Goal: Complete application form: Complete application form

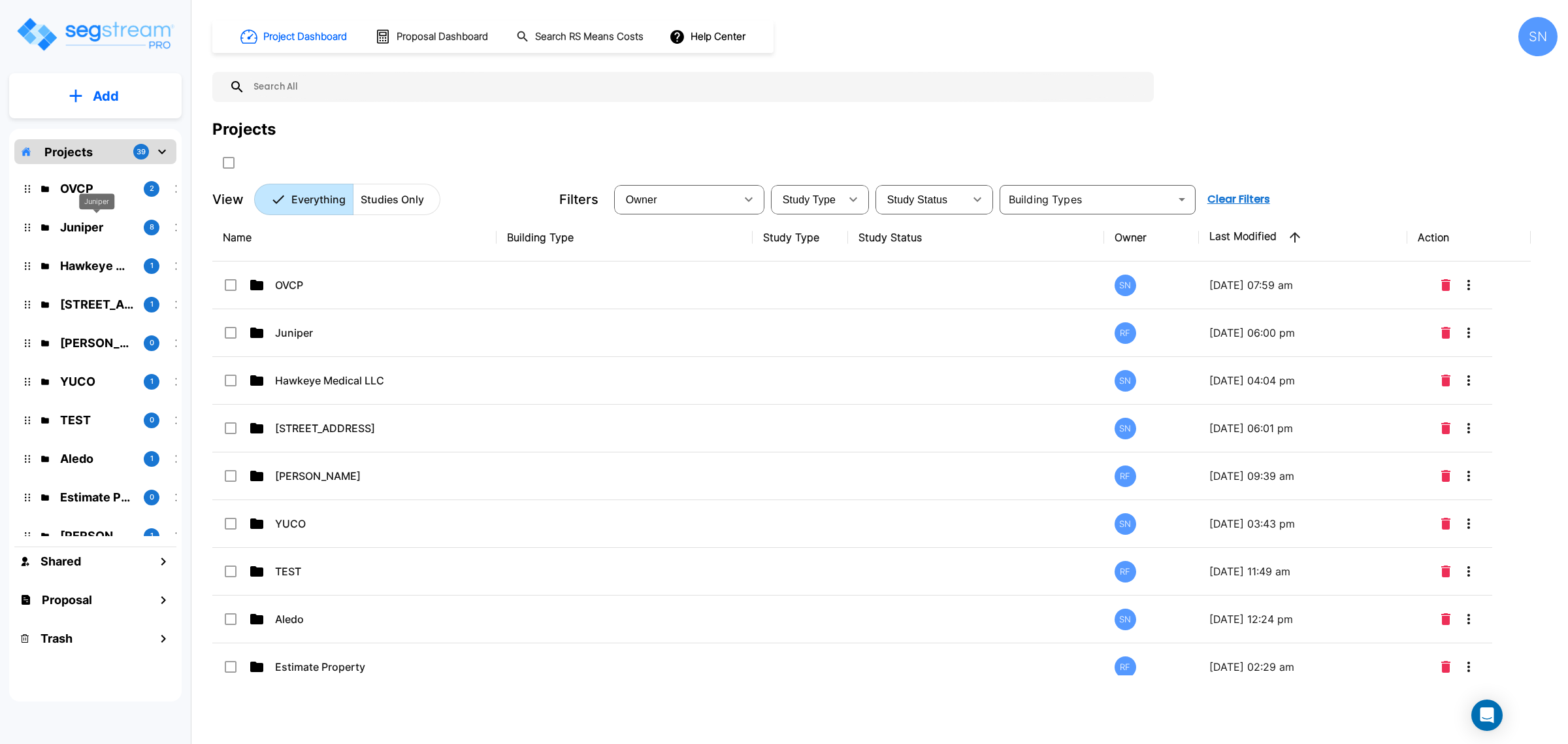
click at [108, 225] on p "Juniper" at bounding box center [97, 228] width 73 height 18
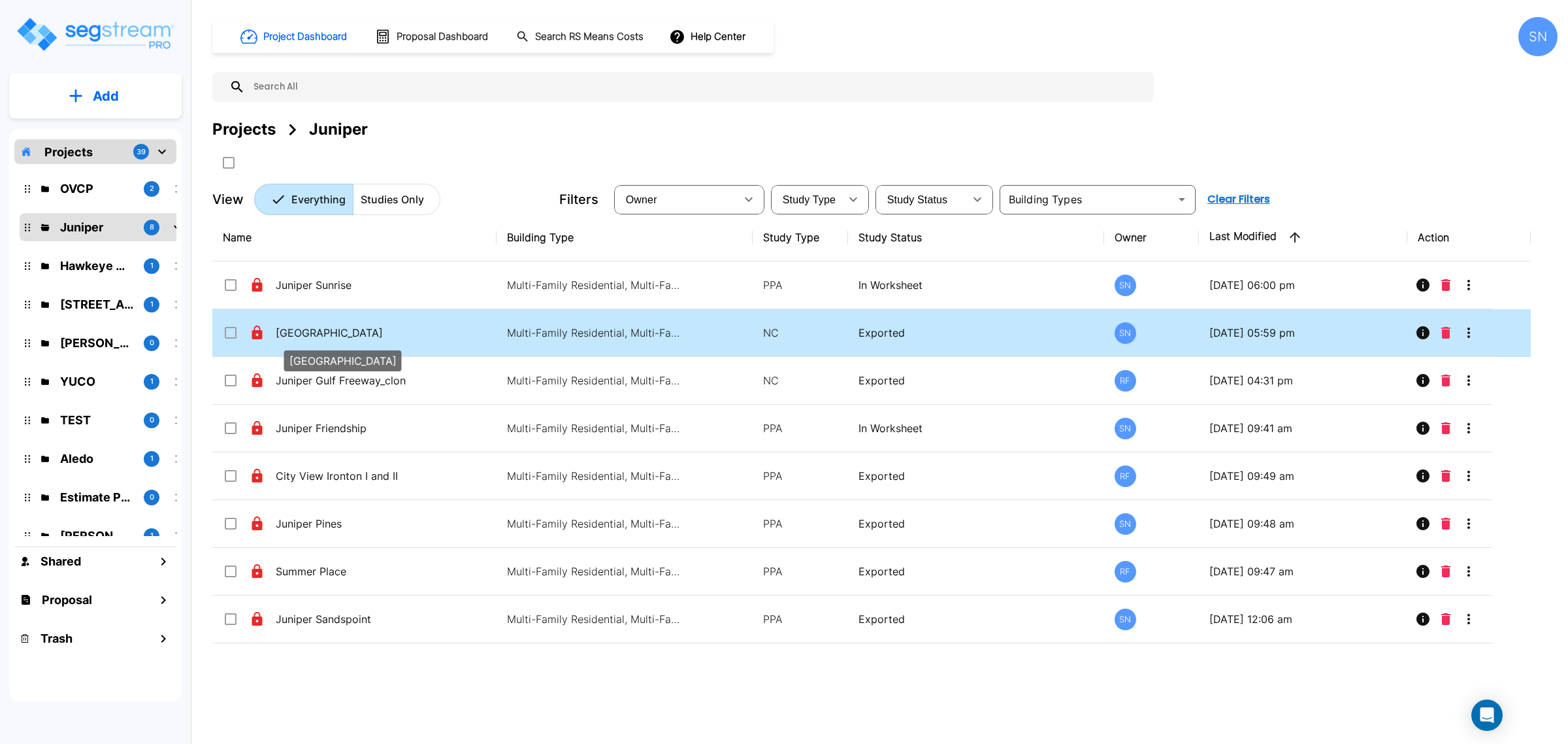
click at [366, 338] on p "[GEOGRAPHIC_DATA]" at bounding box center [341, 332] width 131 height 16
checkbox input "true"
click at [366, 338] on p "[GEOGRAPHIC_DATA]" at bounding box center [341, 332] width 131 height 16
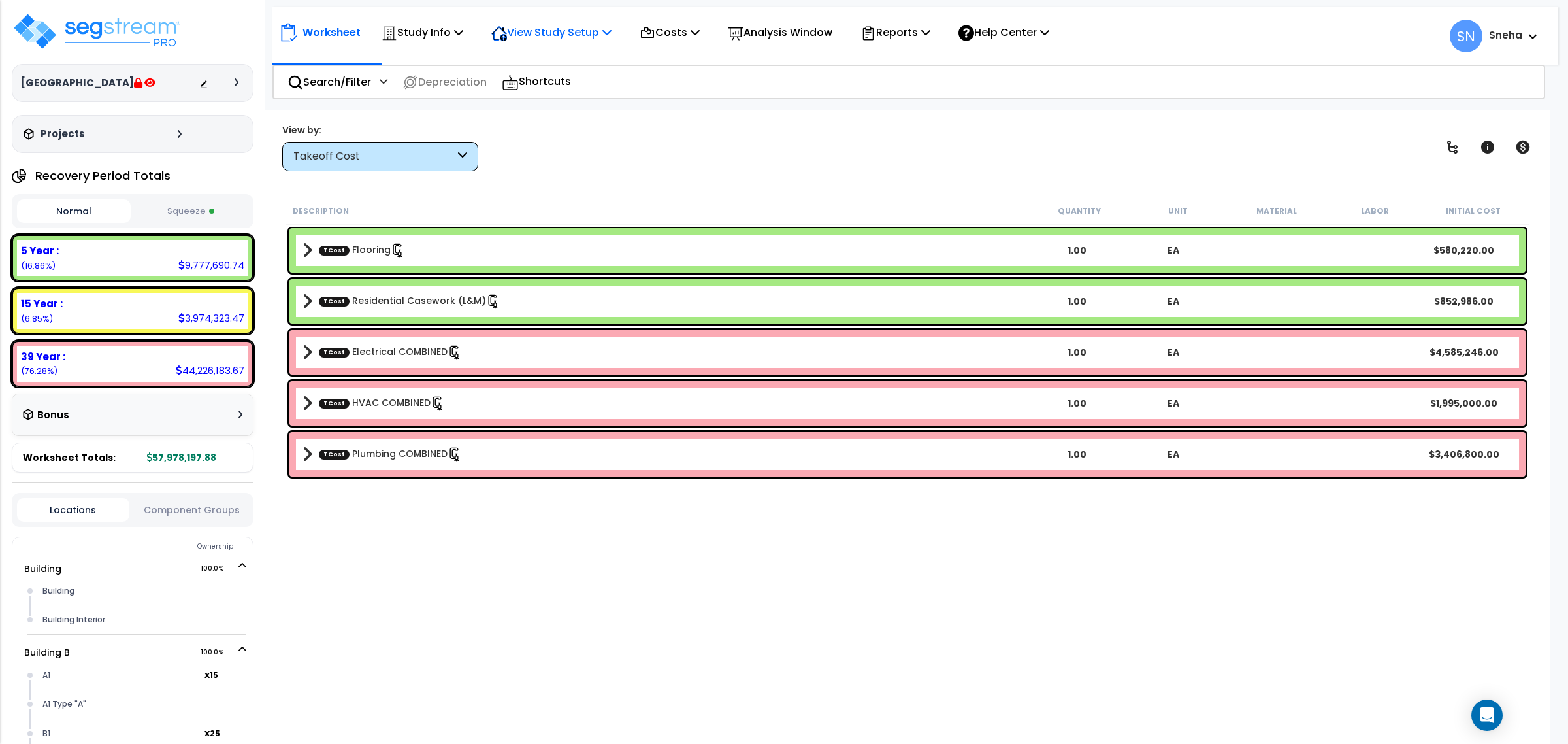
click at [550, 37] on p "View Study Setup" at bounding box center [551, 32] width 120 height 18
click at [563, 77] on link "View Questionnaire" at bounding box center [549, 89] width 129 height 26
click at [1520, 41] on b "Sneha" at bounding box center [1506, 35] width 34 height 13
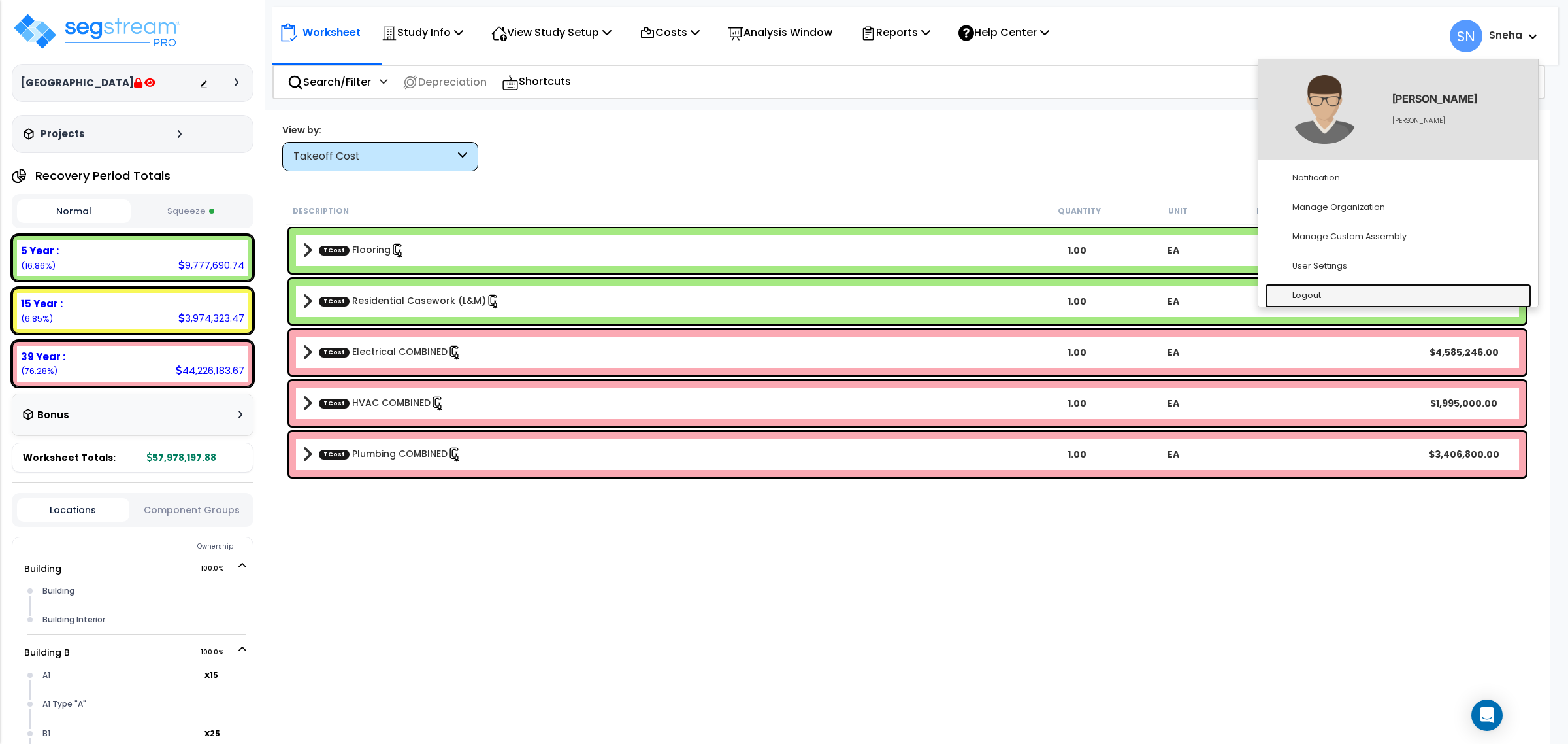
drag, startPoint x: 1373, startPoint y: 289, endPoint x: 1308, endPoint y: 254, distance: 73.8
click at [1371, 288] on link "Logout" at bounding box center [1398, 296] width 266 height 24
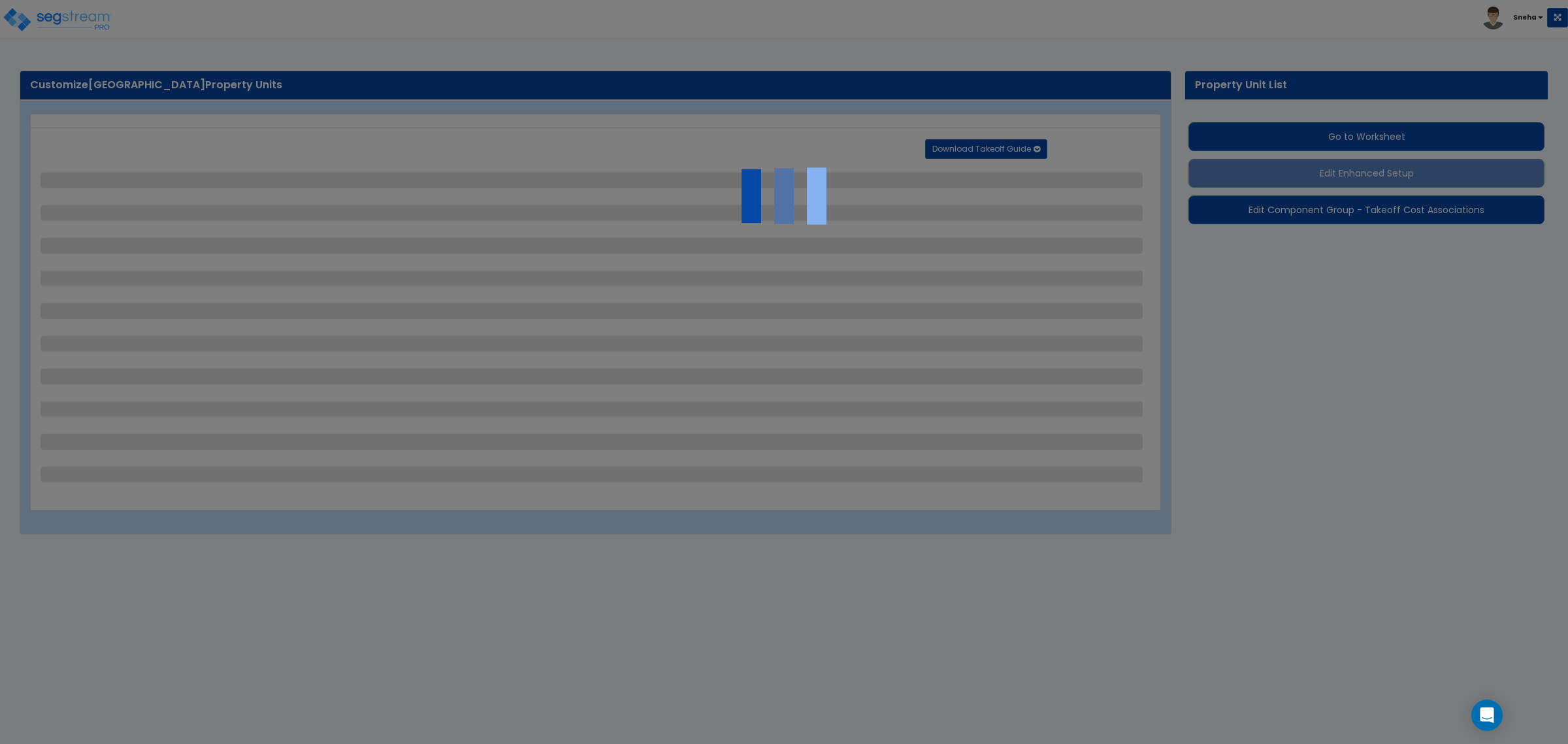
select select "2"
select select "1"
select select "2"
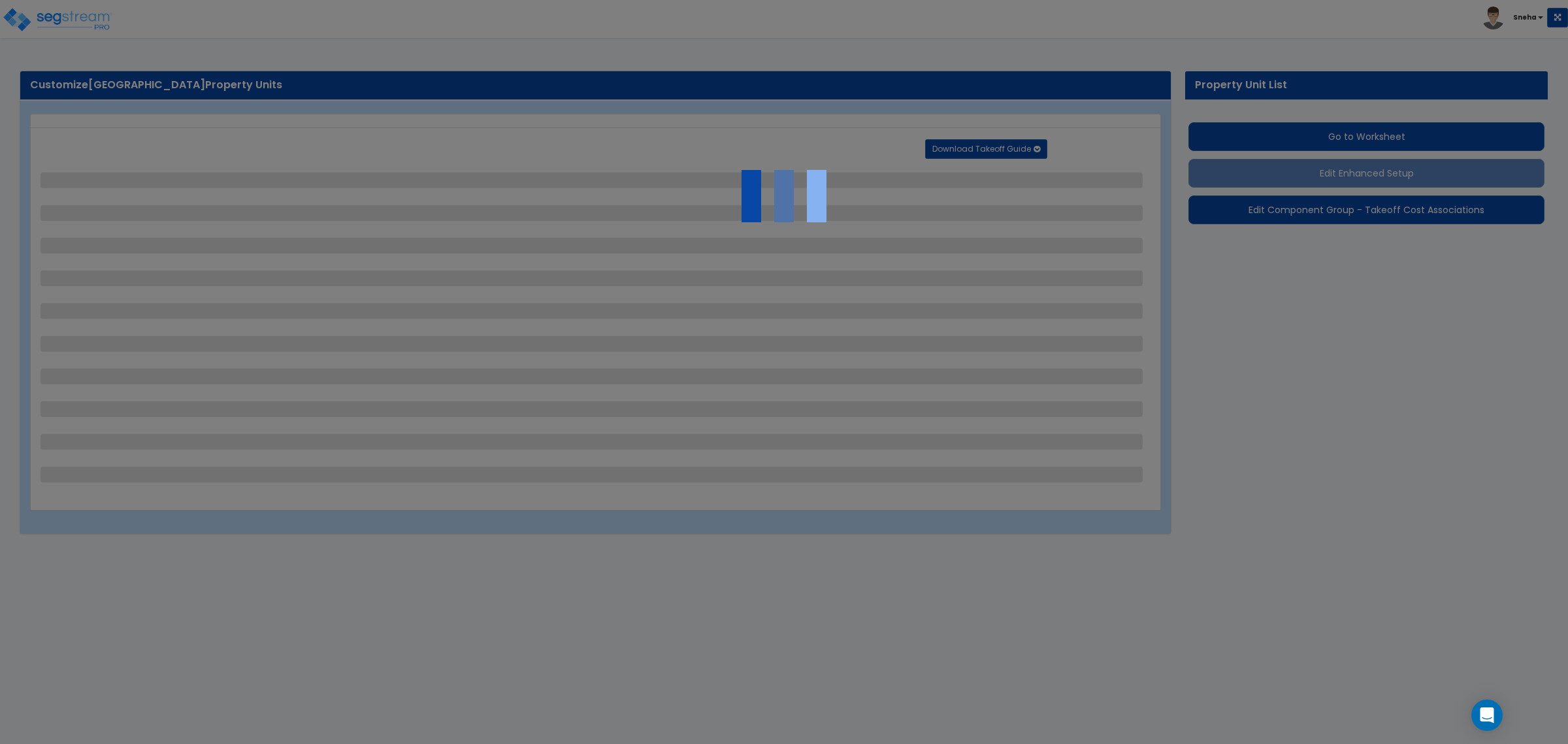
select select "1"
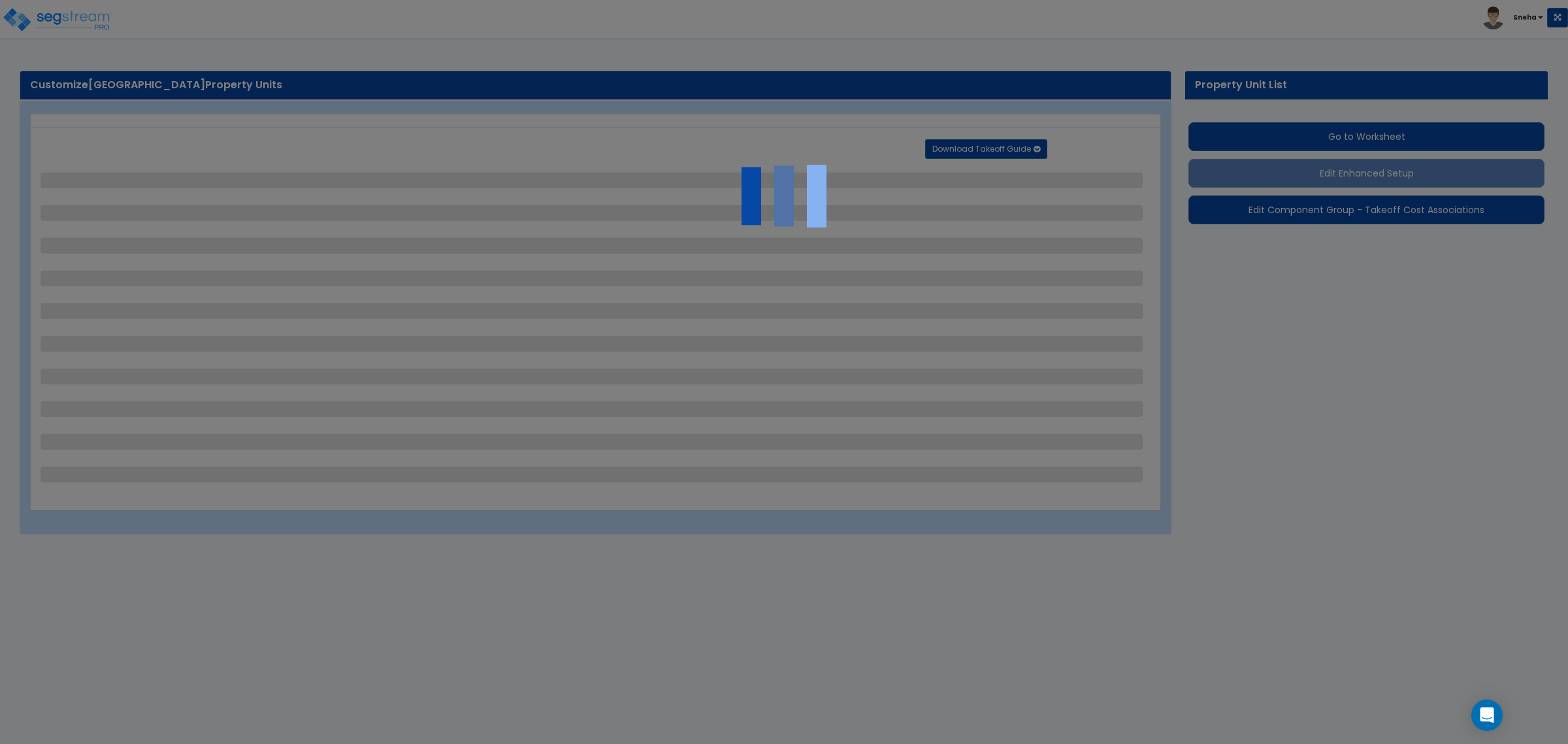
select select "7"
select select "1"
select select "2"
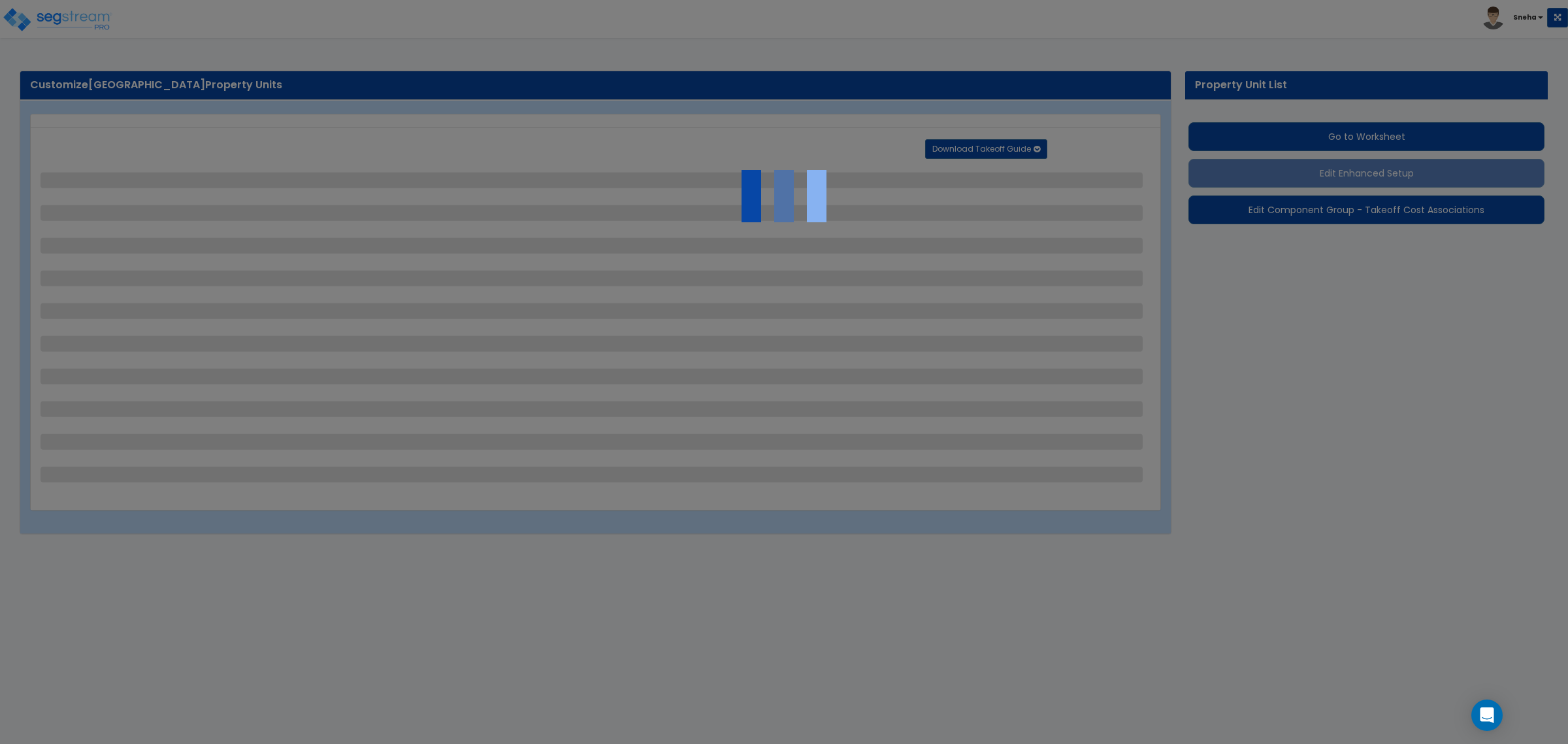
select select "2"
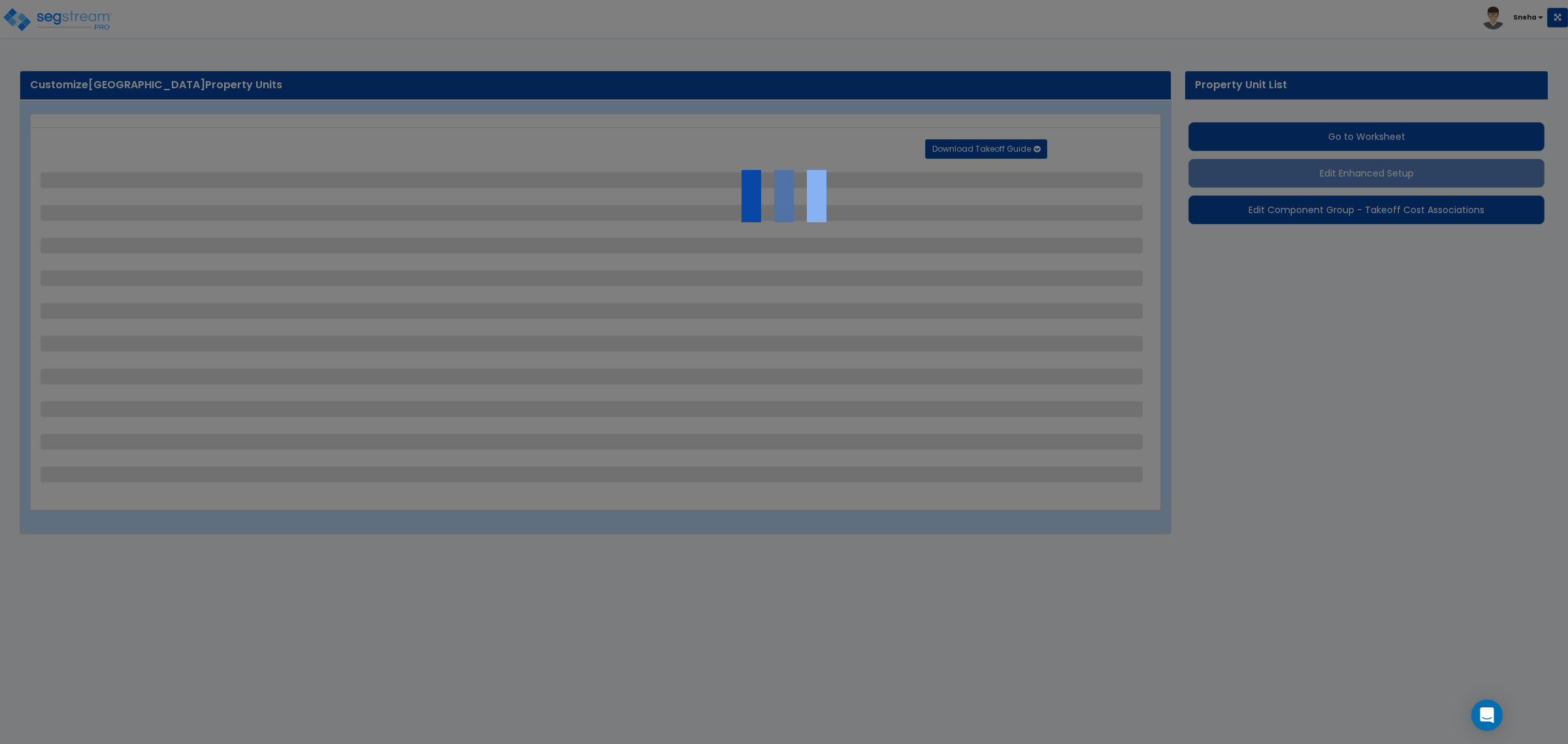
select select "1"
select select "3"
select select "1"
select select "3"
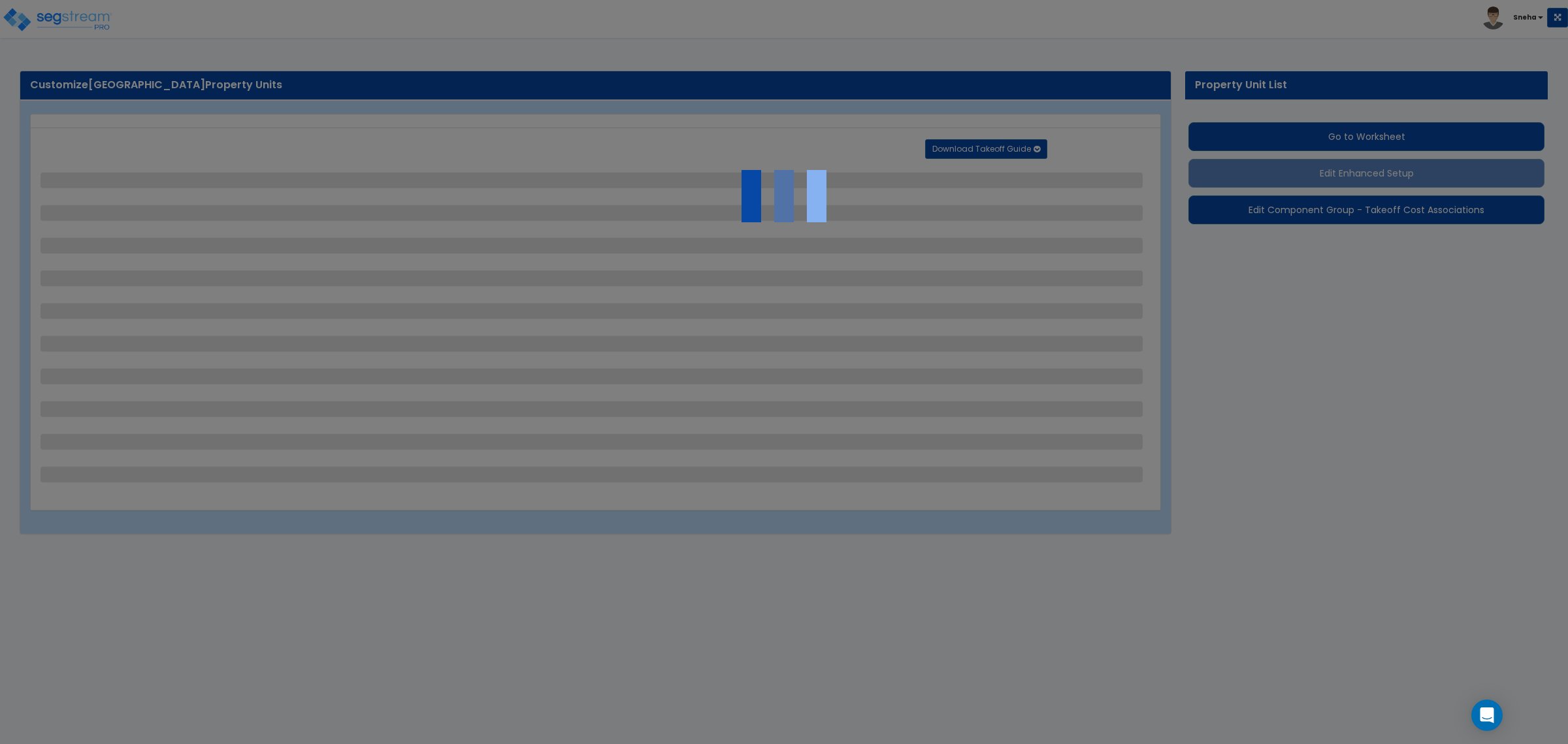
select select "2"
select select "1"
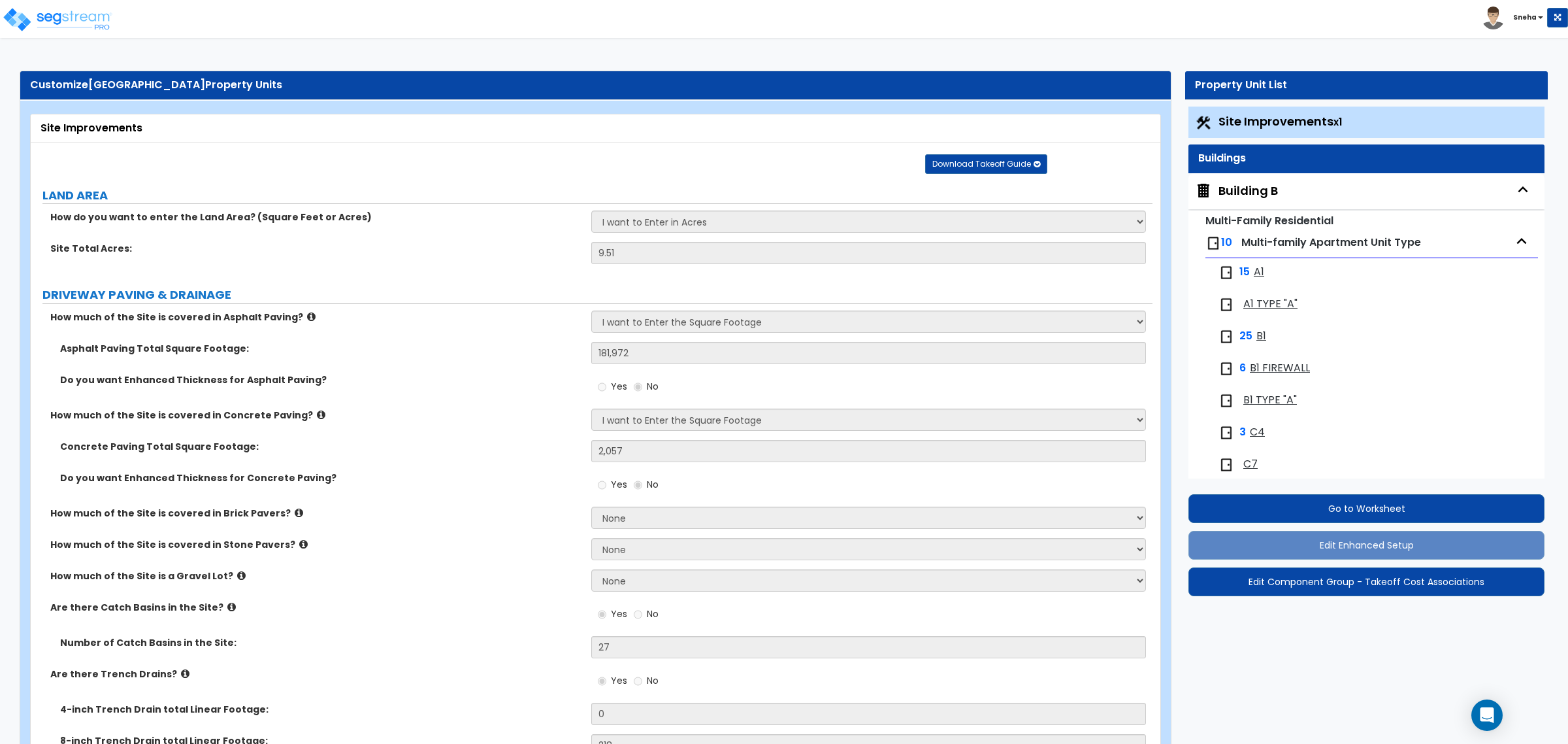
click at [1258, 193] on div "Building B" at bounding box center [1248, 191] width 59 height 17
select select "1"
select select "2"
select select "7"
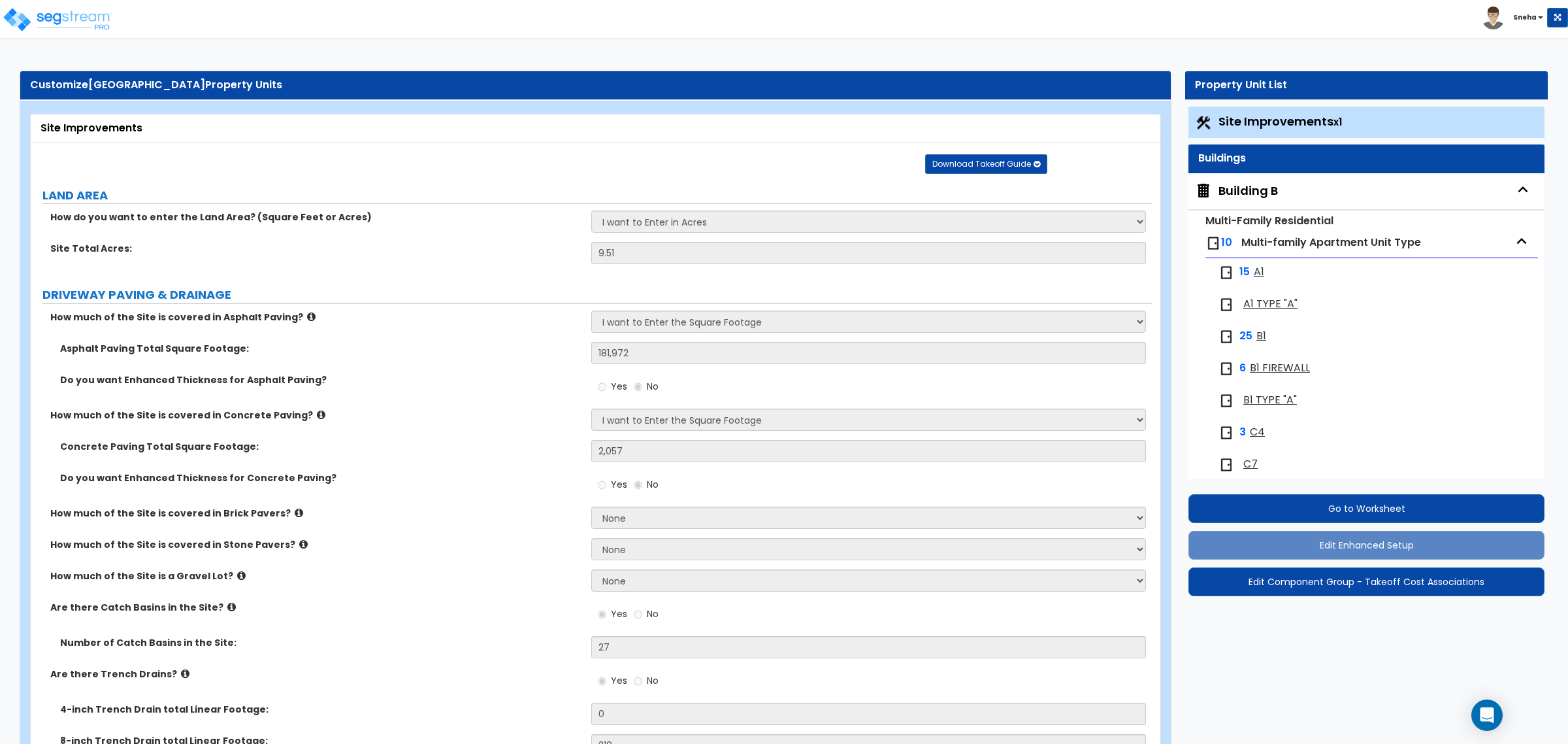
select select "3"
select select "16"
select select "11"
select select "19"
select select "2"
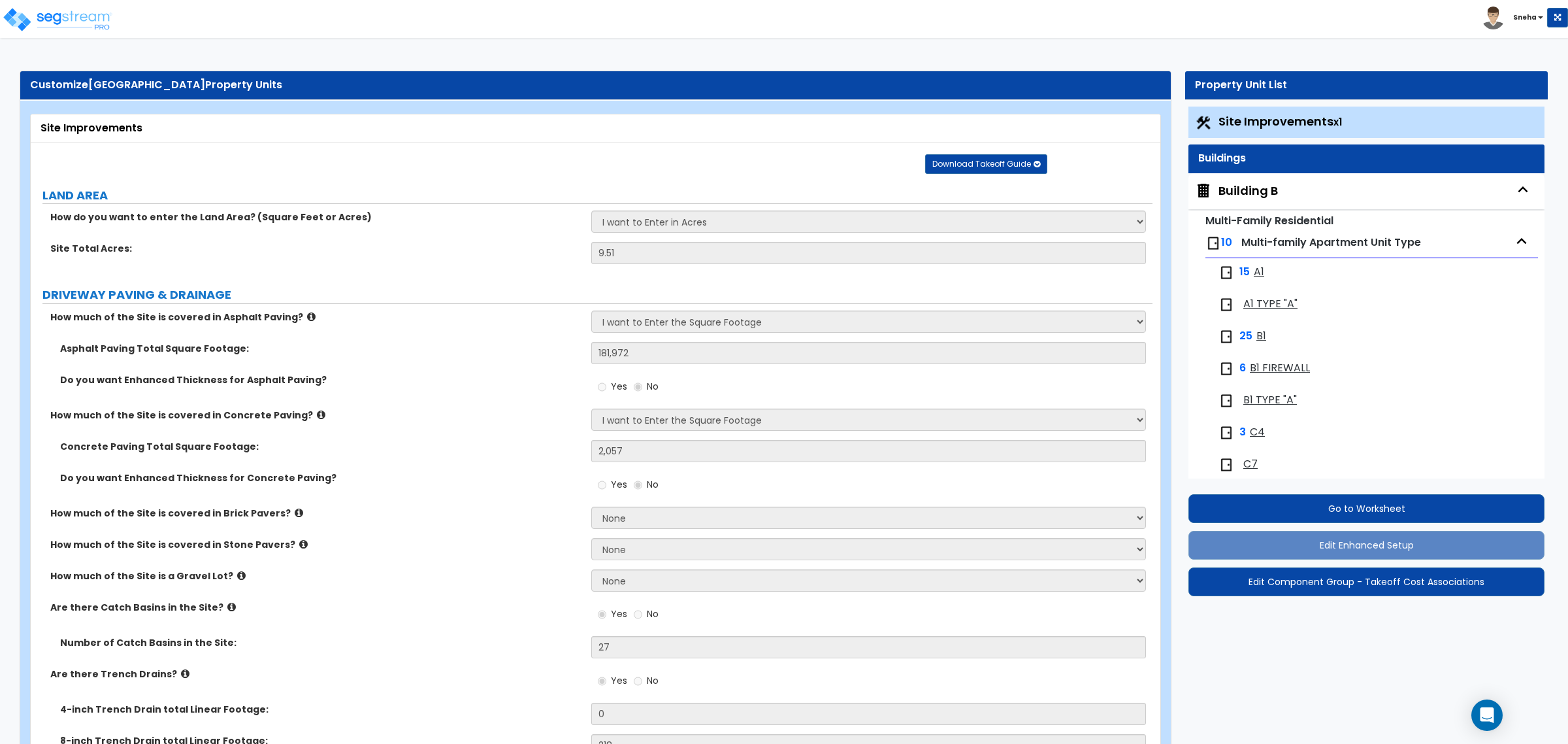
select select "2"
select select "1"
select select "2"
select select "1"
select select "2"
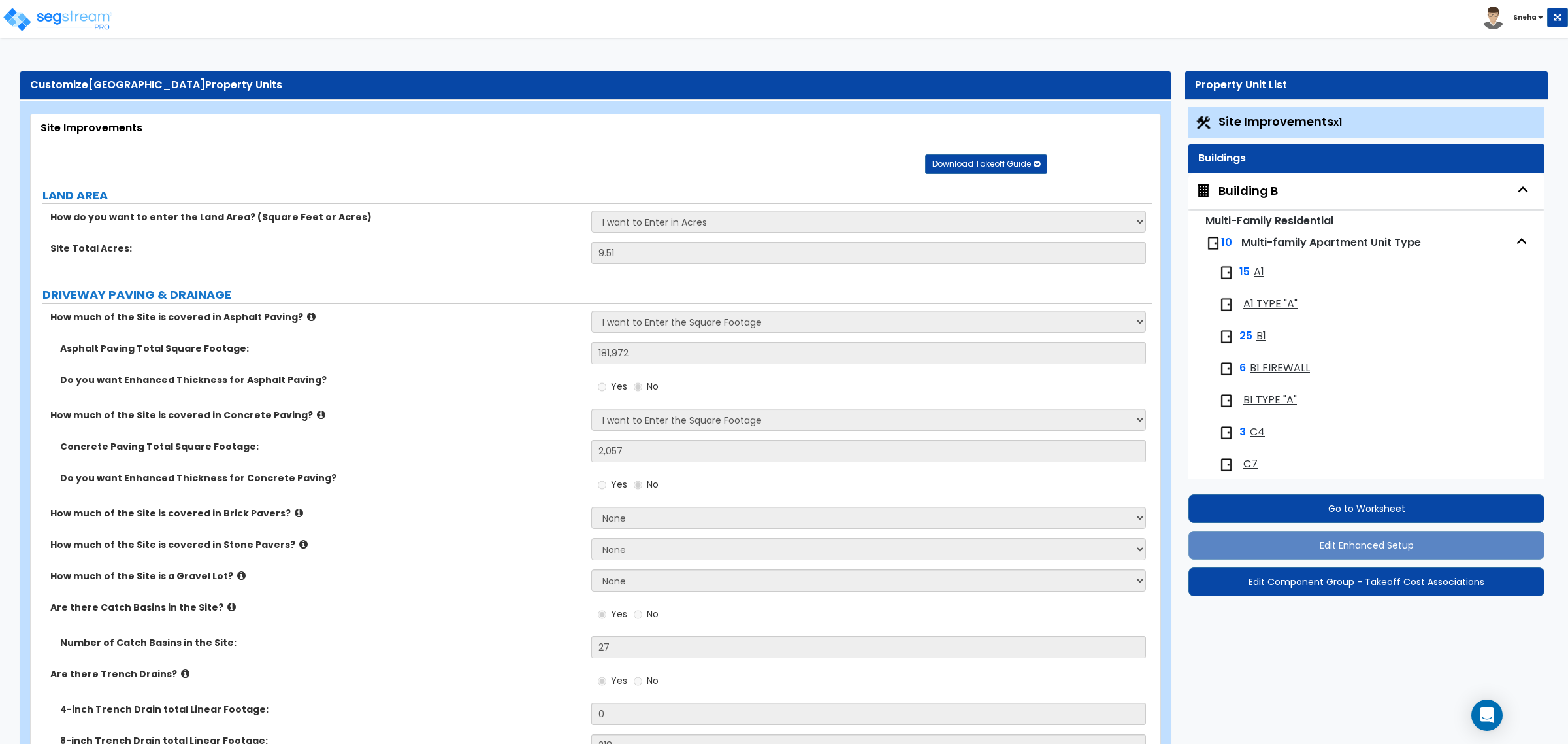
select select "1"
select select "2"
select select "1"
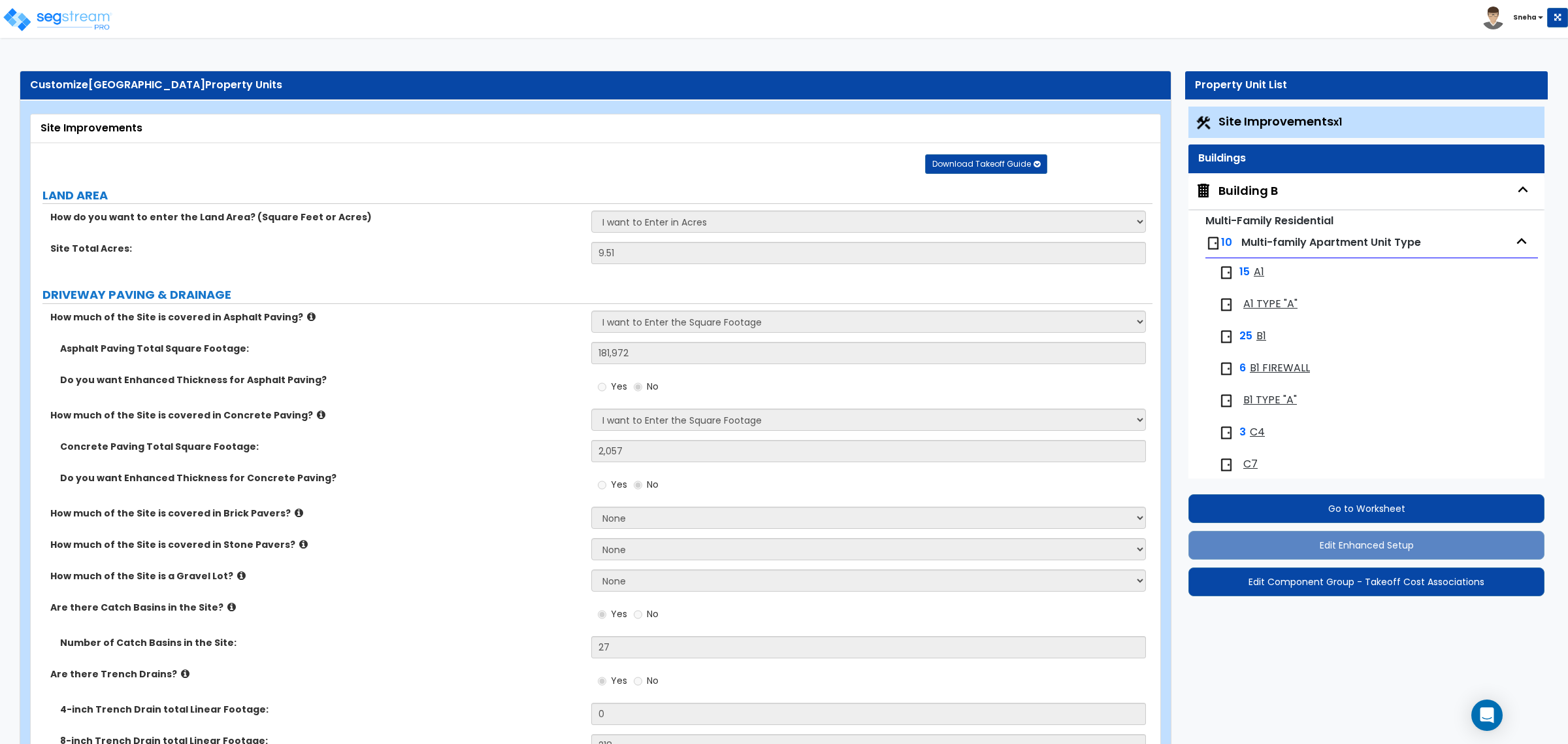
select select "1"
select select "2"
select select "6"
select select "1"
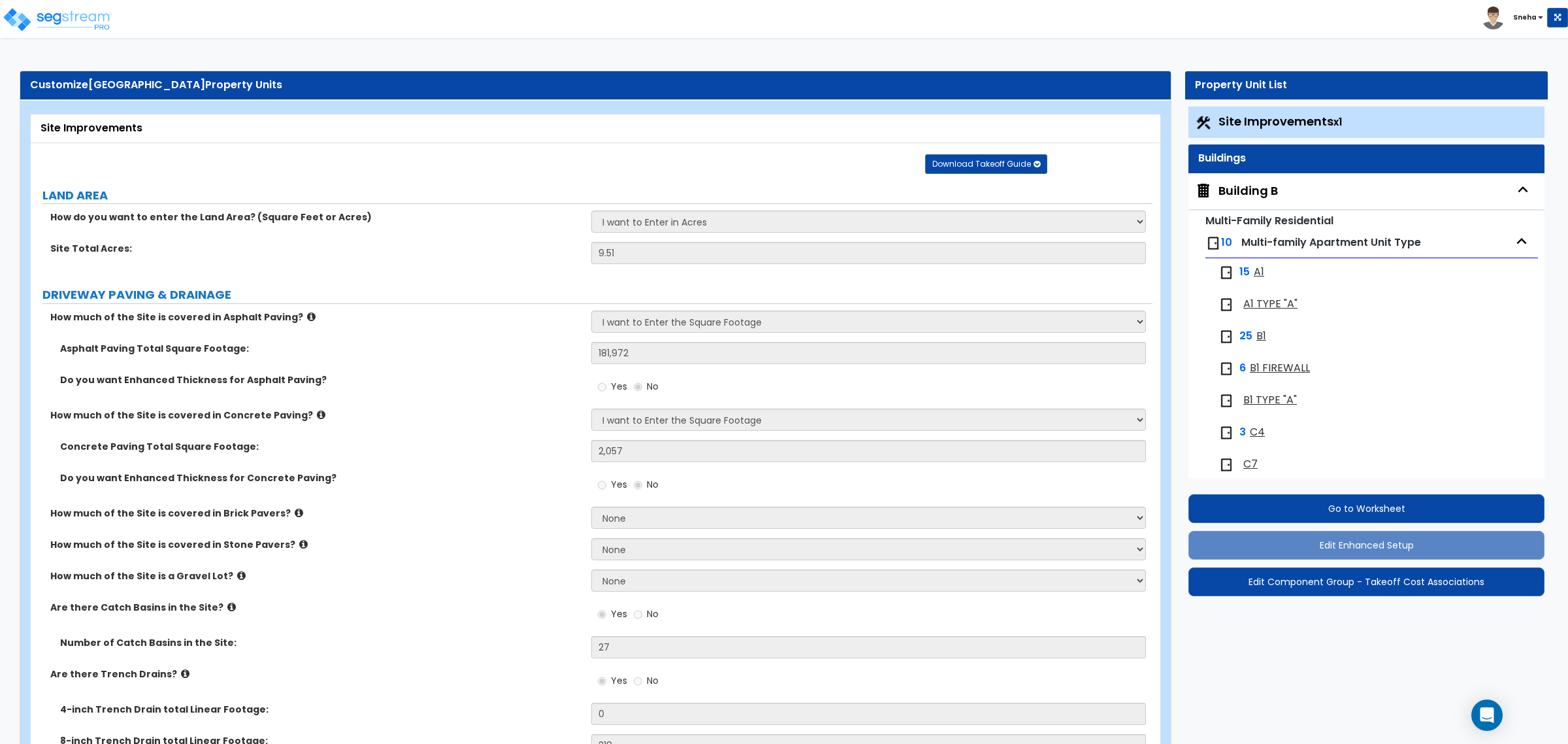
select select "2"
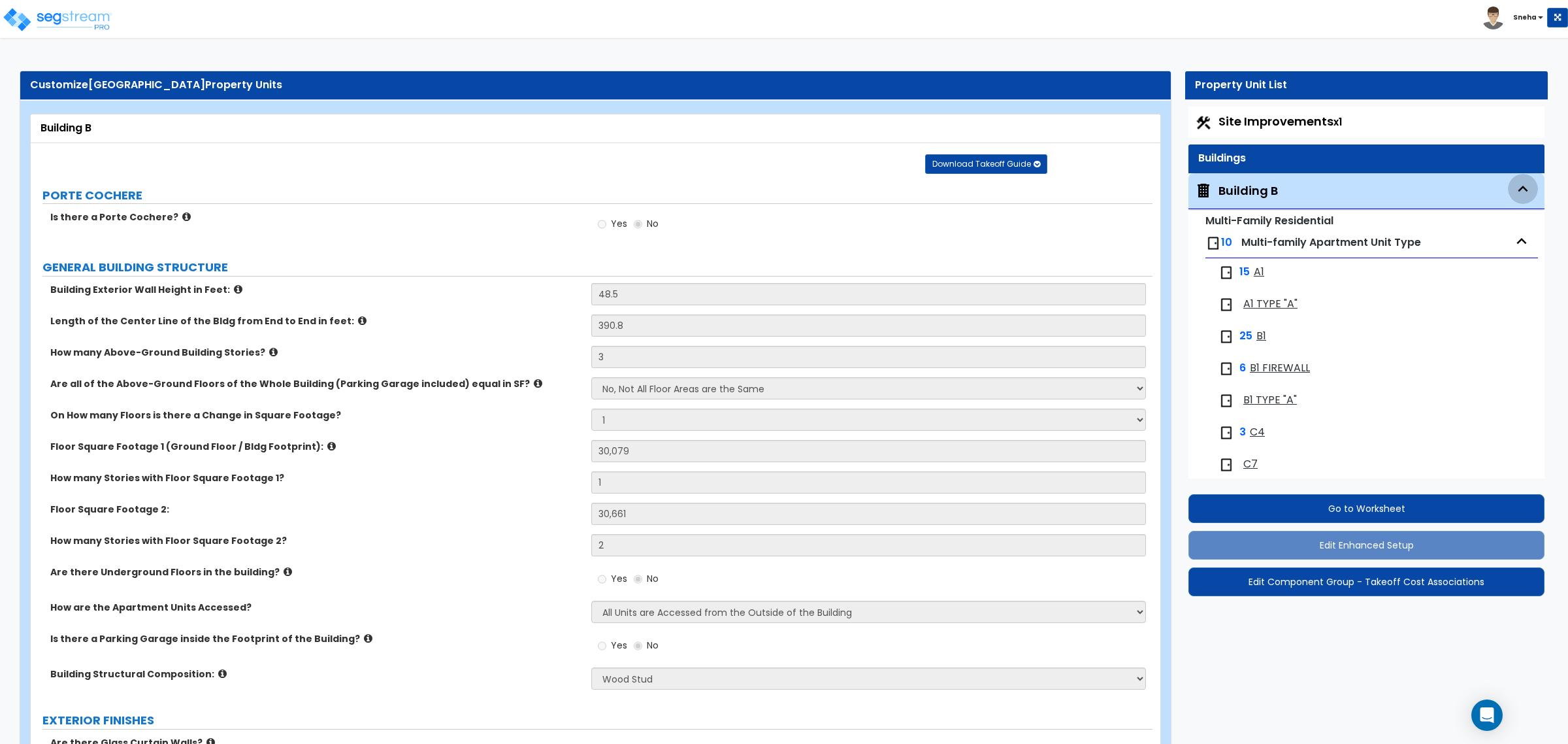
click at [1519, 191] on icon "button" at bounding box center [1523, 189] width 10 height 6
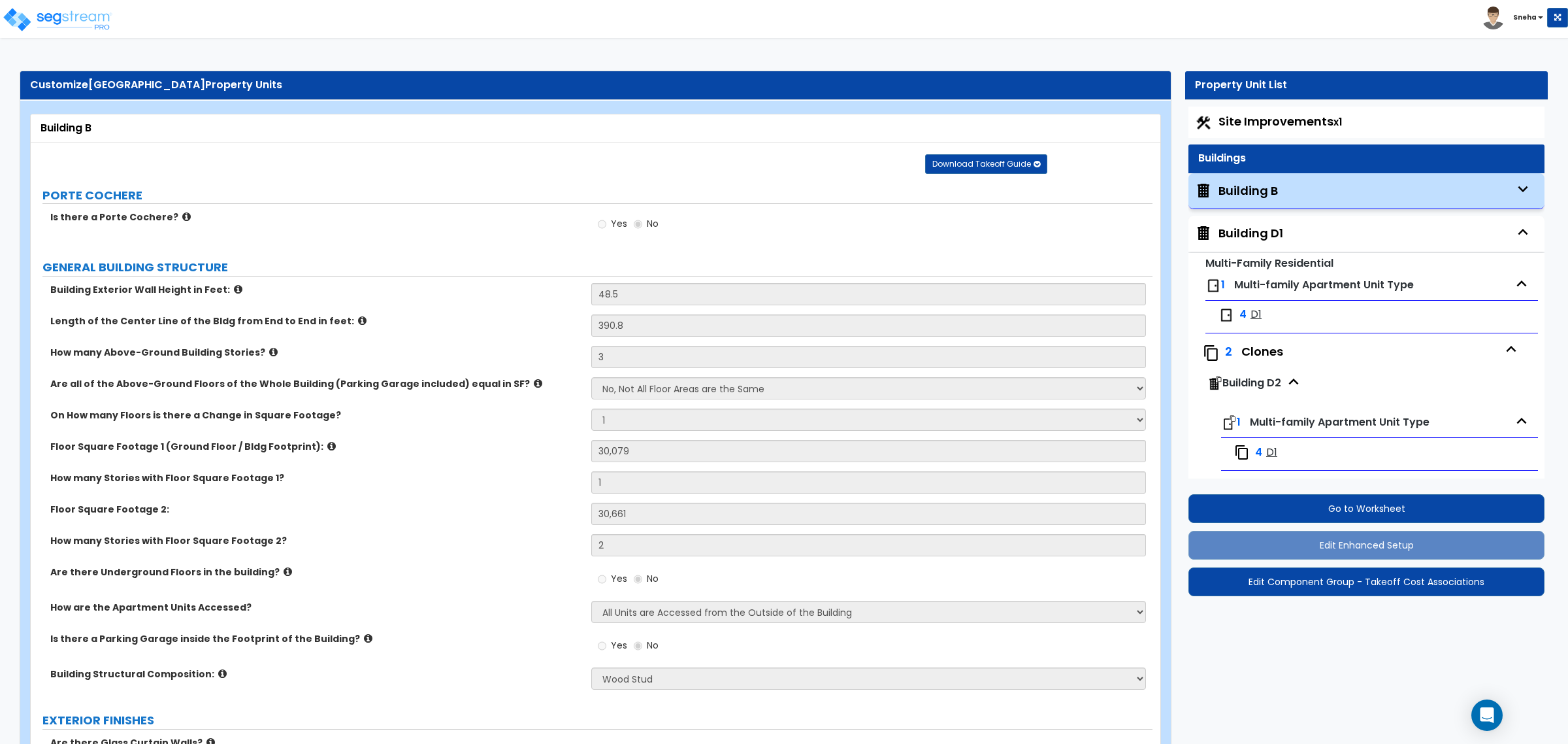
click at [1270, 234] on div "Building D1" at bounding box center [1251, 233] width 64 height 17
select select "2"
select select "7"
select select "3"
select select "12"
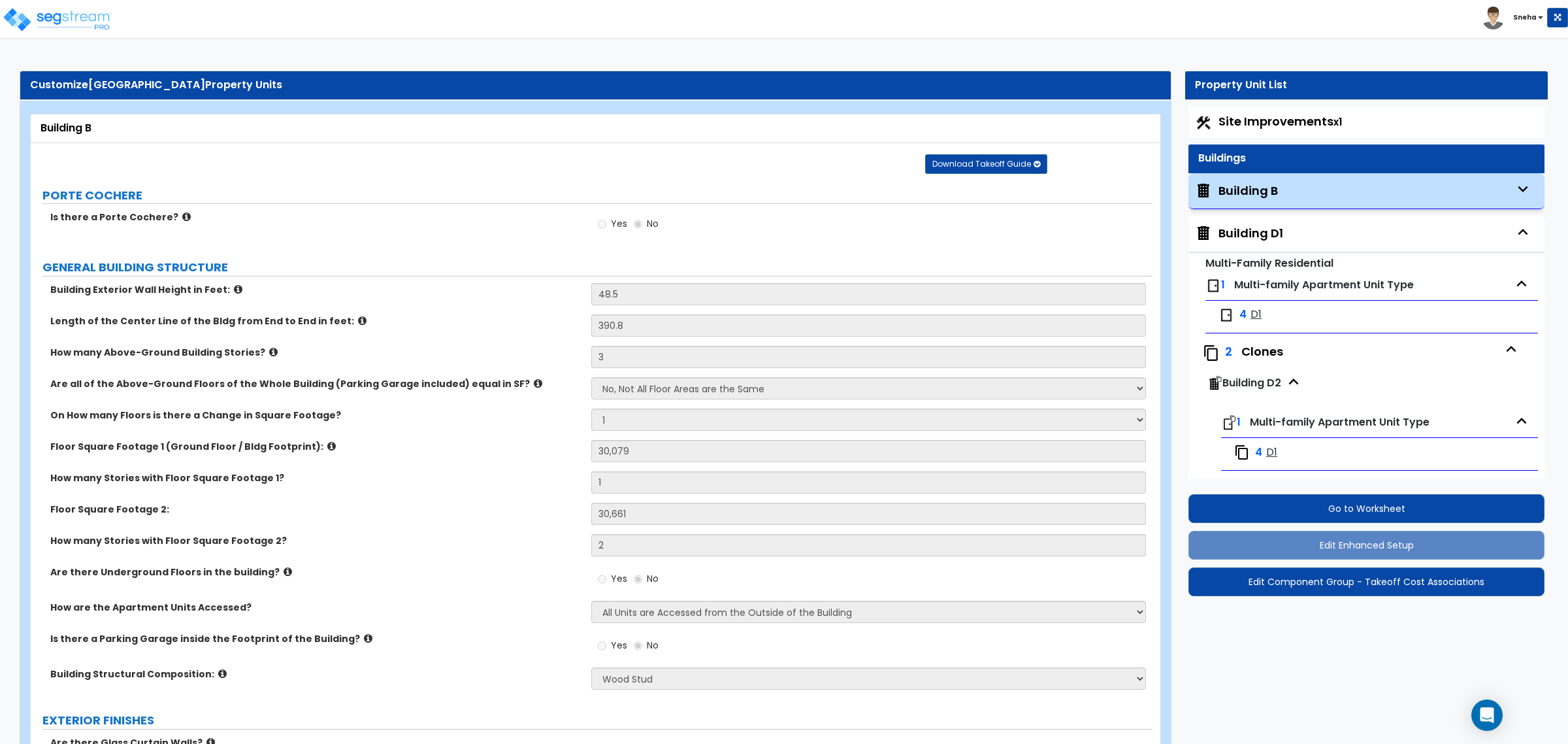
select select "16"
select select "19"
select select "2"
select select "3"
select select "1"
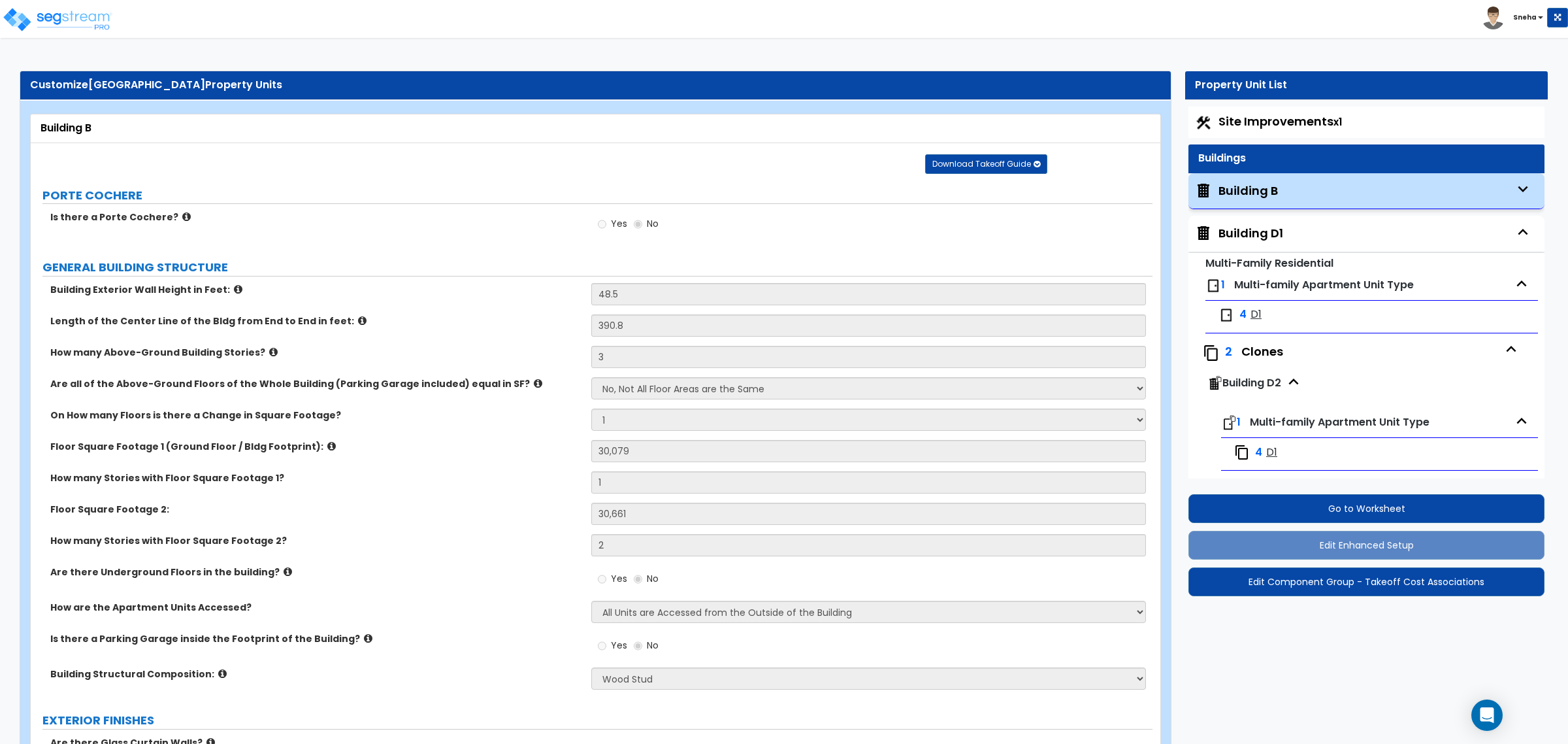
select select "1"
select select "2"
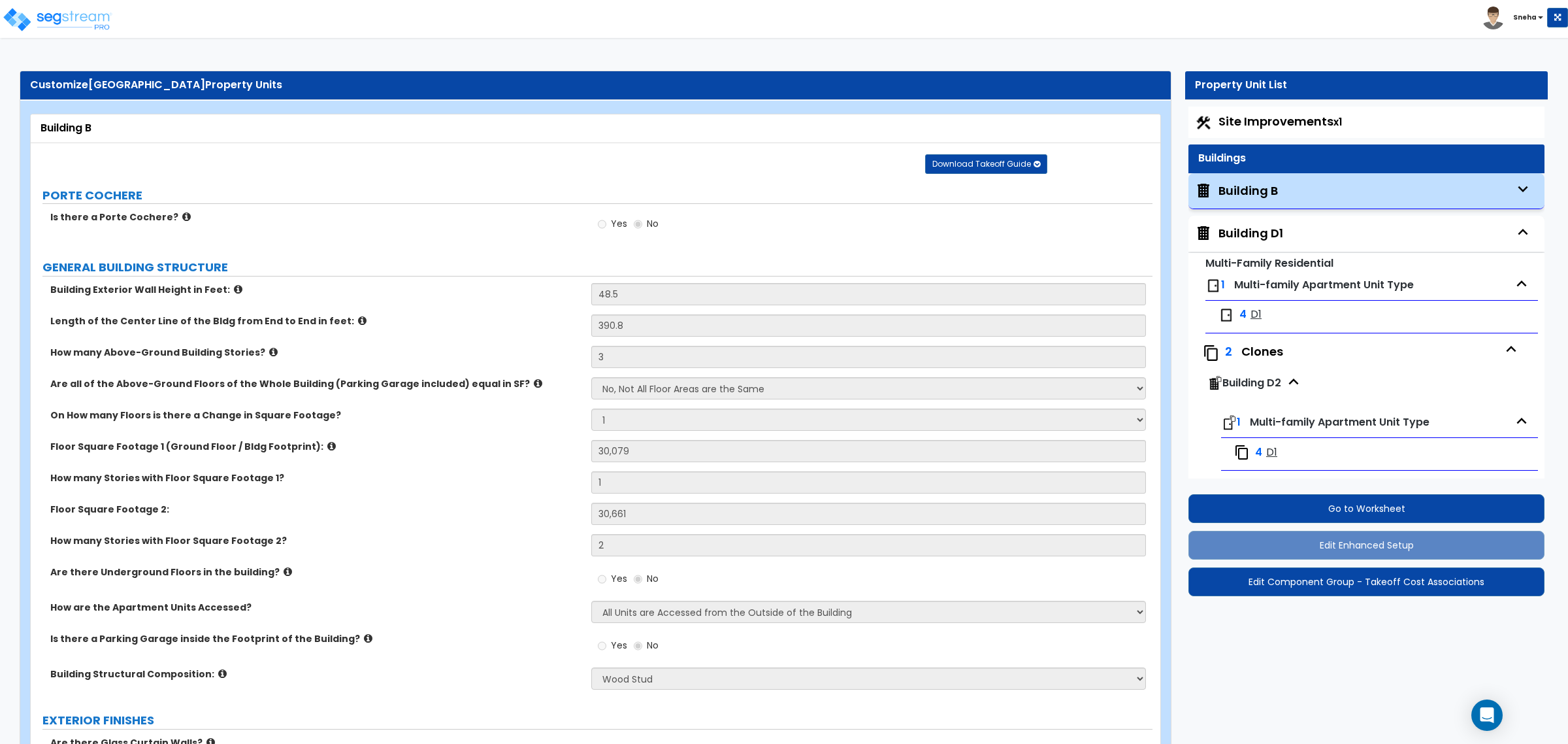
select select "1"
select select "2"
select select "1"
select select "5"
select select "2"
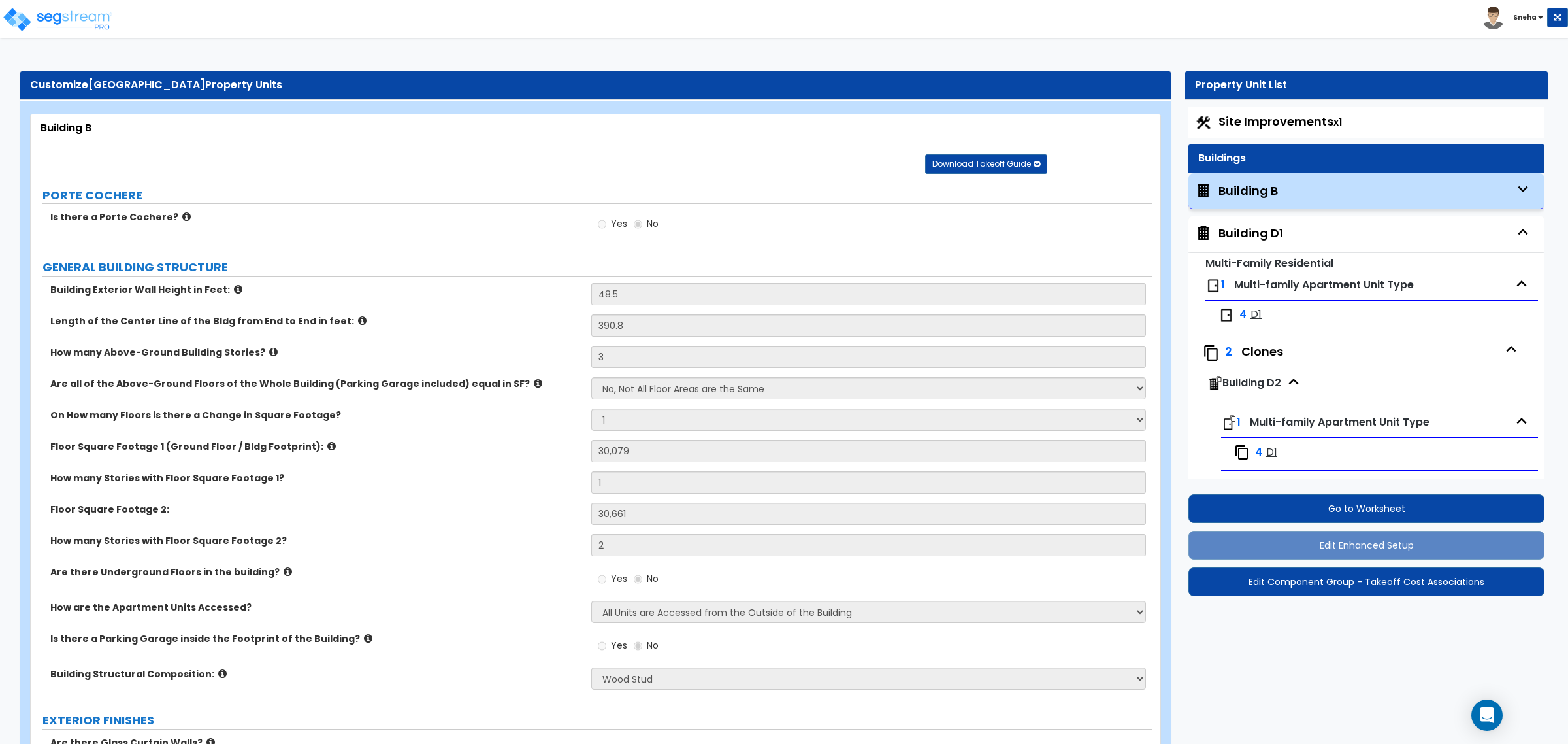
select select "2"
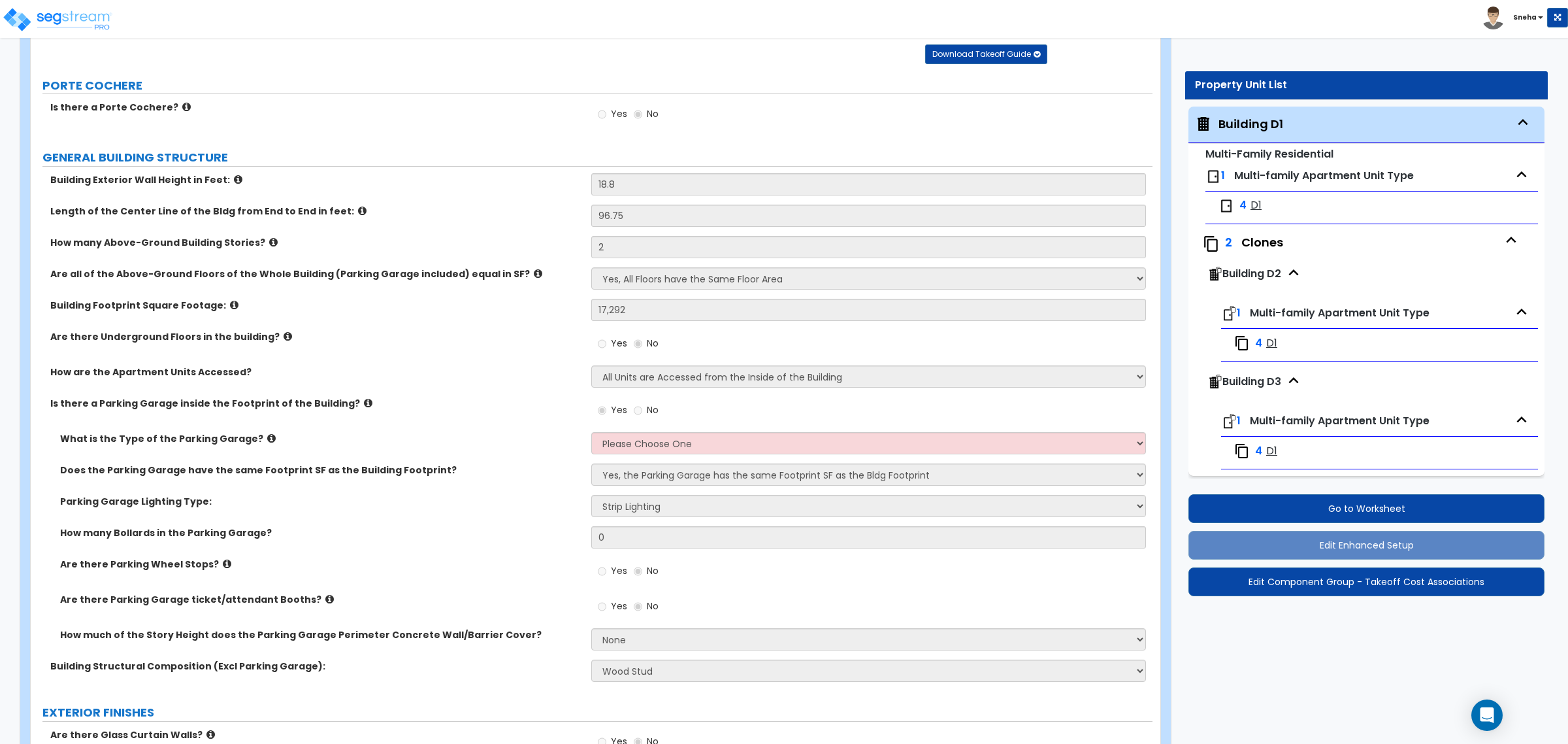
scroll to position [82, 0]
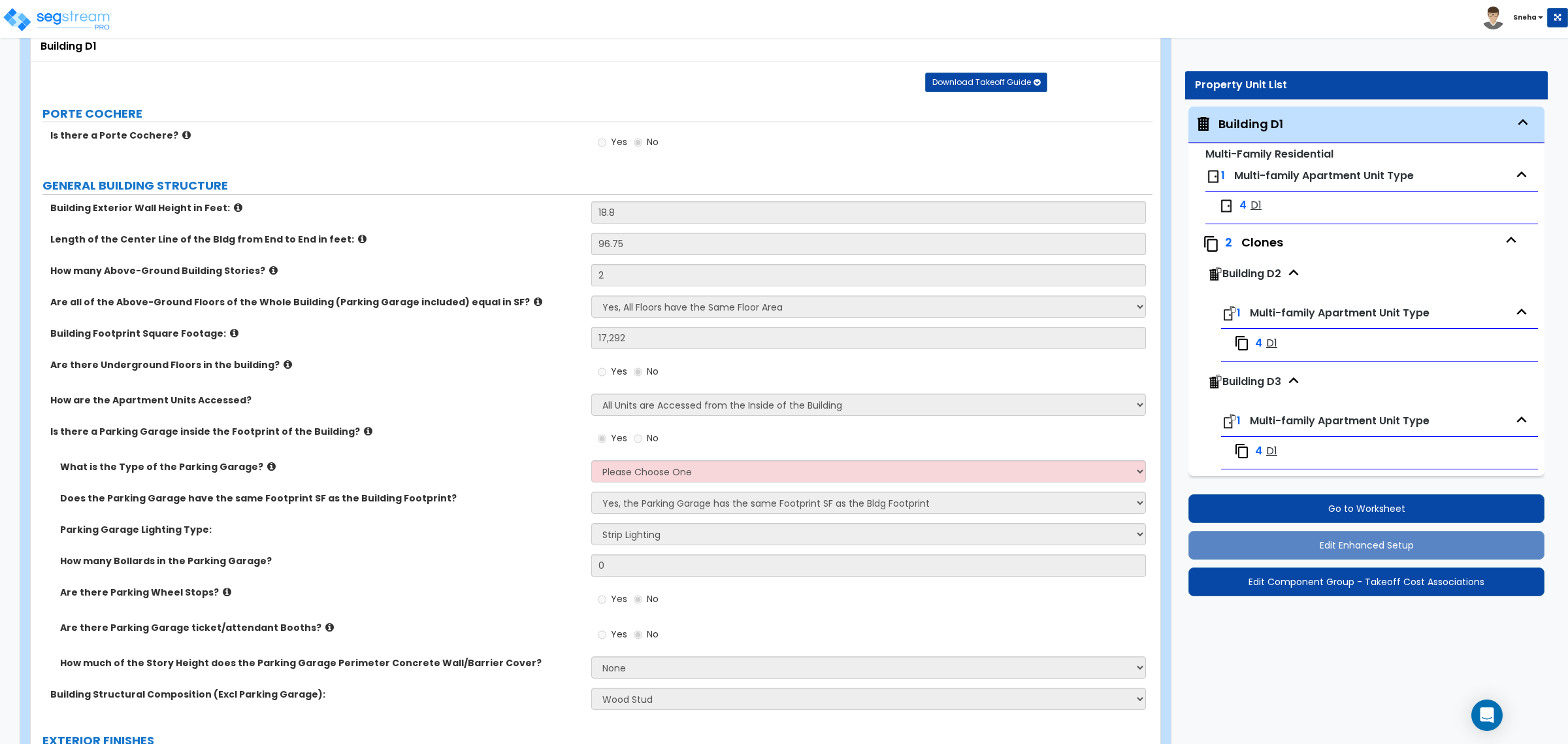
click at [267, 466] on icon at bounding box center [271, 466] width 8 height 10
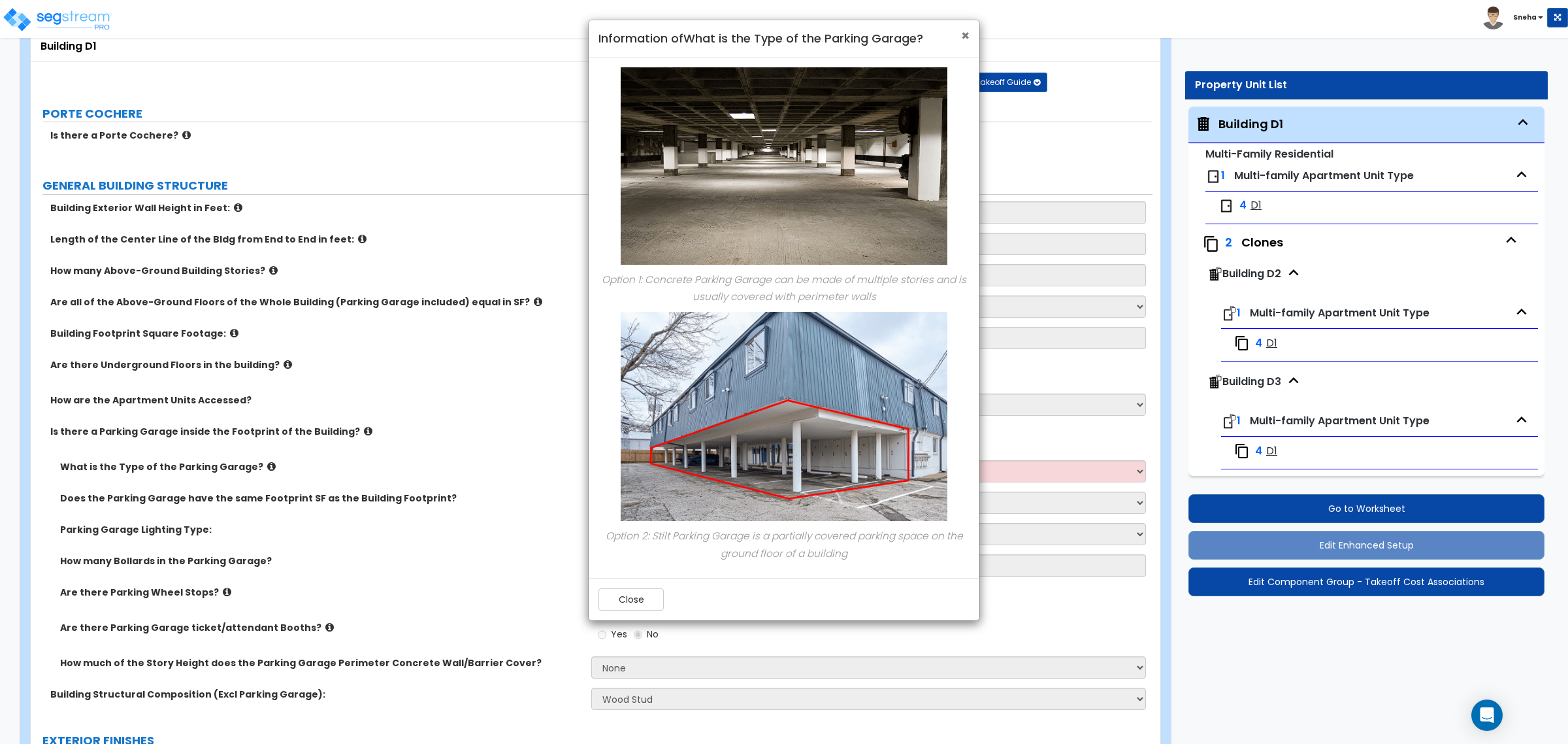
click at [963, 40] on span "×" at bounding box center [965, 35] width 8 height 19
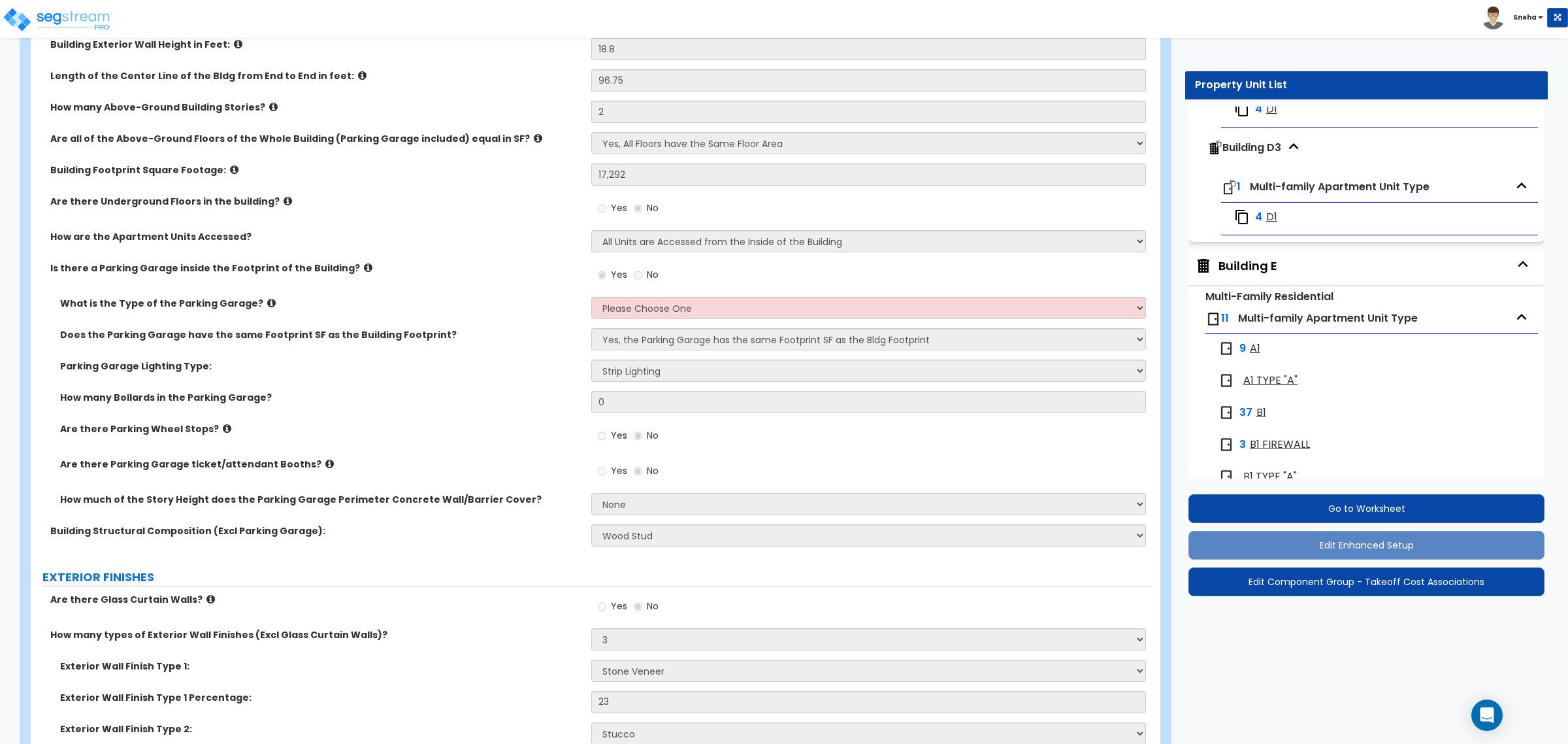
scroll to position [436, 0]
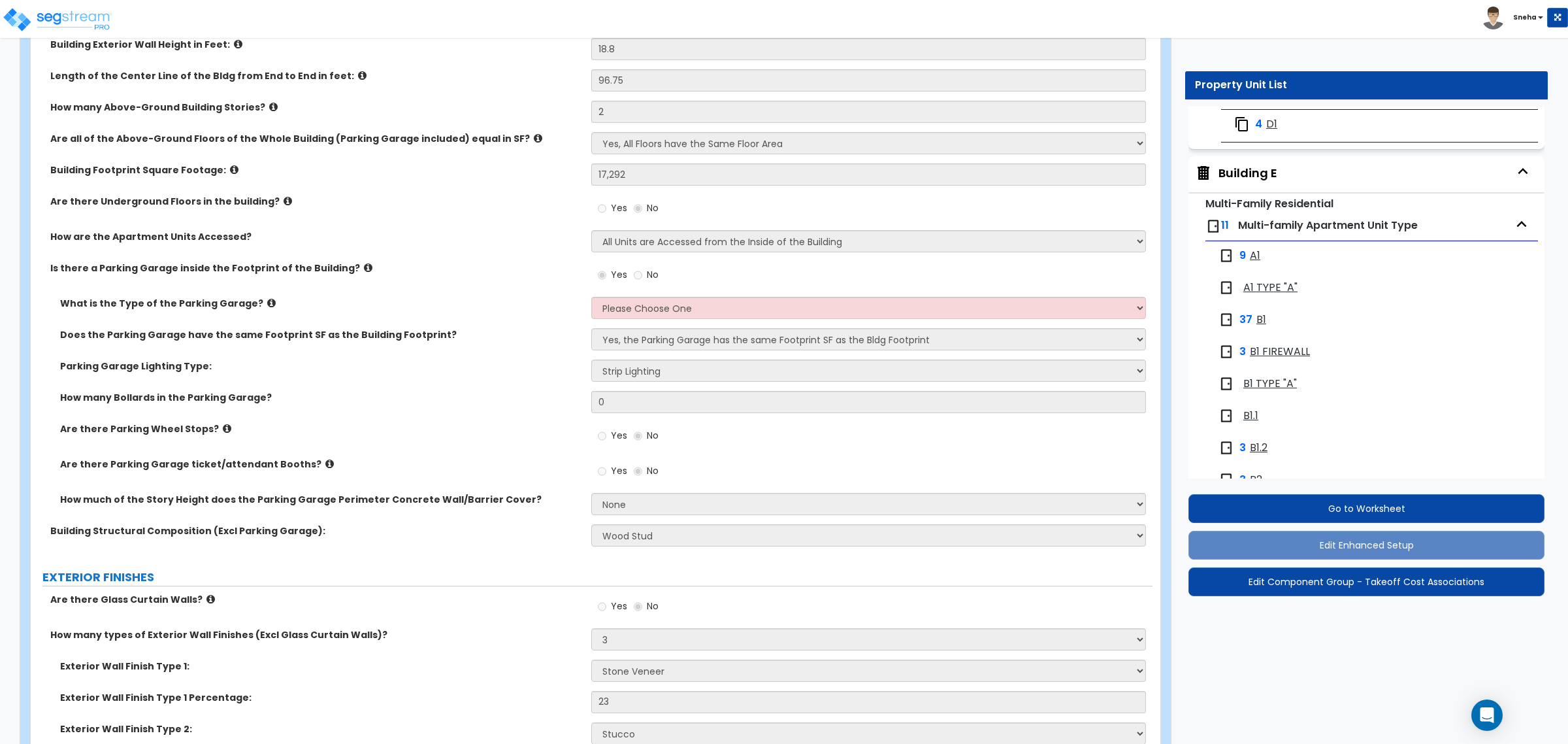
click at [1271, 180] on div "Building E" at bounding box center [1248, 173] width 59 height 17
select select "1"
select select "2"
select select "1"
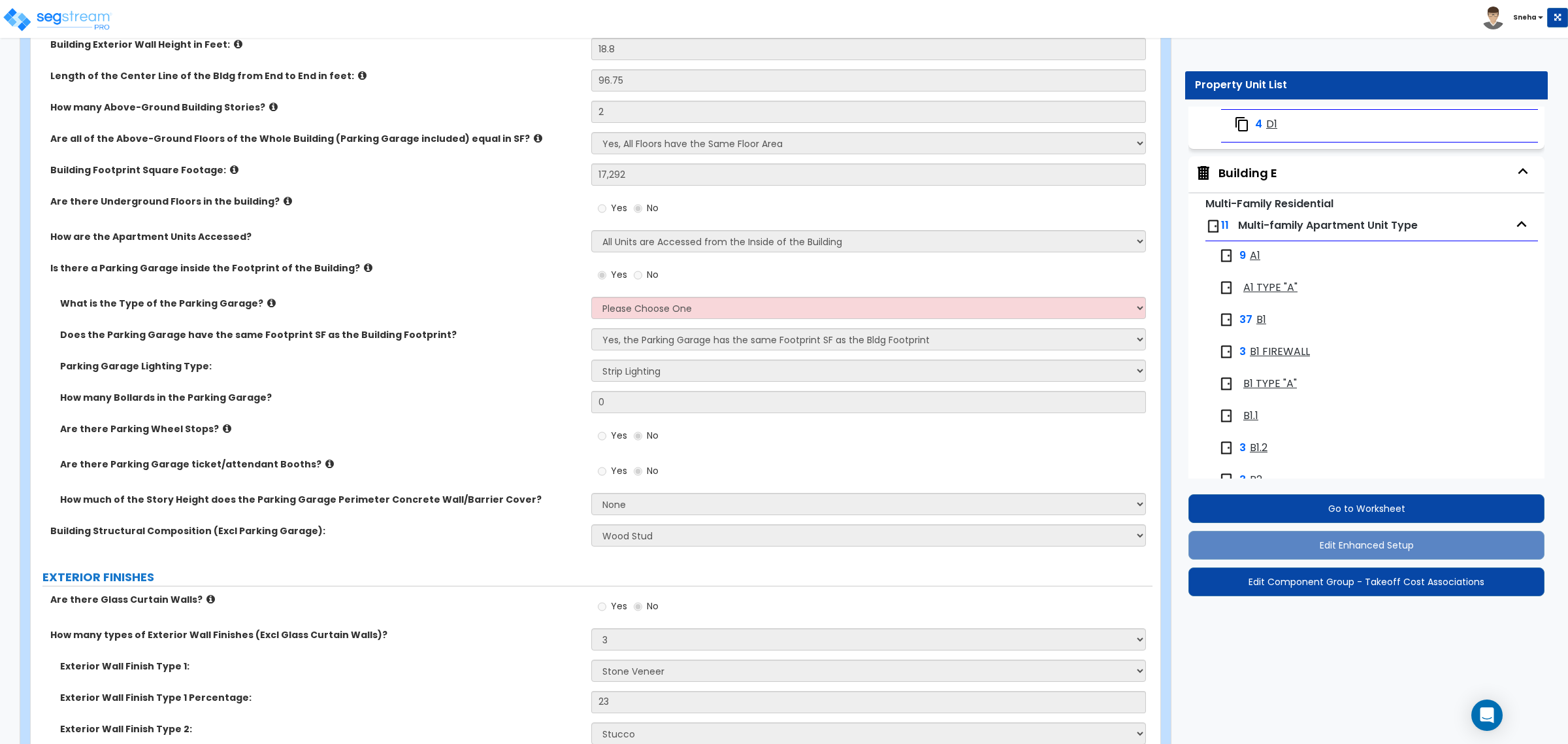
select select "1"
select select "2"
select select "7"
select select "3"
select select "16"
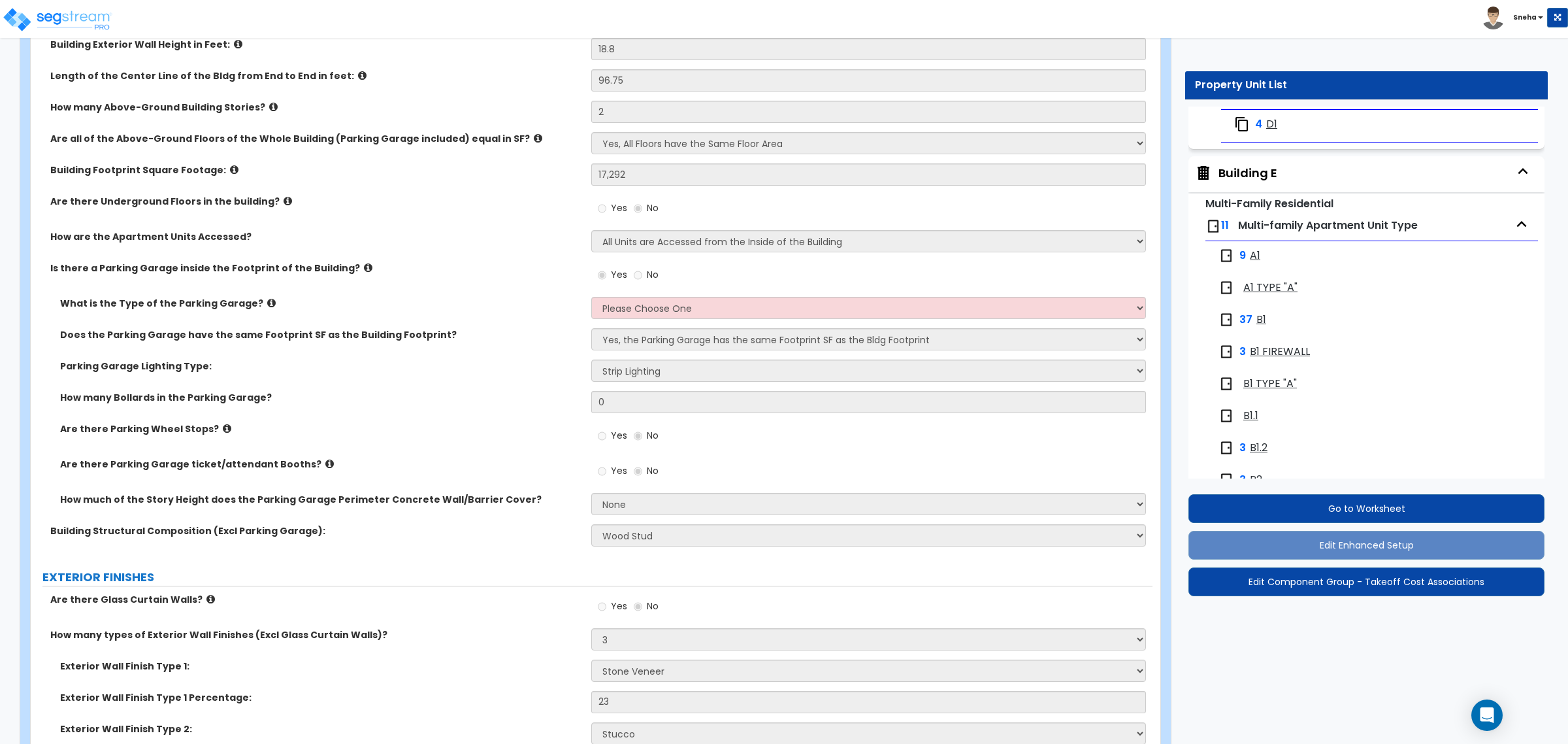
select select "11"
select select "19"
select select "2"
select select "1"
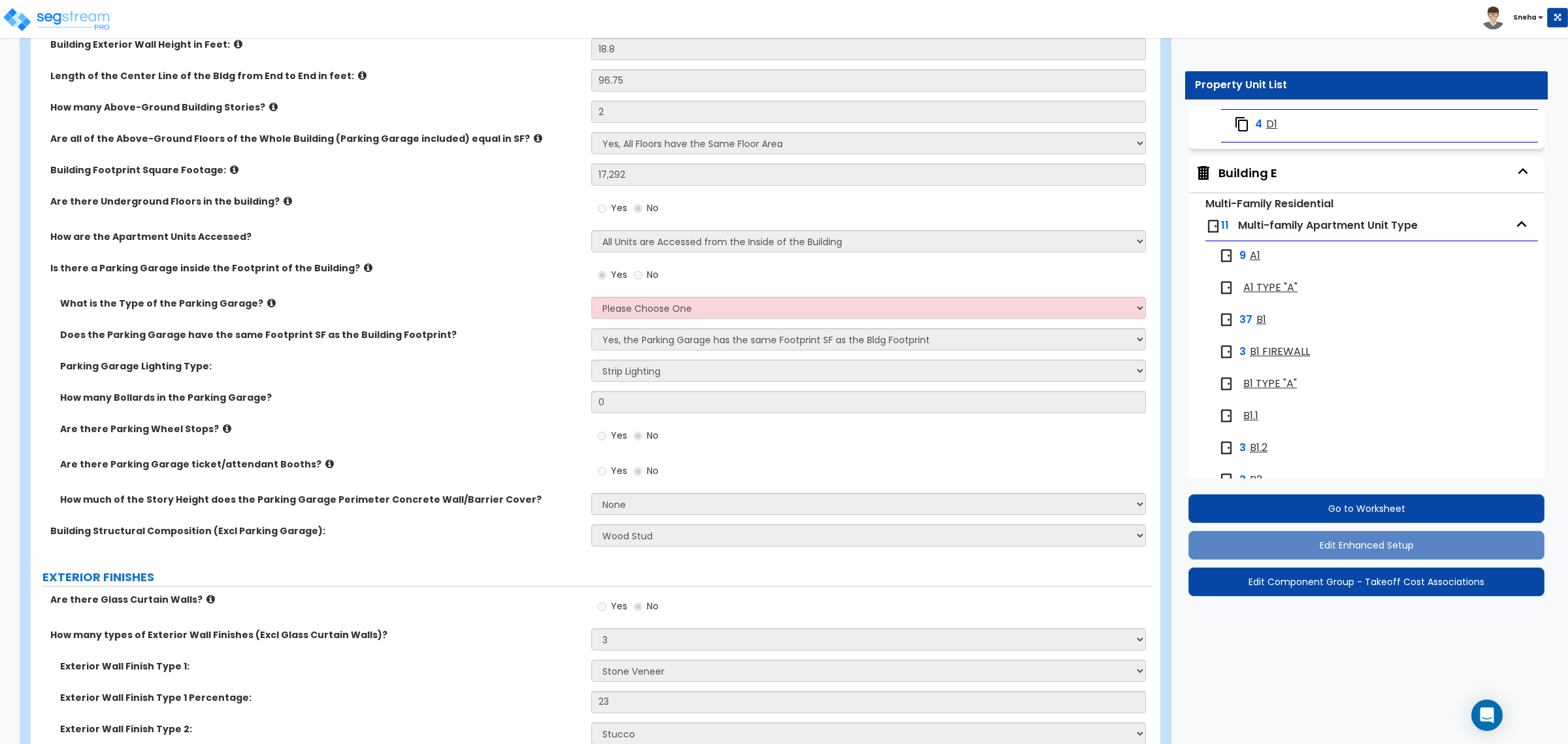
select select "2"
select select "1"
select select "2"
select select "6"
select select "1"
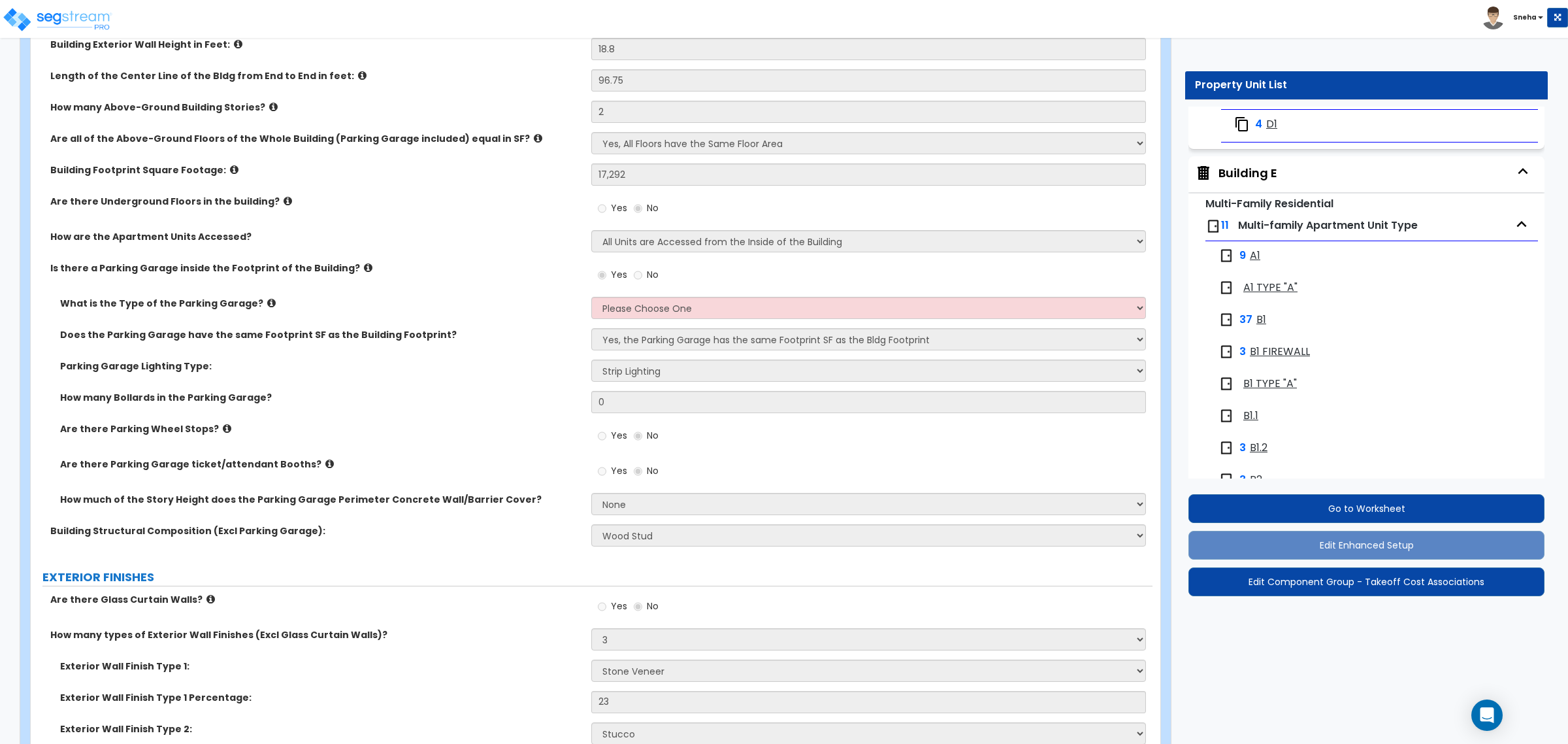
select select "1"
select select "6"
select select "1"
select select "2"
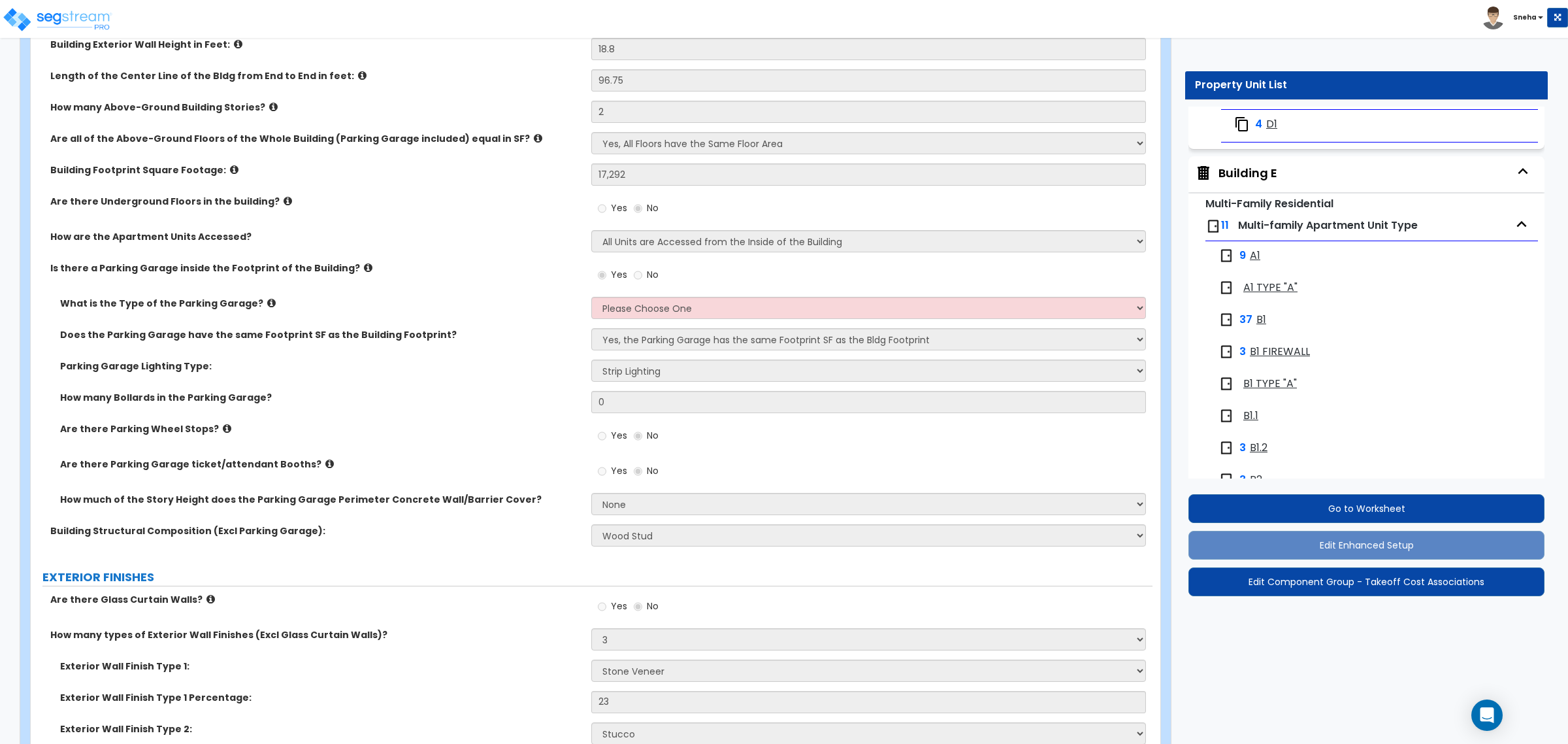
select select "2"
select select "6"
select select "4"
select select "1"
select select "3"
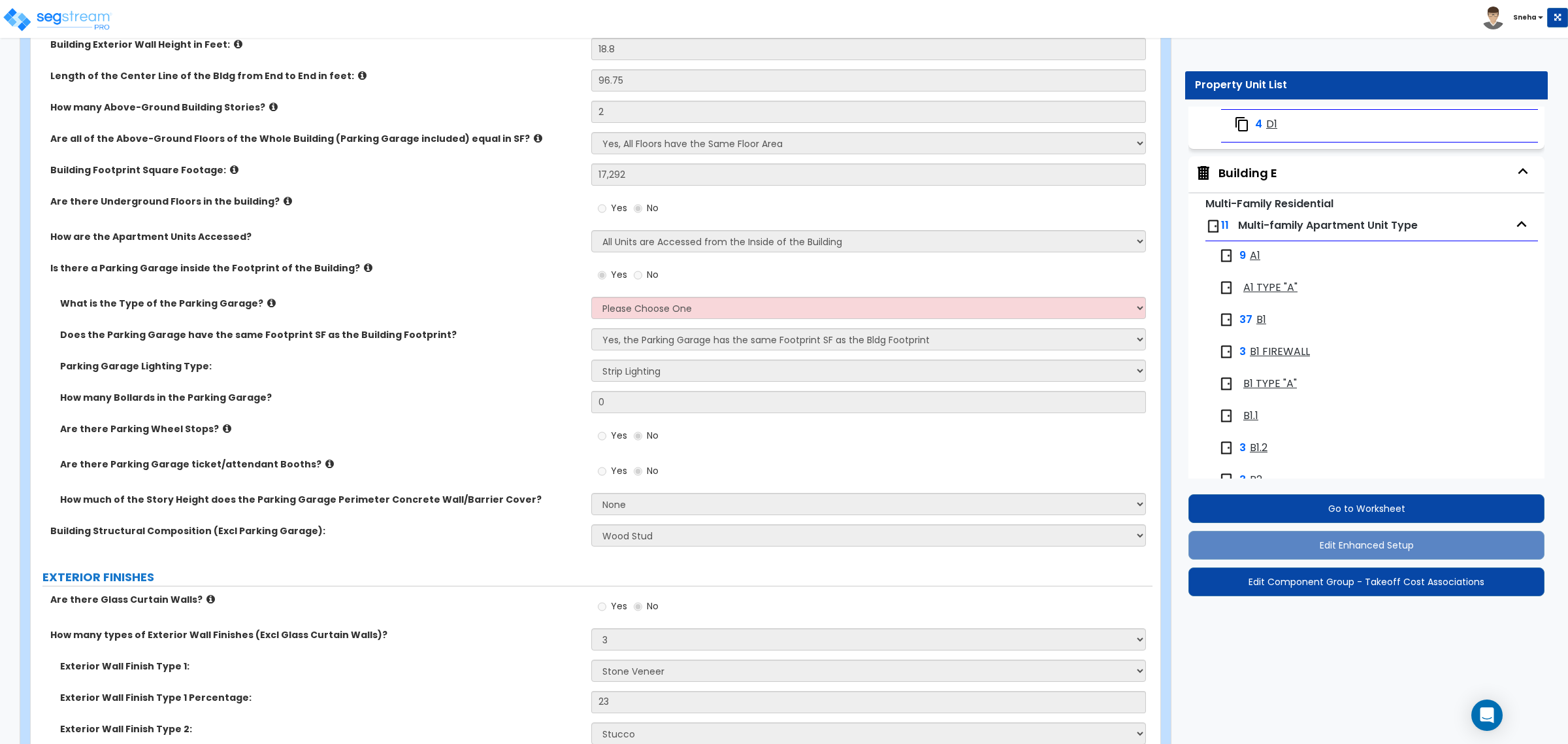
select select "2"
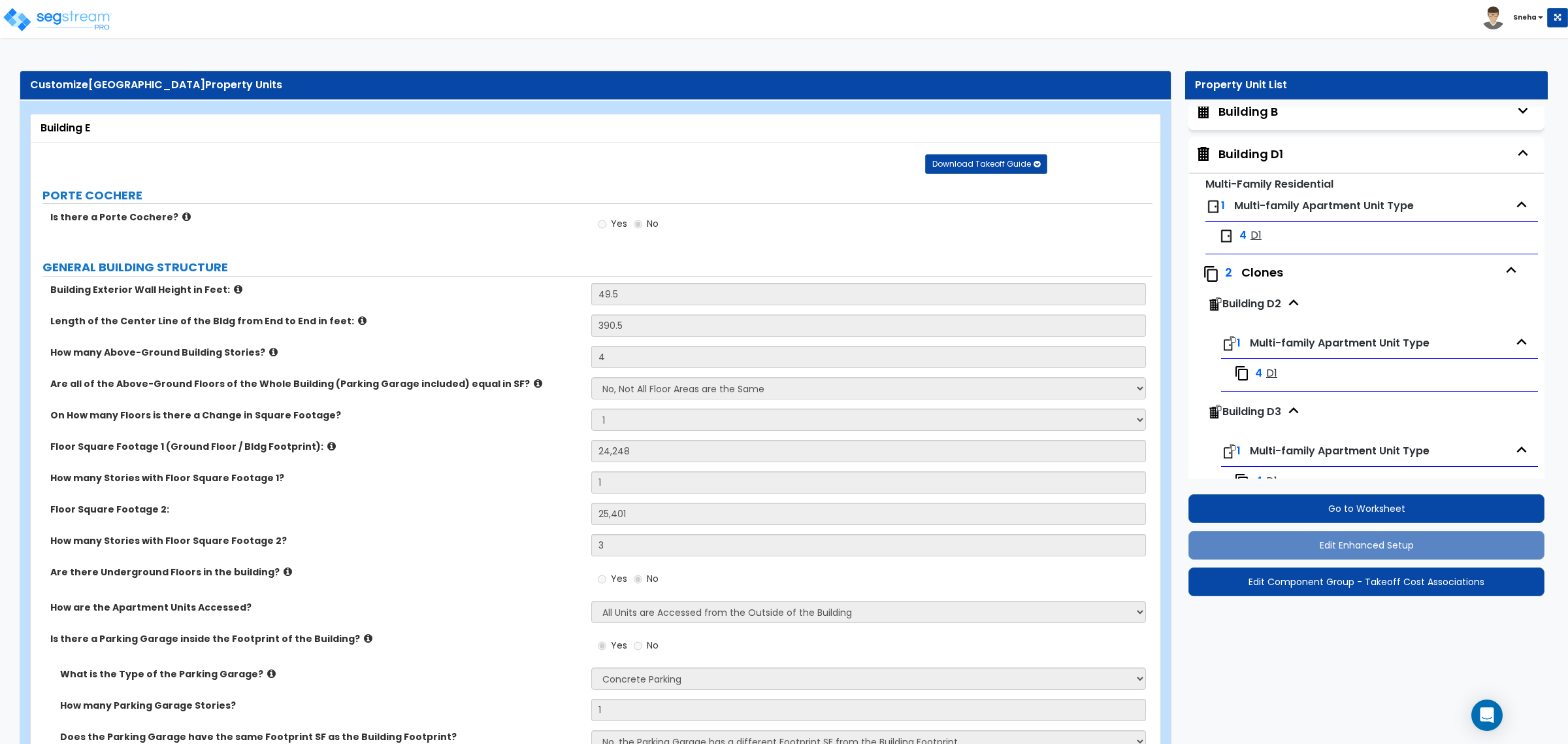
scroll to position [0, 0]
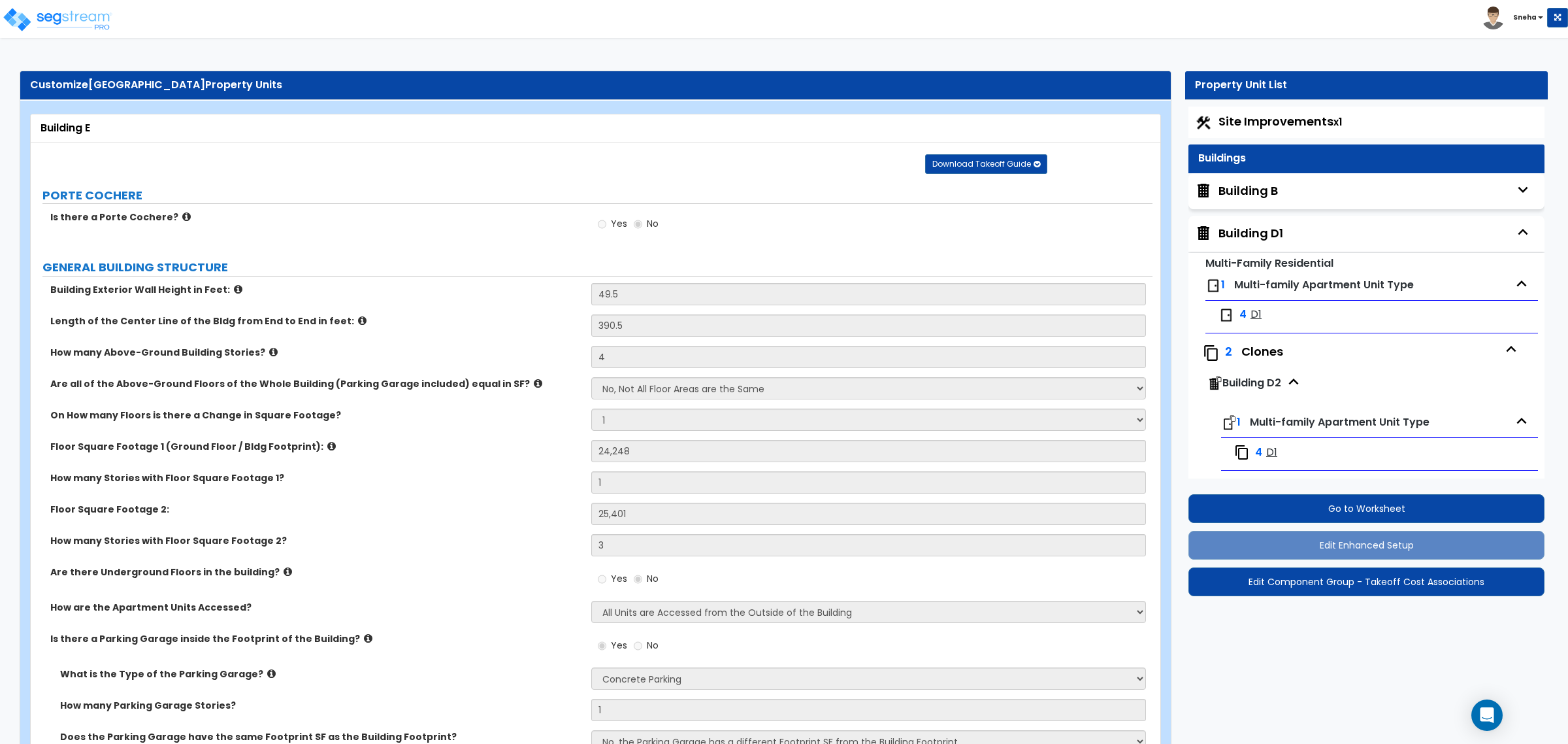
click at [1243, 185] on div "Building B" at bounding box center [1248, 191] width 59 height 17
select select "1"
select select "2"
select select "3"
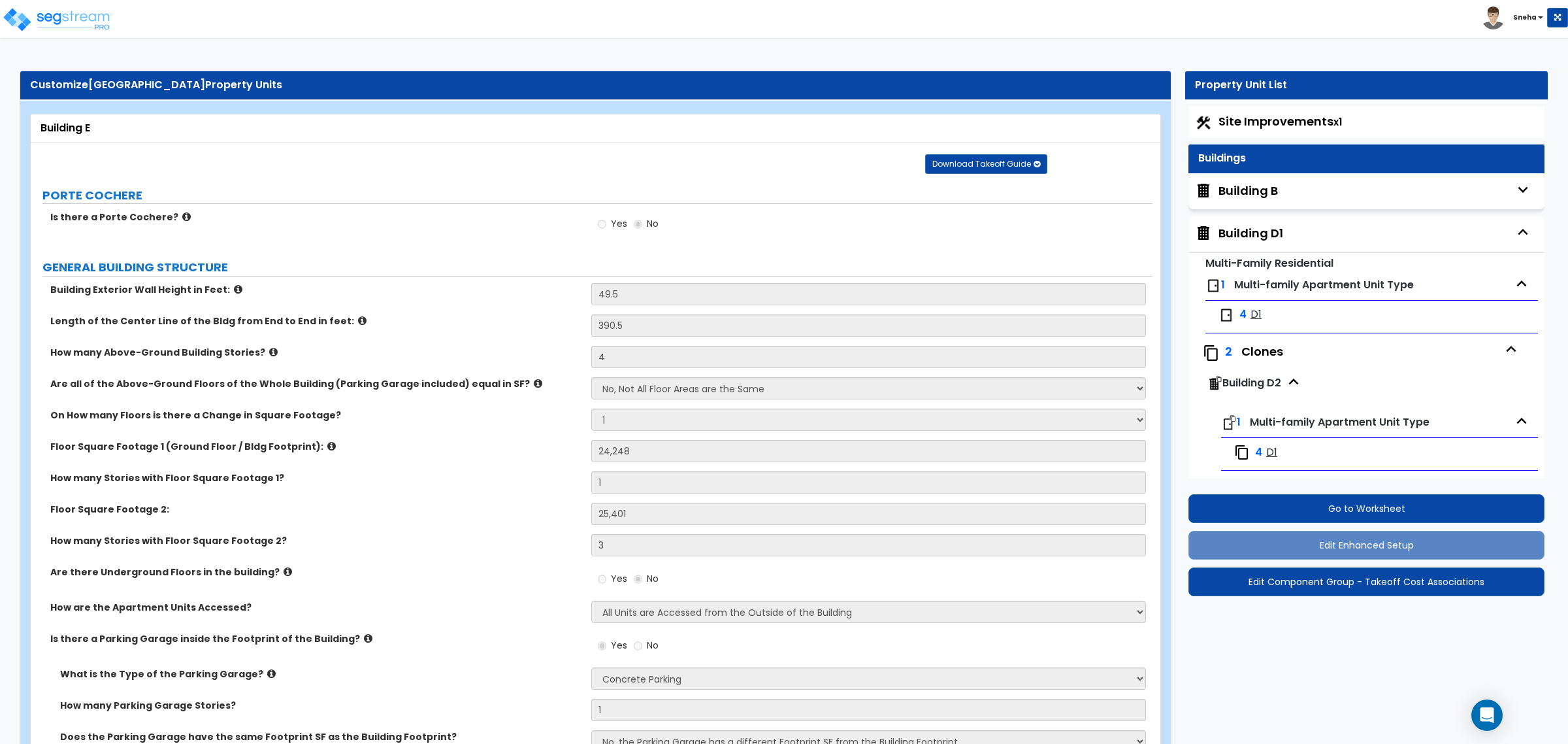
select select "16"
select select "11"
select select "19"
select select "2"
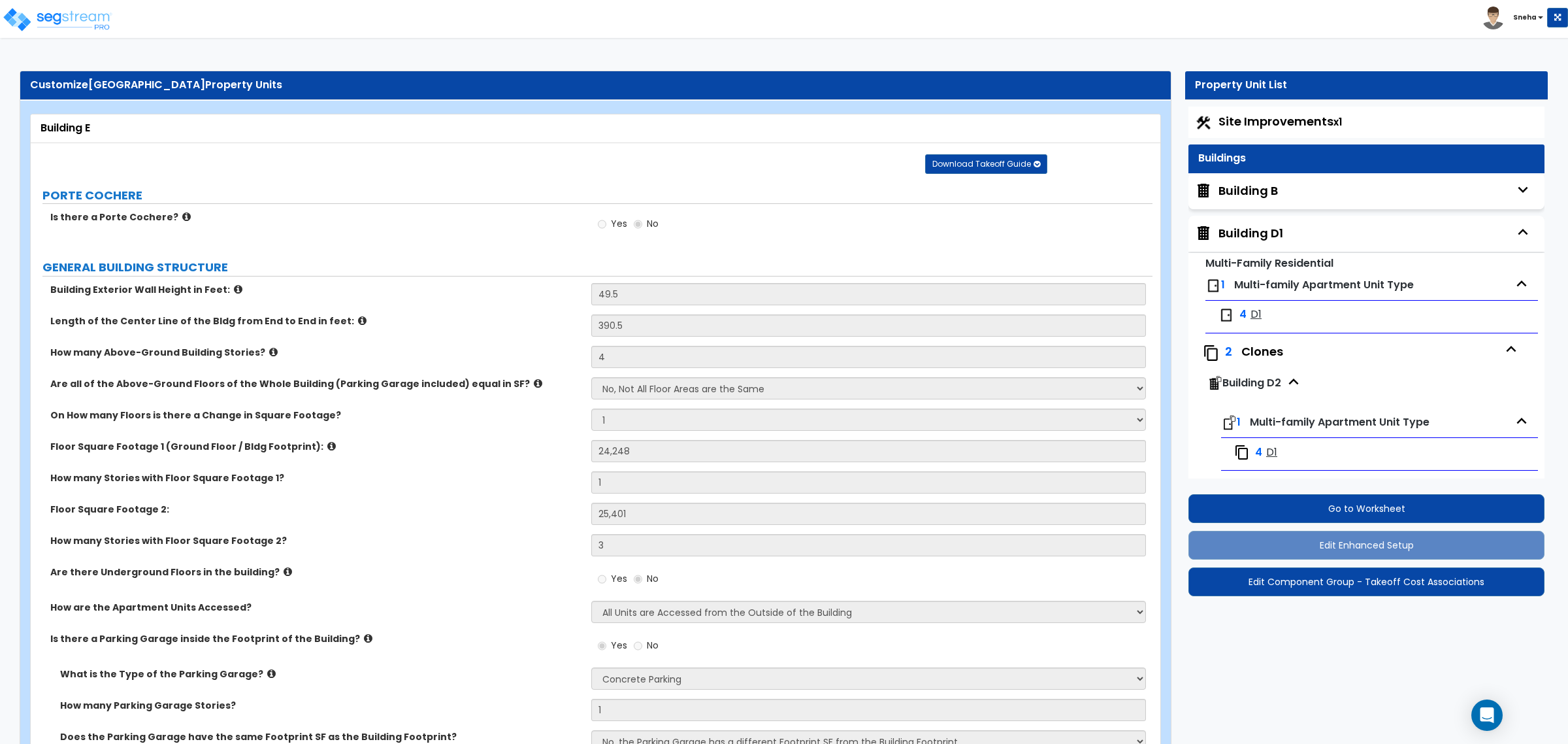
select select "1"
select select "2"
select select "1"
select select "2"
select select "1"
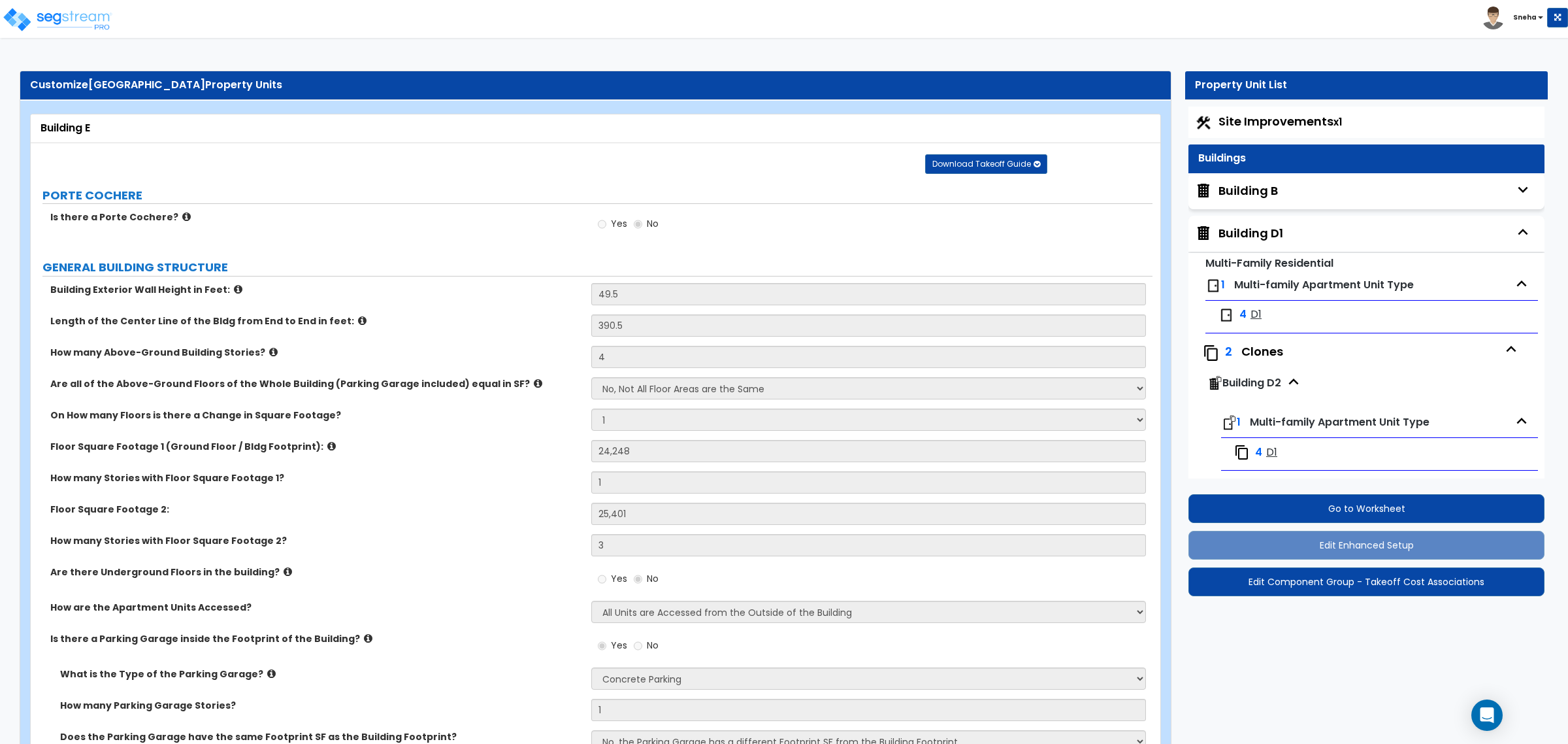
select select "1"
select select "2"
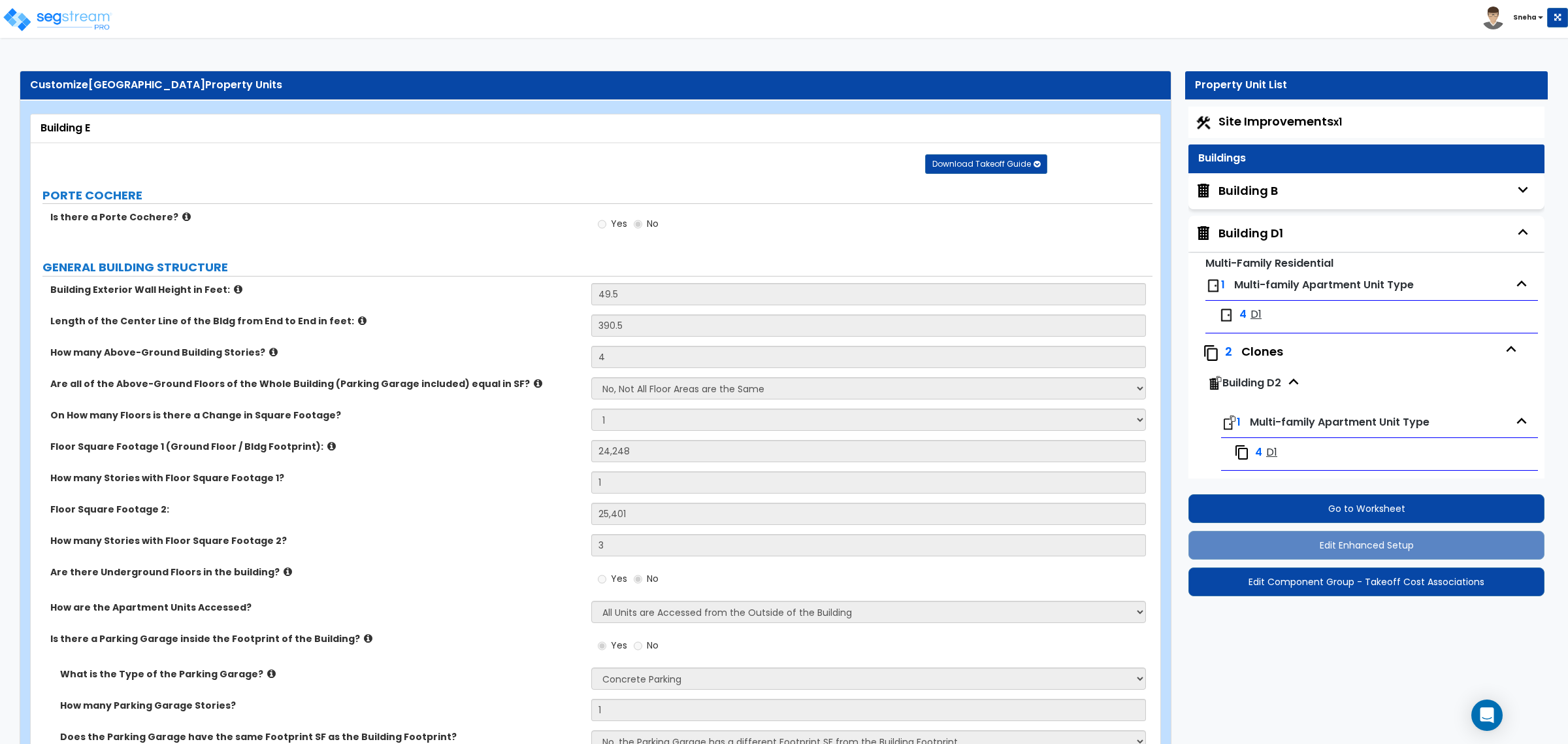
select select "2"
select select "6"
select select "1"
select select "2"
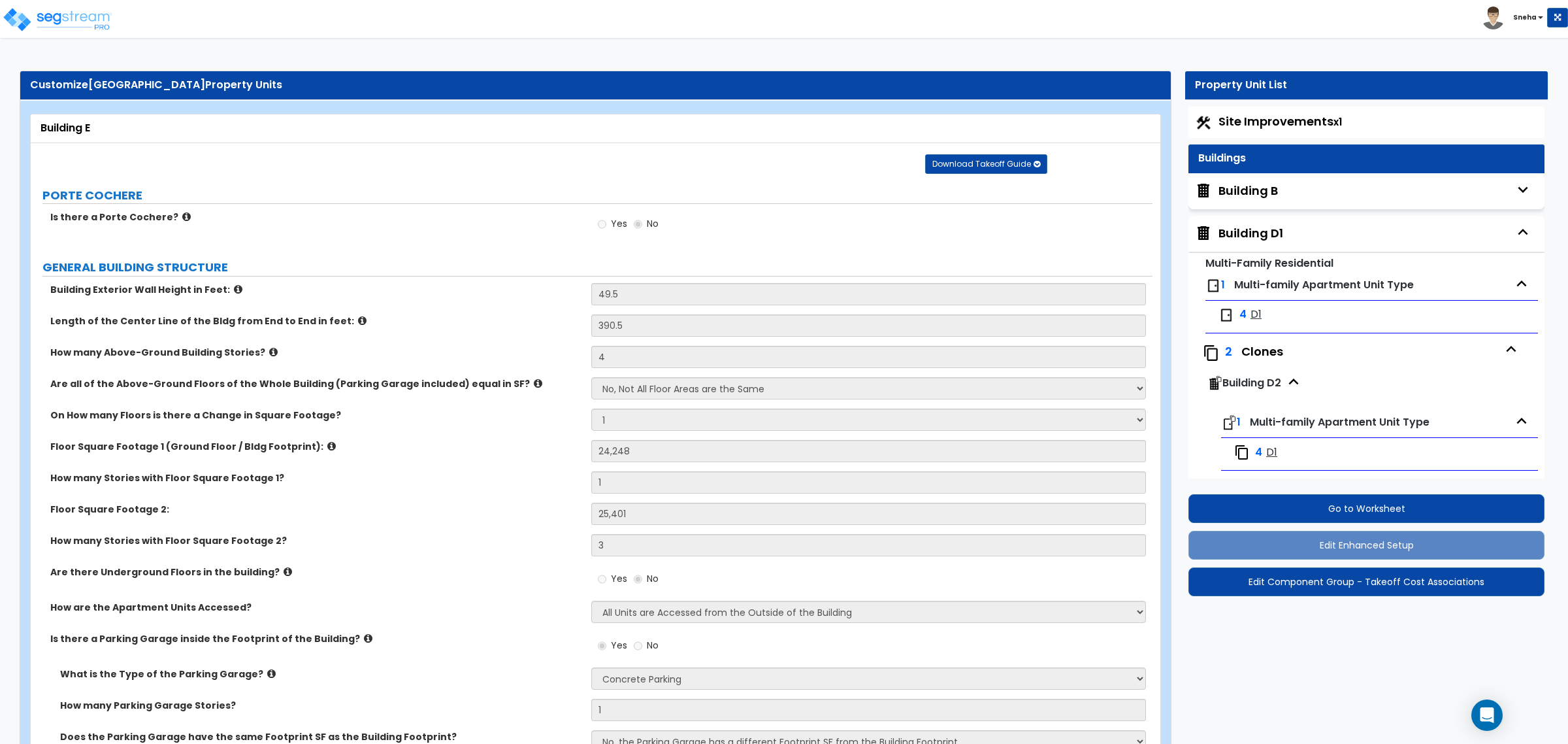
select select "2"
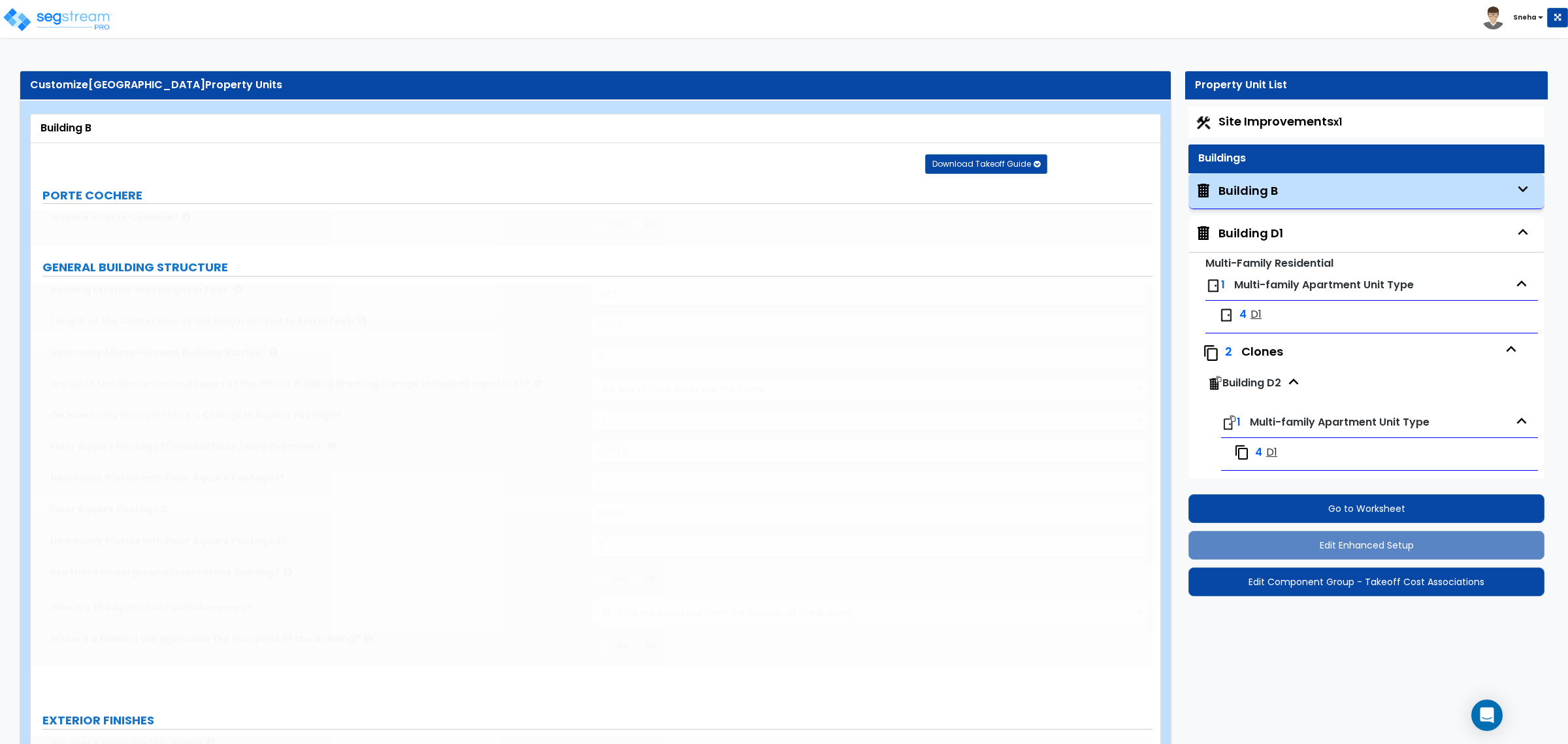
select select "7"
select select "2"
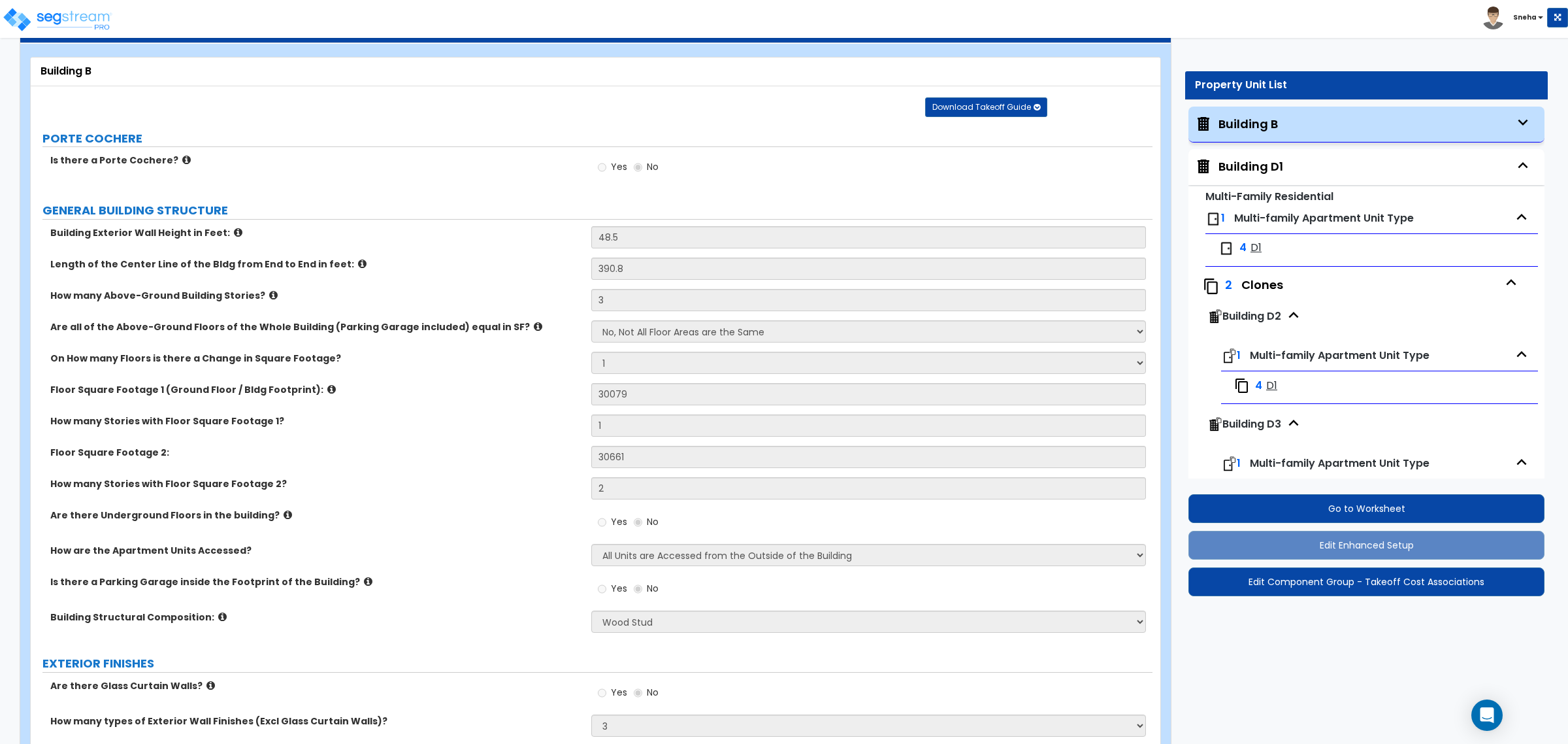
scroll to position [82, 0]
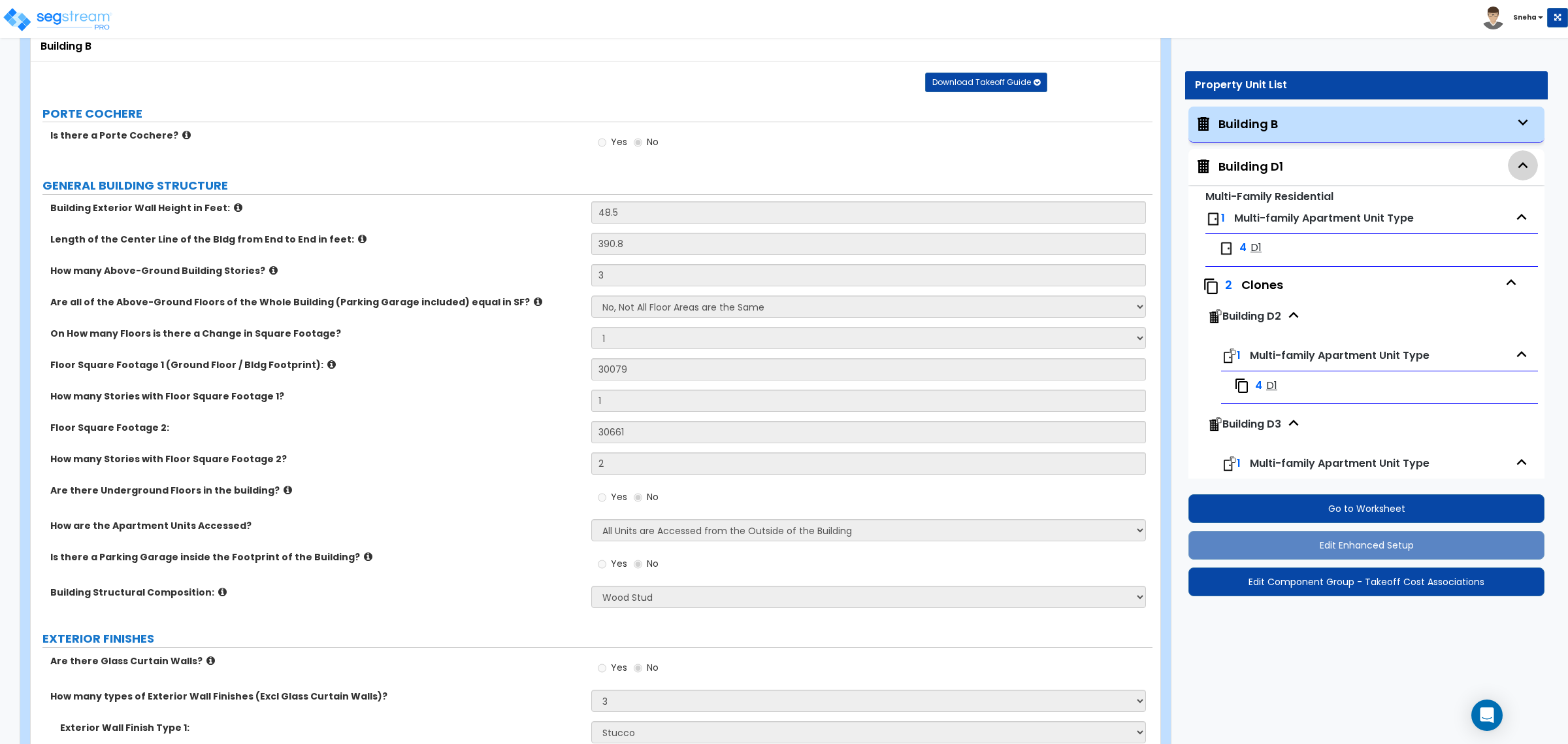
click at [1516, 156] on icon "button" at bounding box center [1523, 165] width 19 height 19
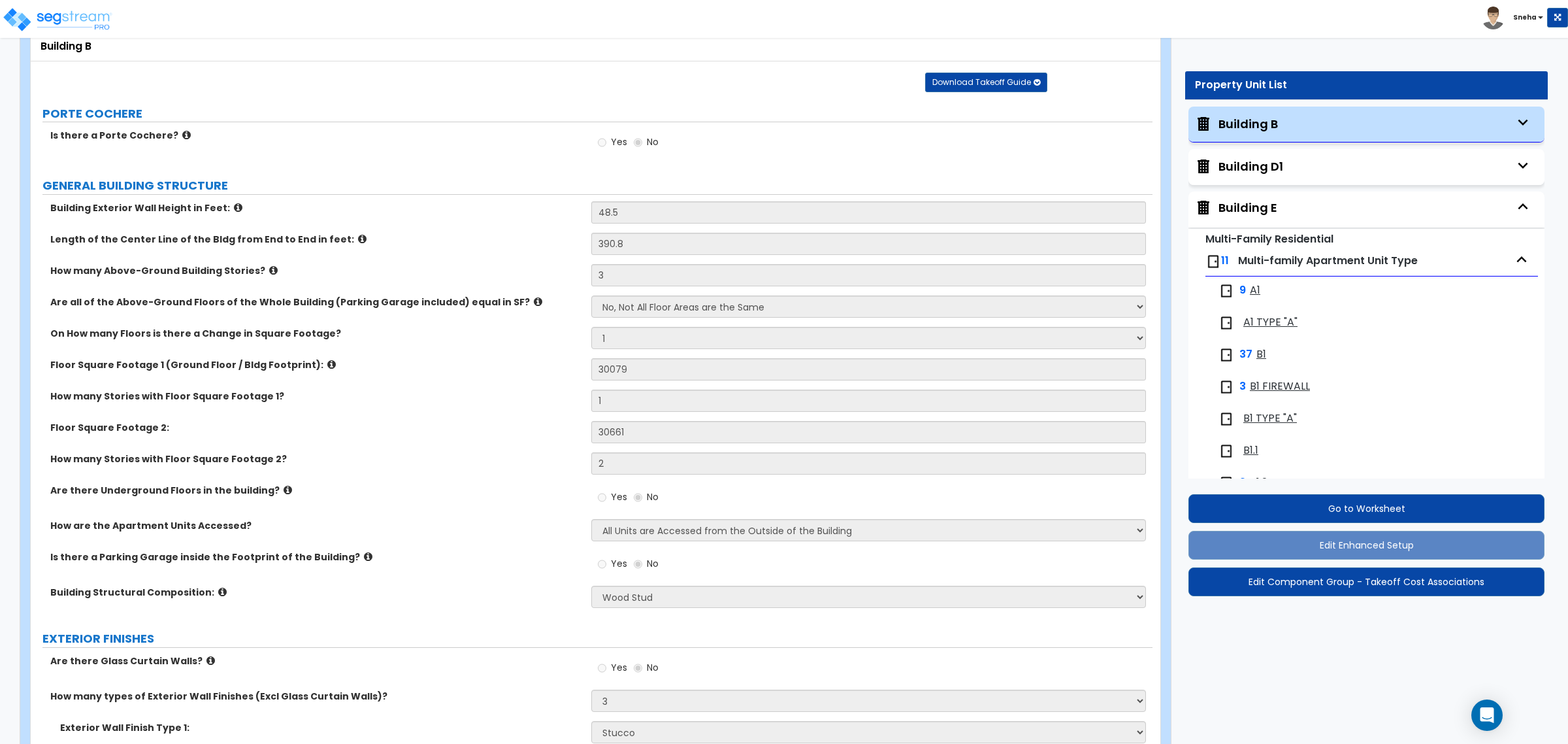
click at [1273, 211] on div "Building E" at bounding box center [1248, 207] width 59 height 17
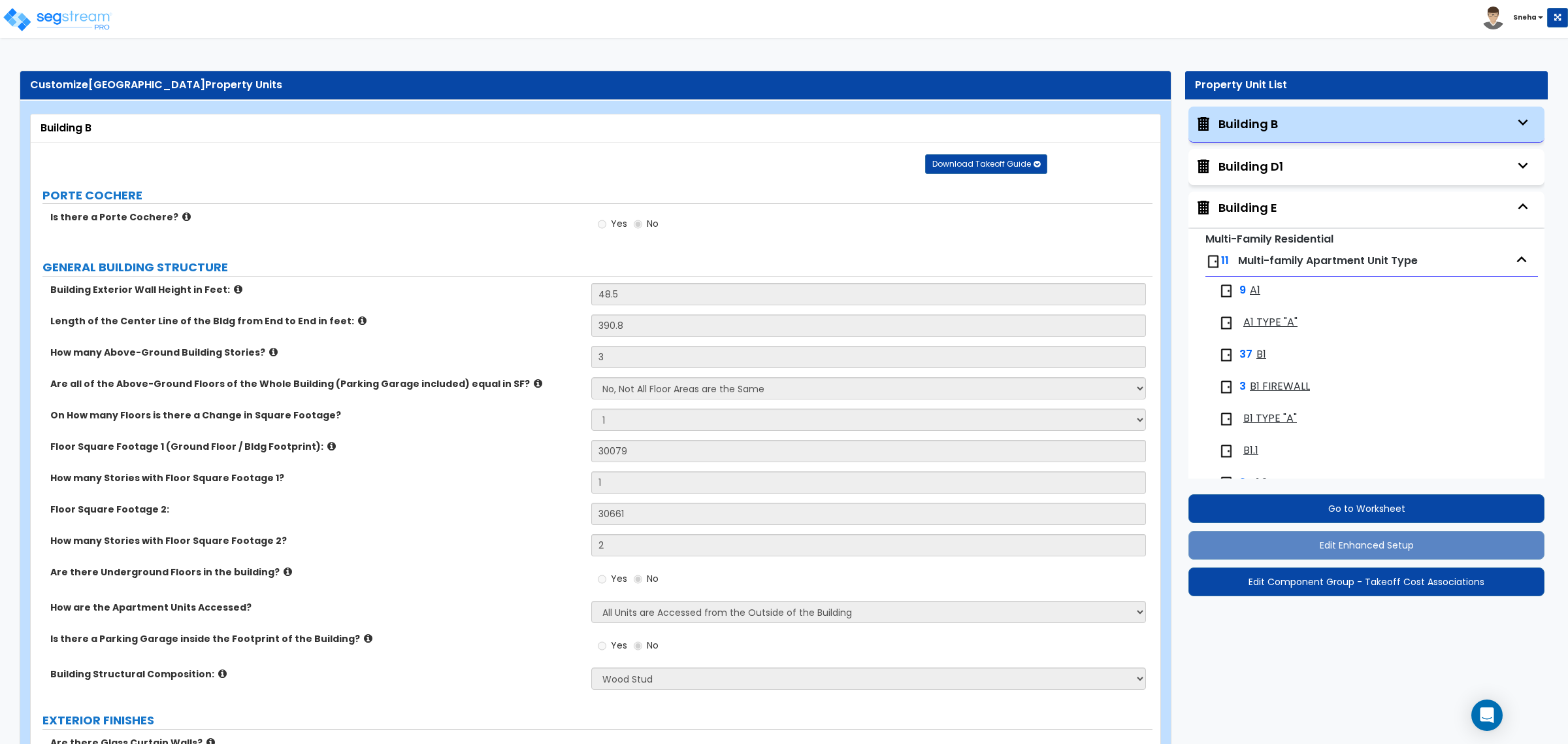
select select "1"
select select "2"
select select "1"
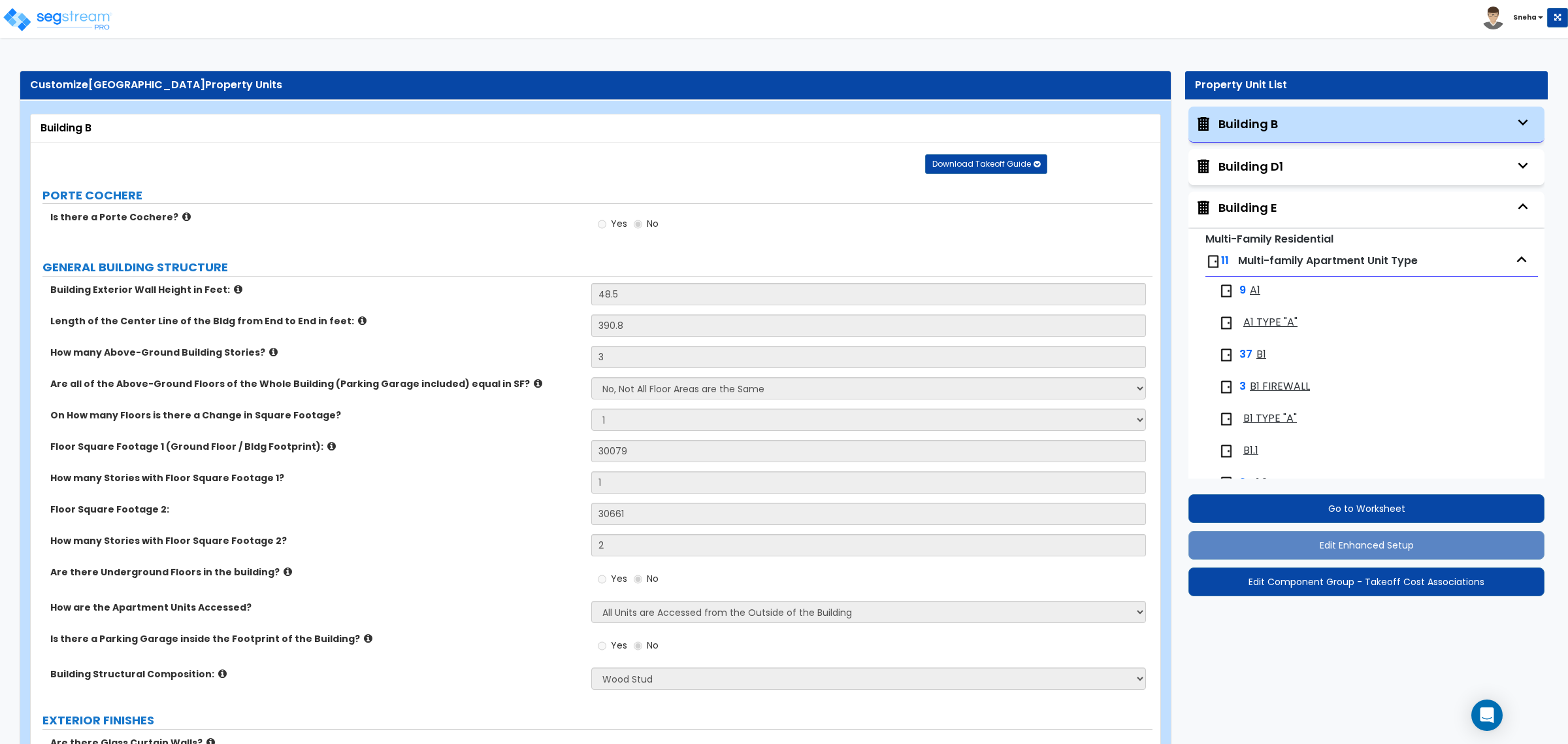
select select "2"
select select "7"
select select "3"
select select "16"
select select "11"
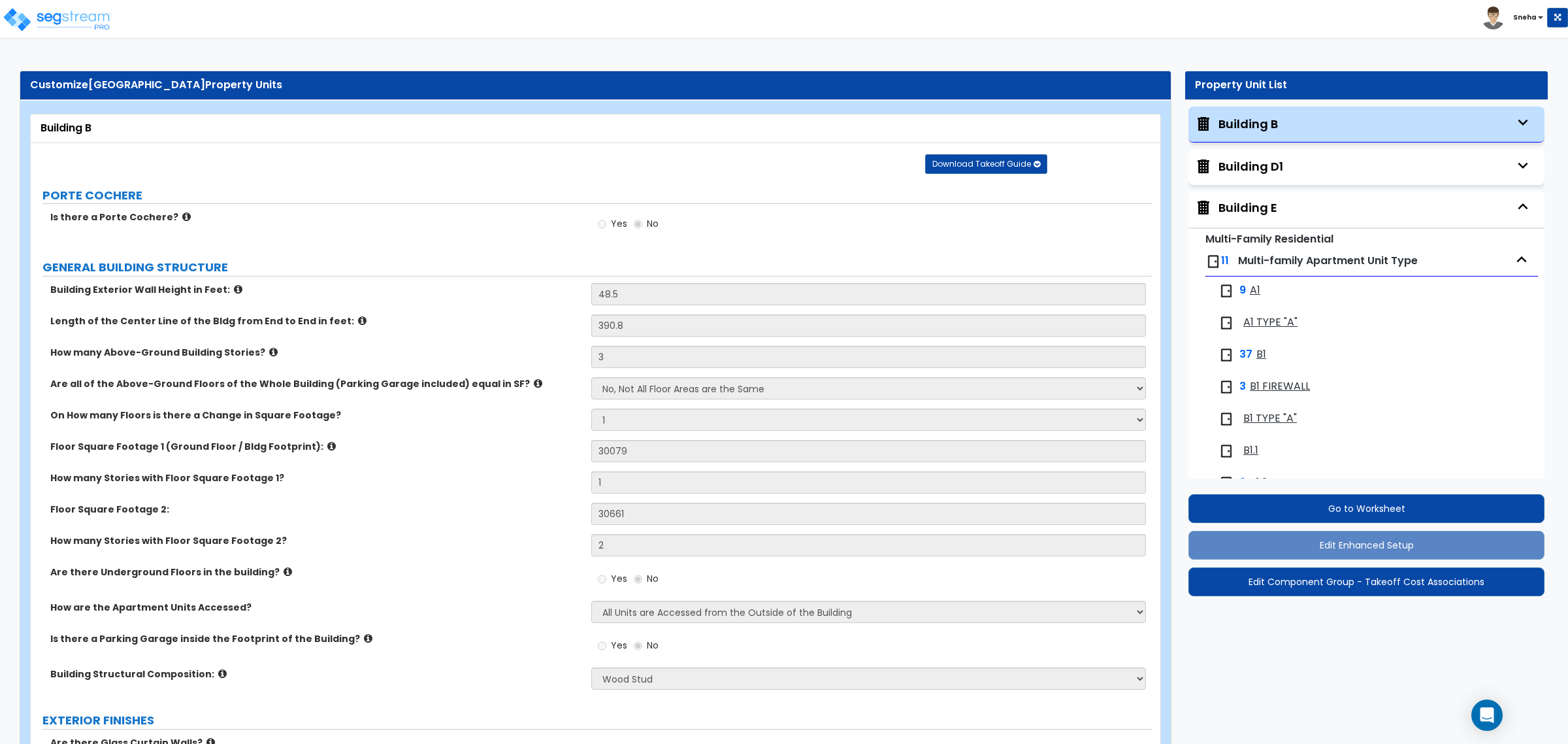
select select "19"
select select "2"
select select "1"
select select "2"
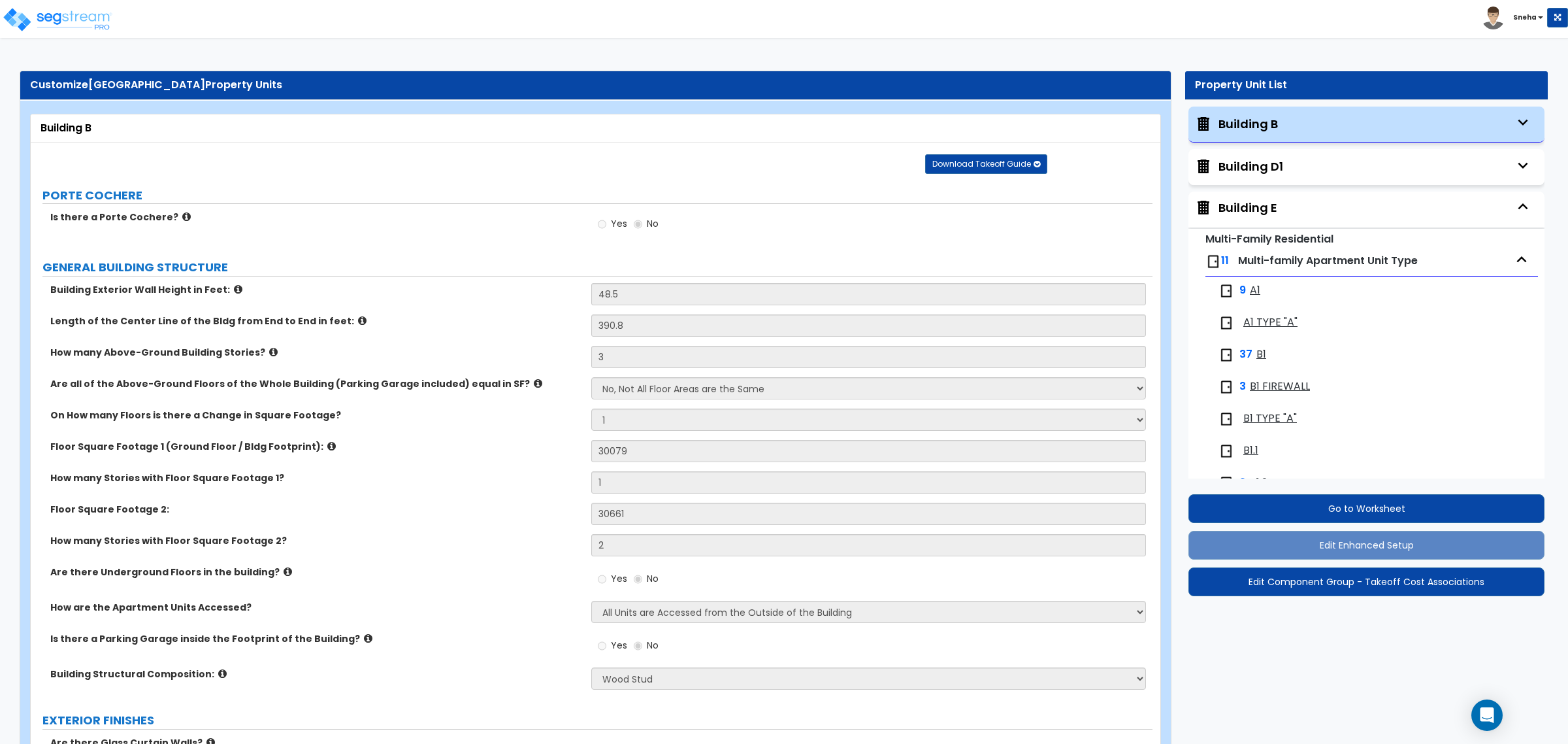
select select "1"
select select "2"
select select "6"
select select "1"
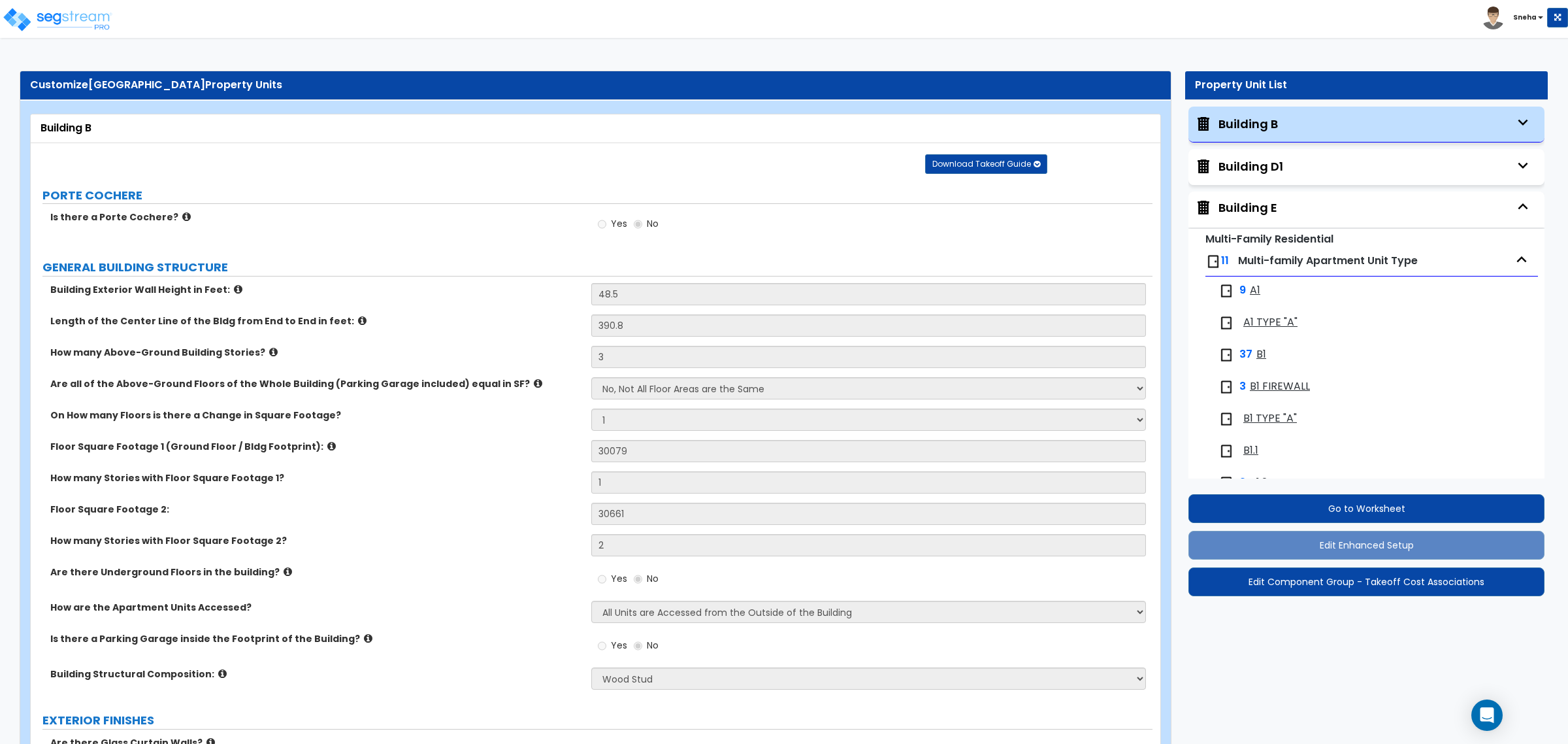
select select "1"
select select "6"
select select "1"
select select "2"
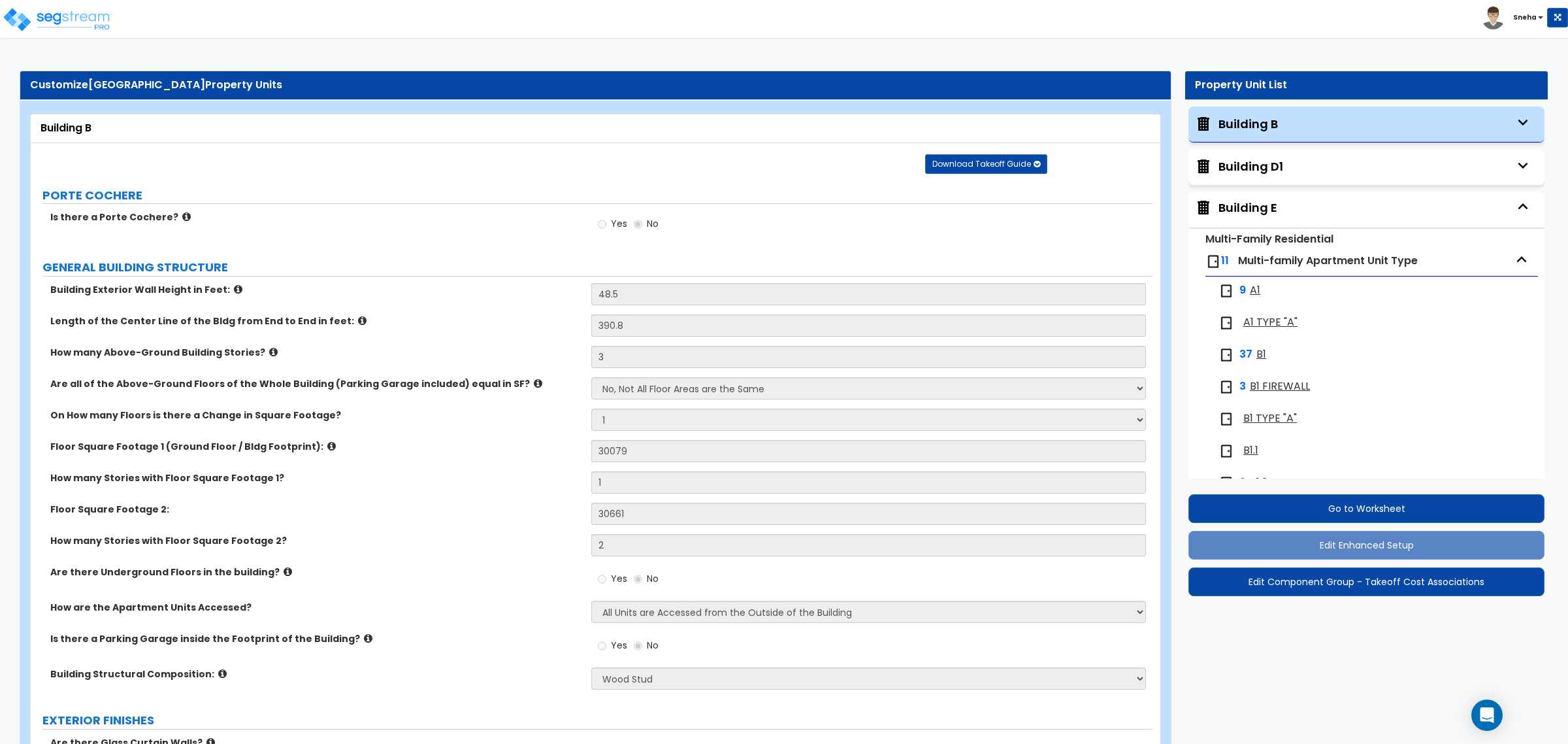
select select "6"
select select "4"
select select "1"
select select "3"
select select "2"
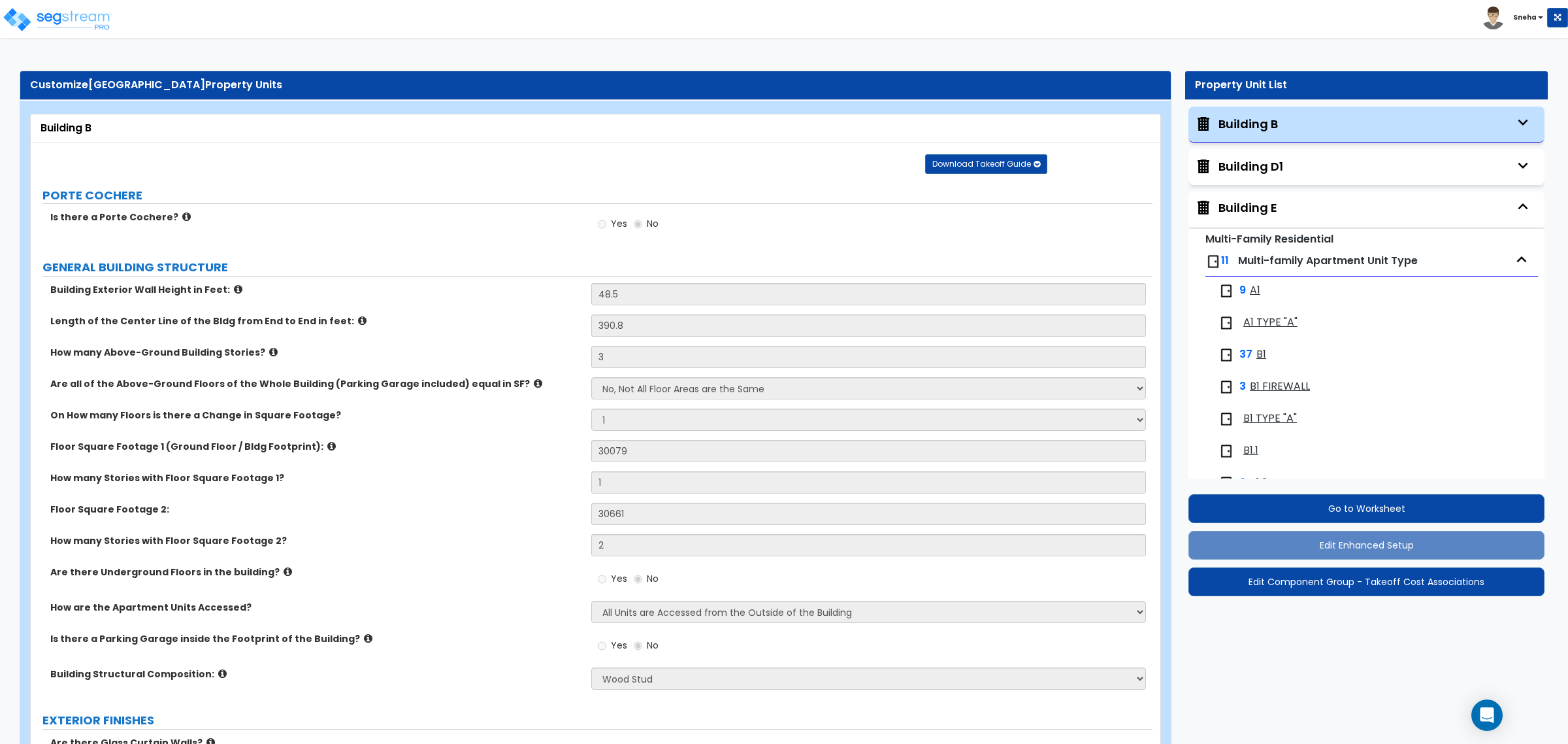
select select "2"
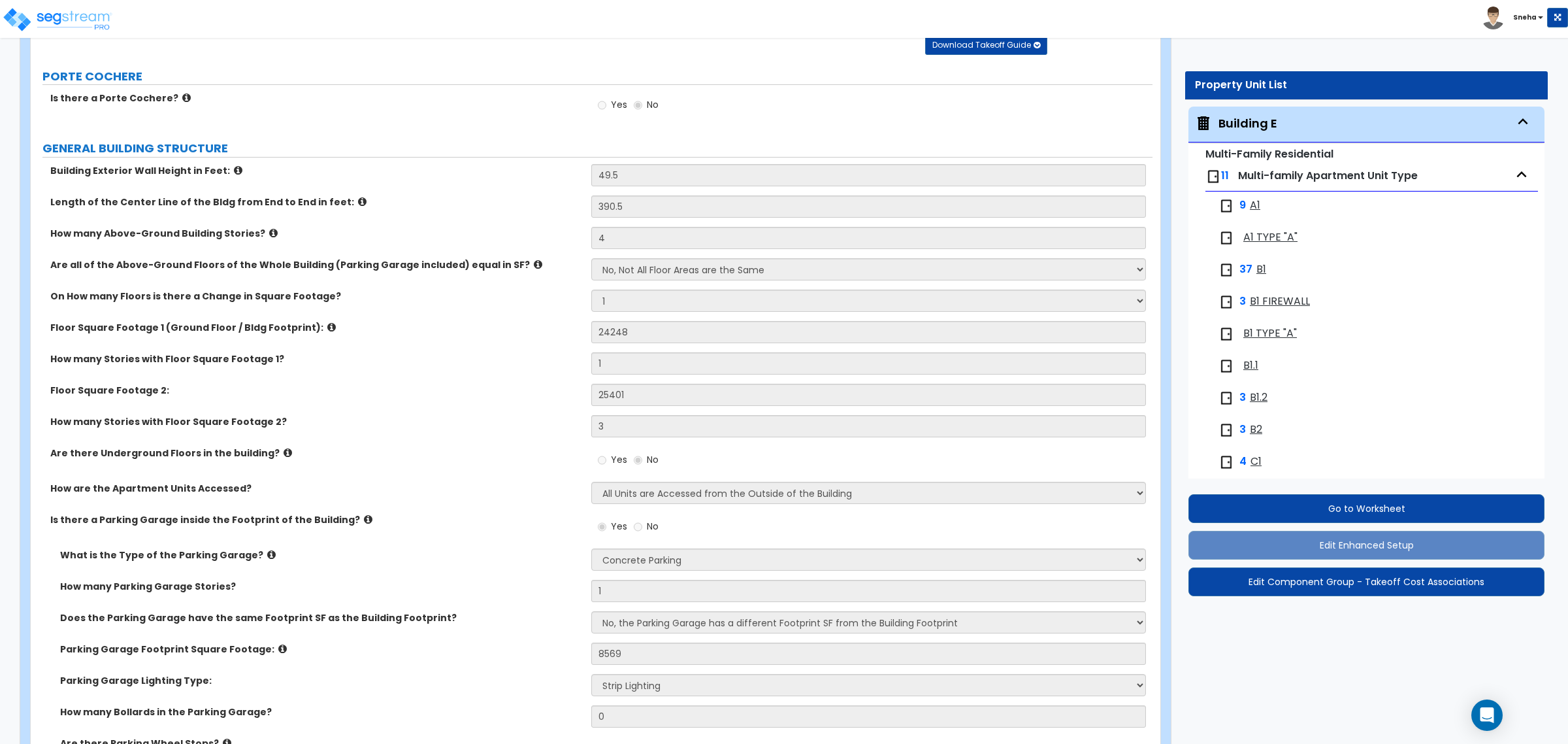
scroll to position [246, 0]
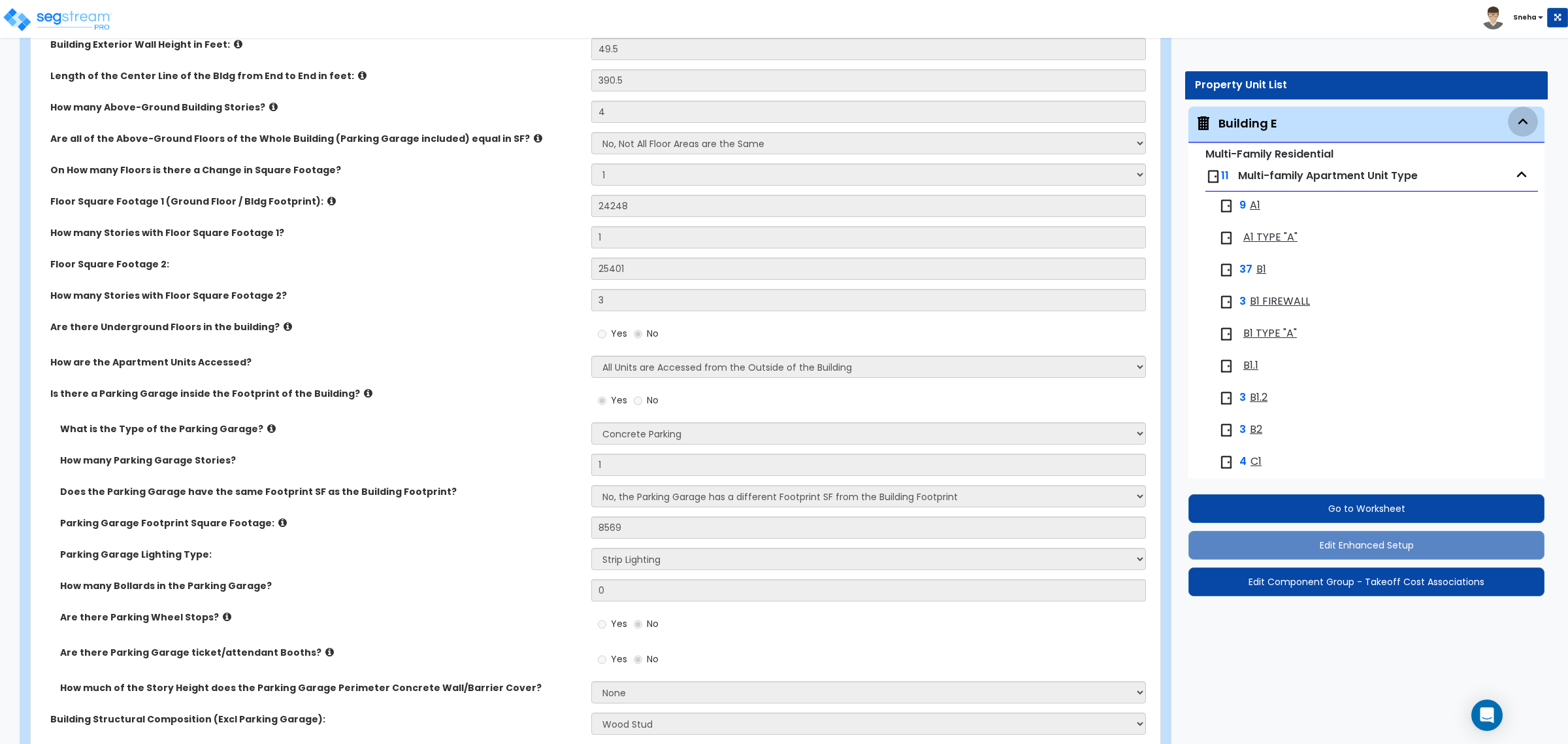
click at [1513, 116] on icon "button" at bounding box center [1523, 121] width 19 height 19
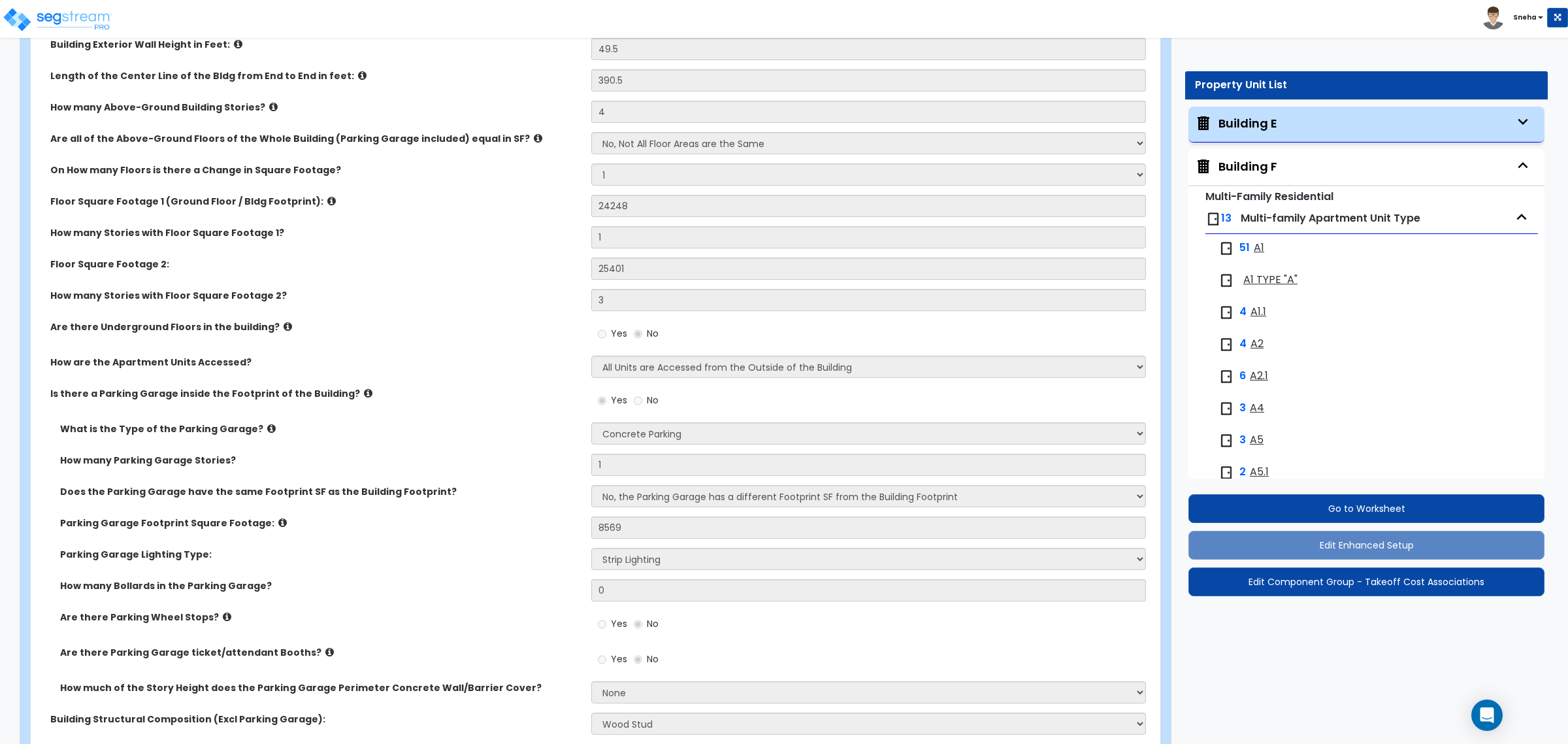
click at [1262, 171] on div "Building F" at bounding box center [1248, 166] width 59 height 17
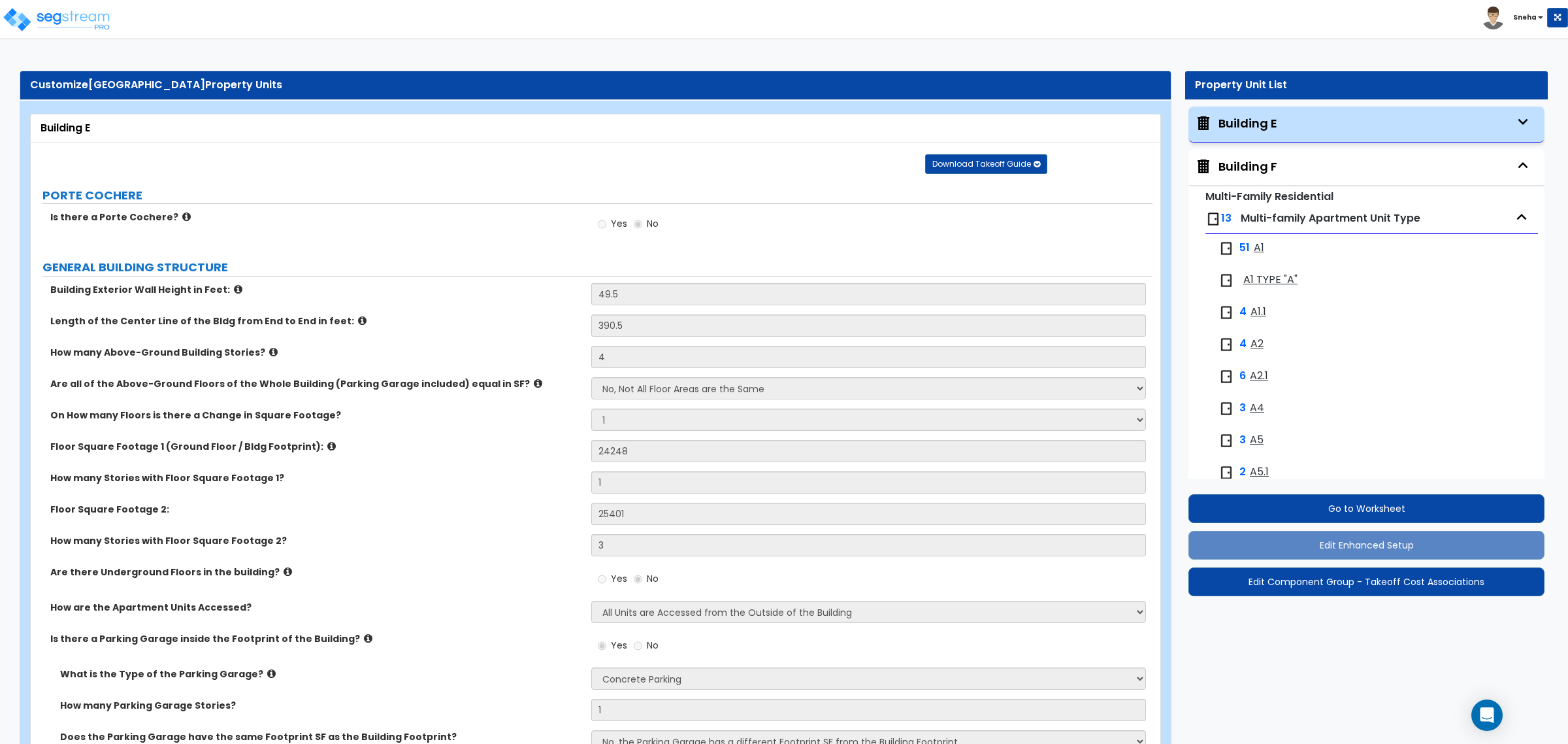
select select "1"
select select "2"
select select "7"
select select "3"
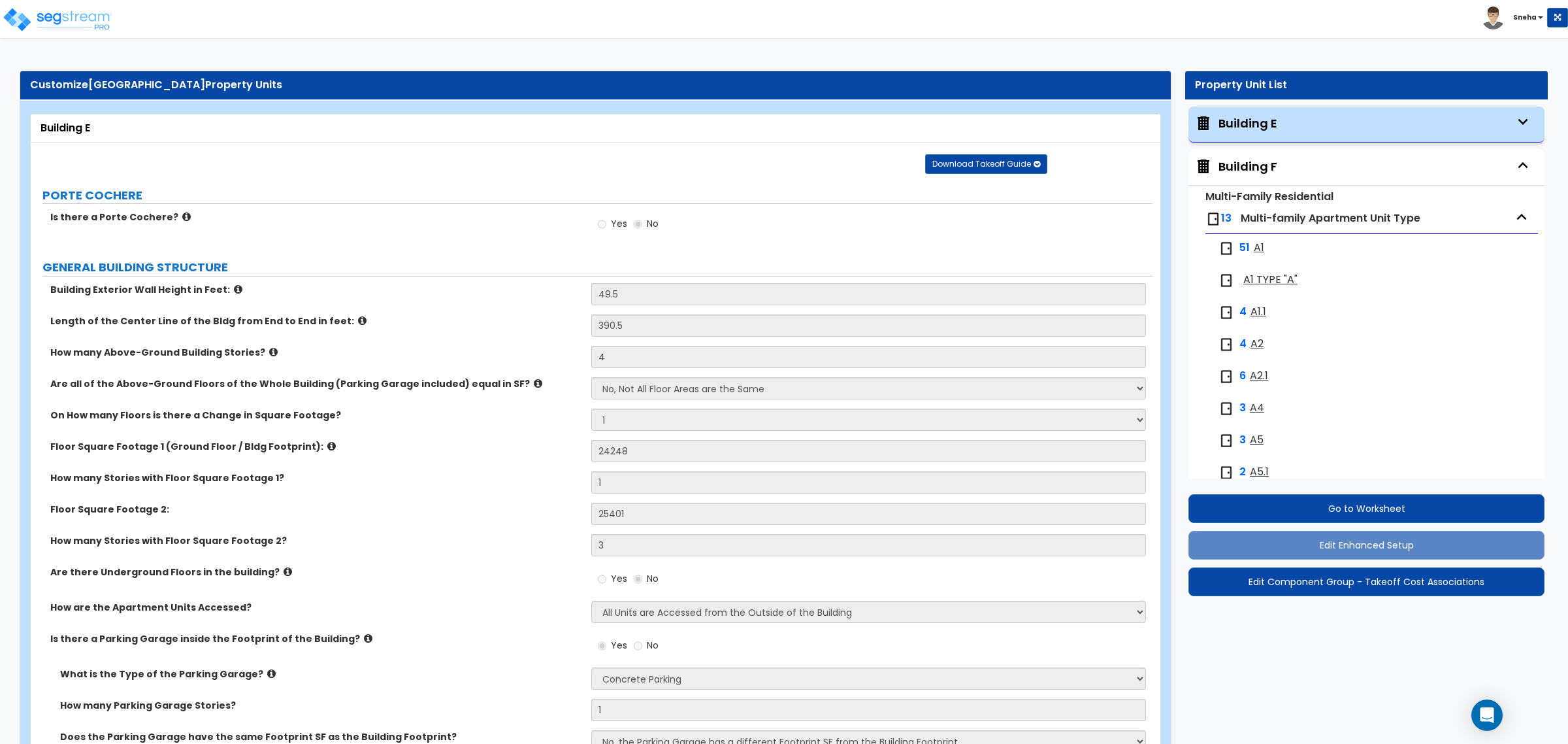
select select "16"
select select "12"
select select "19"
select select "2"
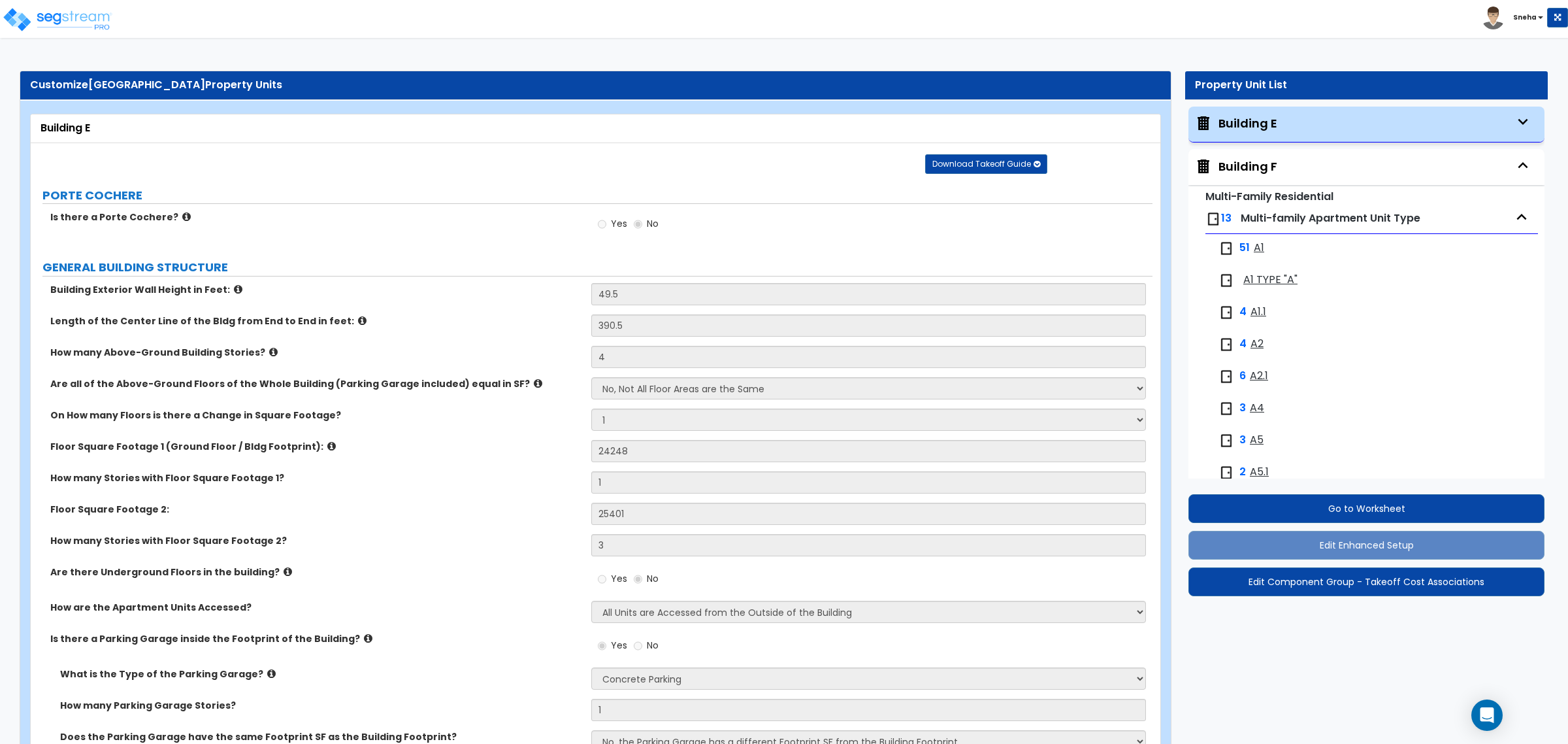
select select "1"
select select "2"
select select "1"
select select "2"
select select "1"
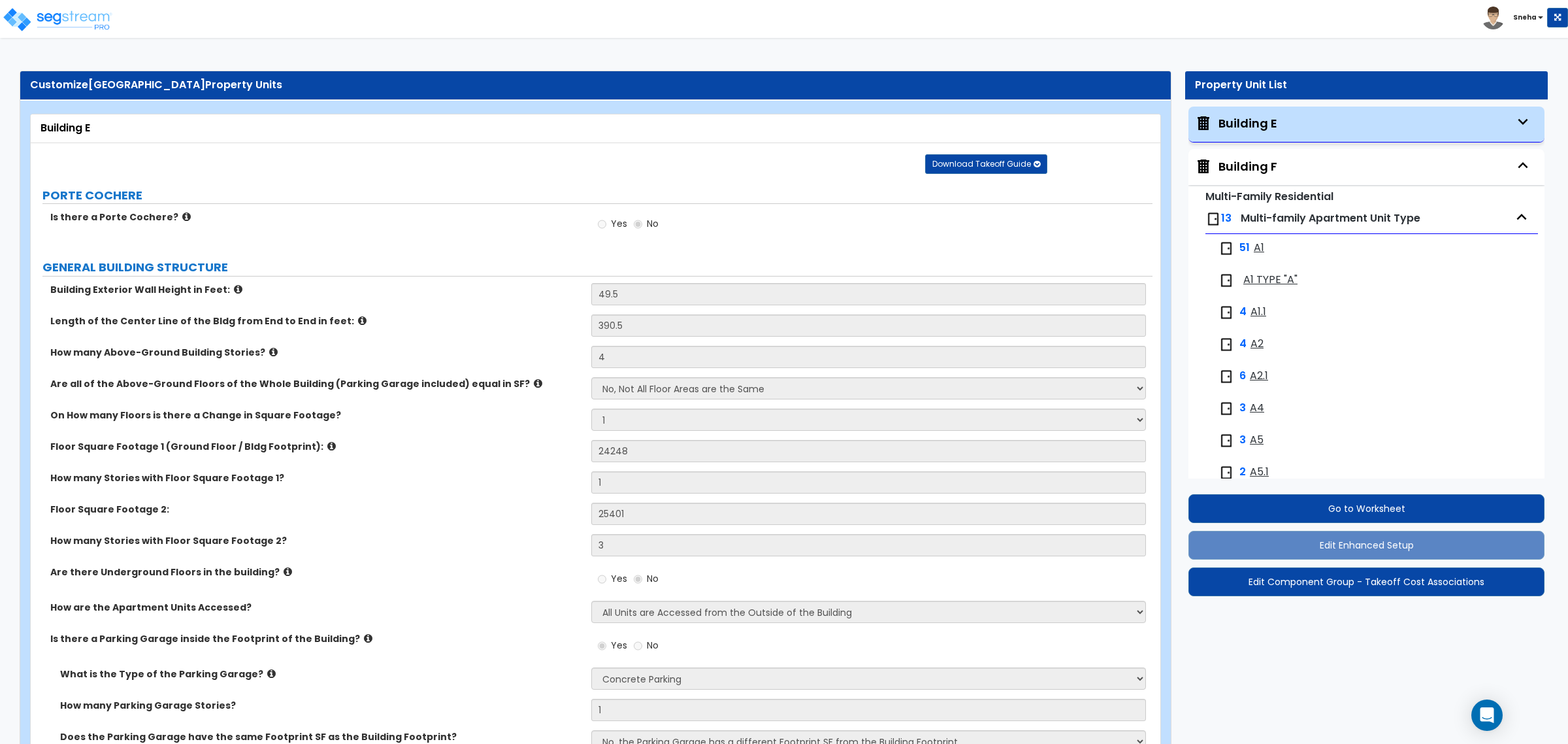
select select "1"
select select "2"
select select "1"
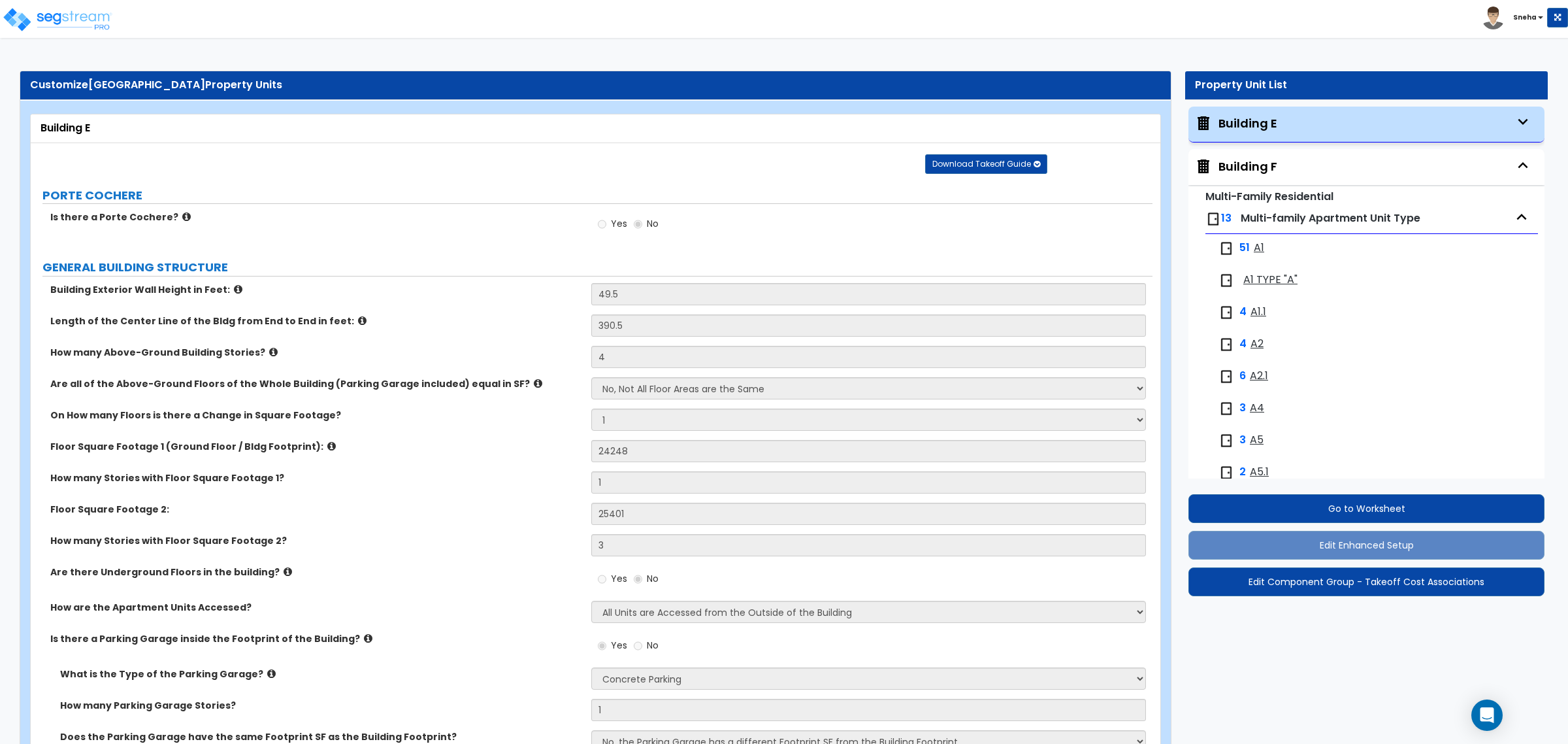
select select "2"
select select "6"
select select "2"
select select "4"
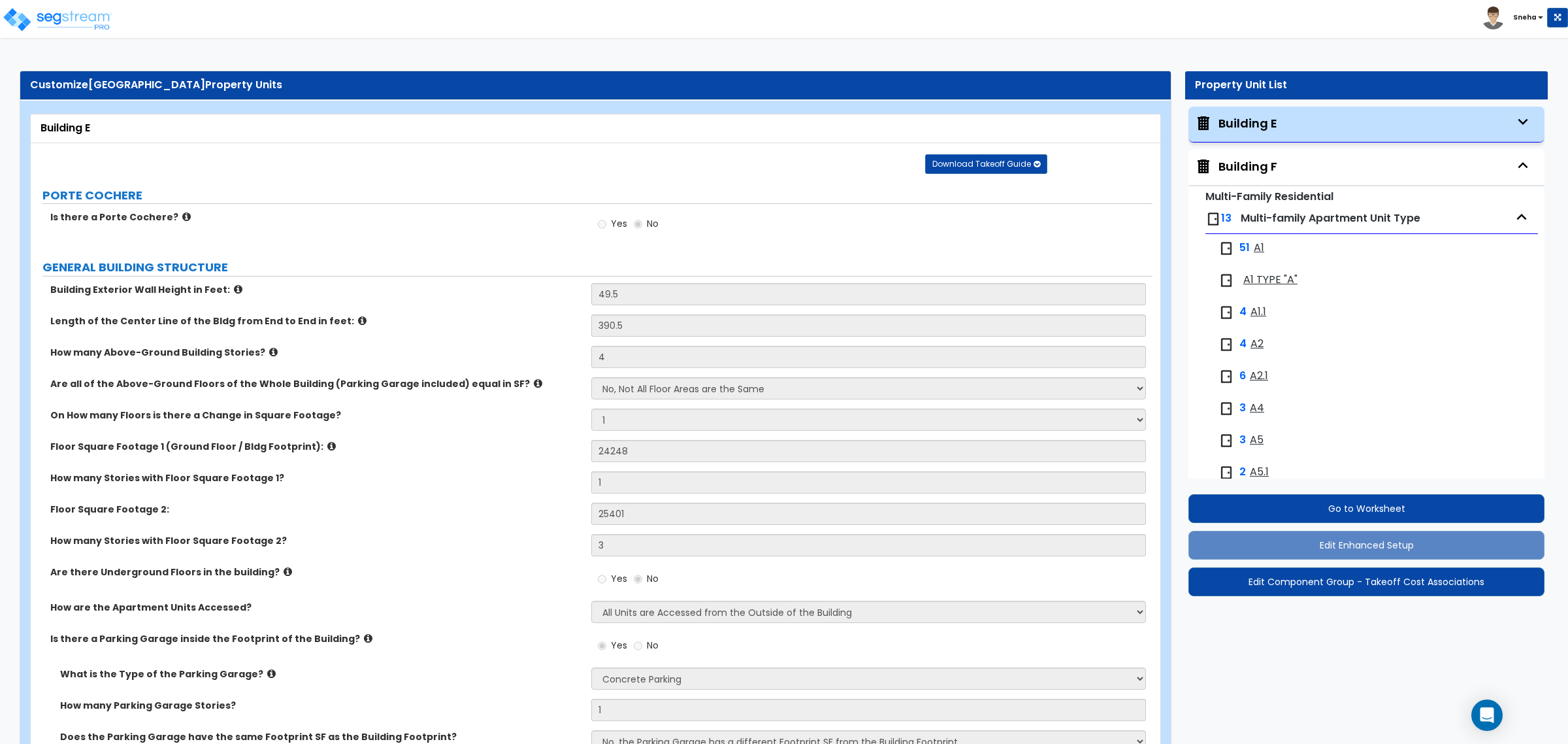
select select "4"
select select "1"
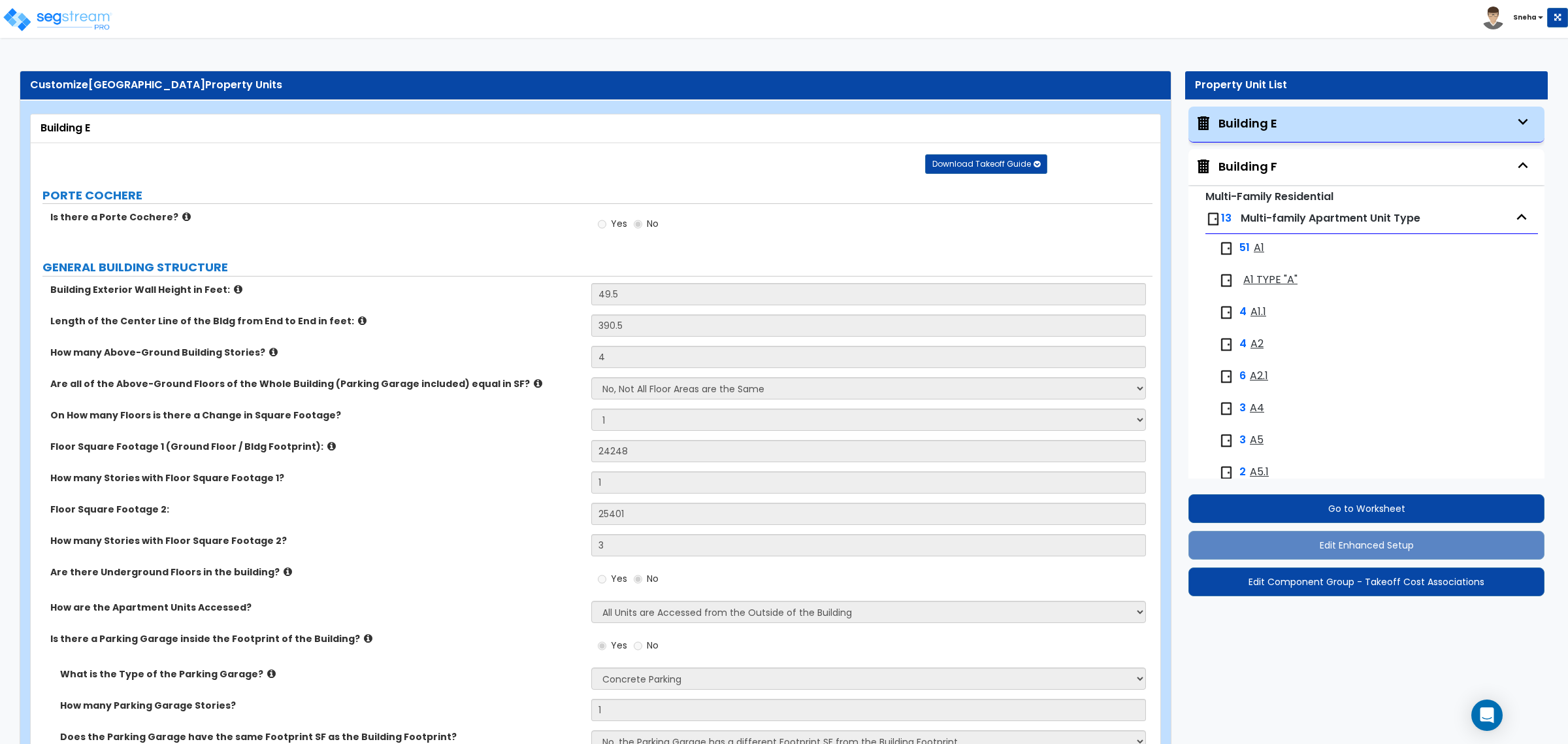
select select "3"
select select "2"
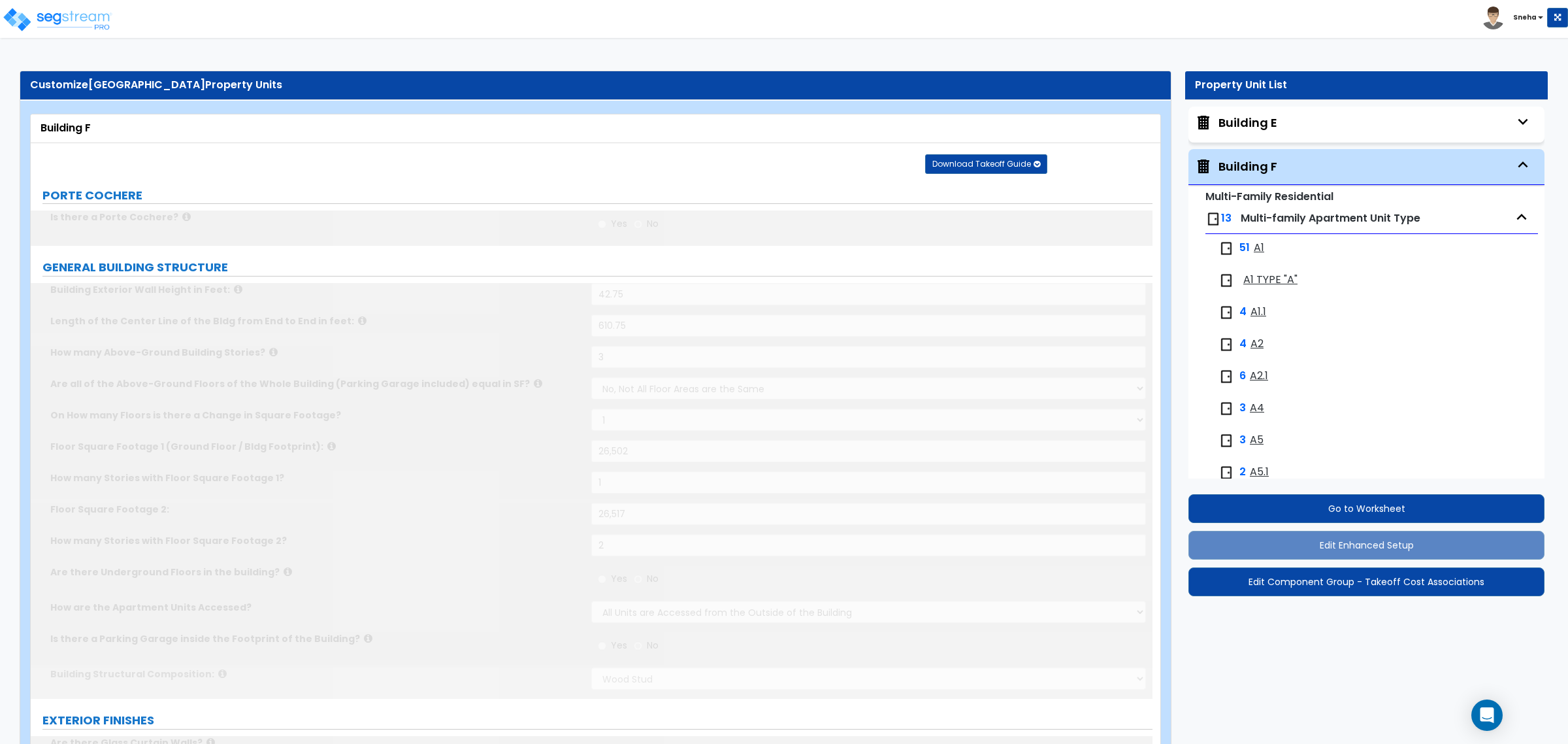
scroll to position [194, 0]
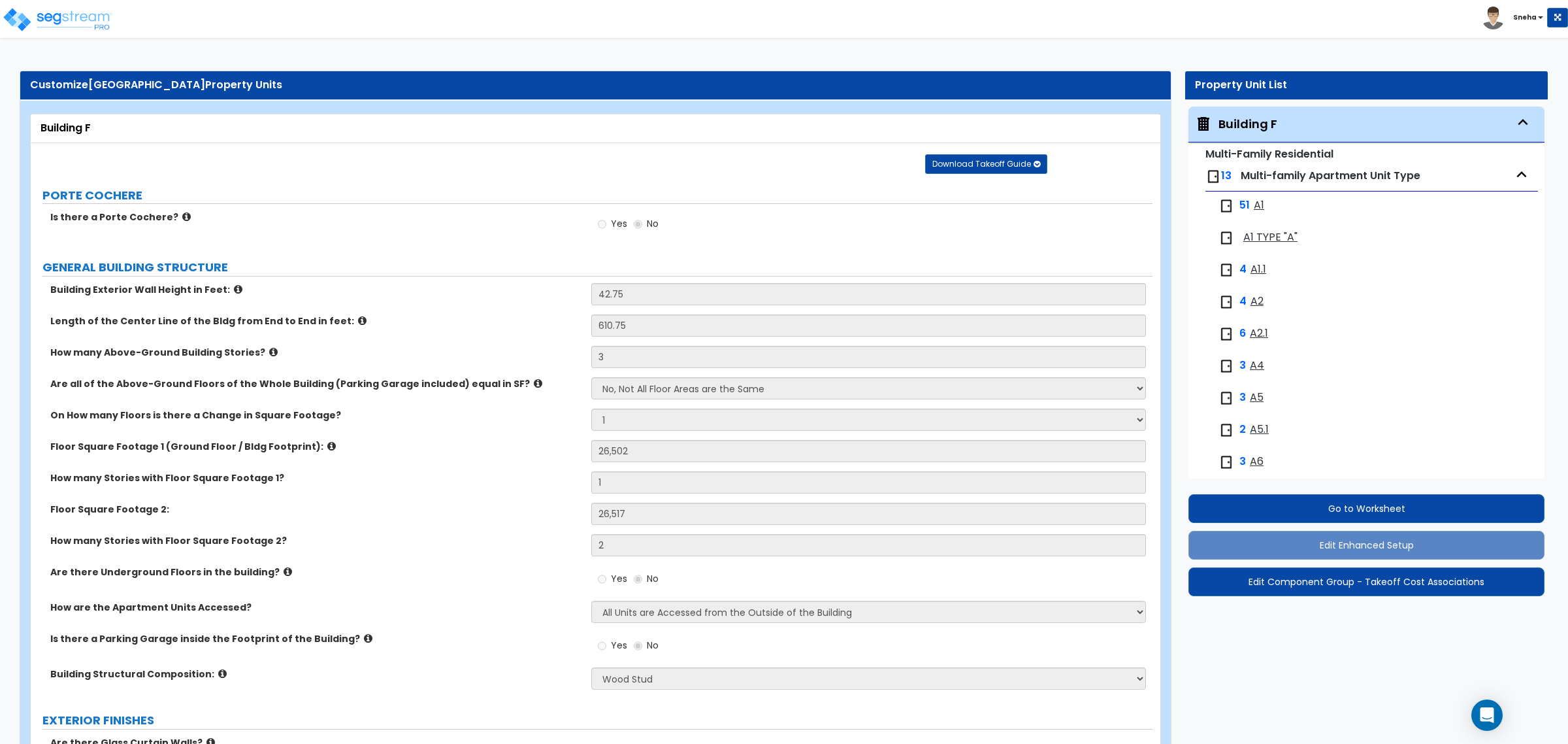
click at [1513, 122] on icon "button" at bounding box center [1523, 122] width 19 height 19
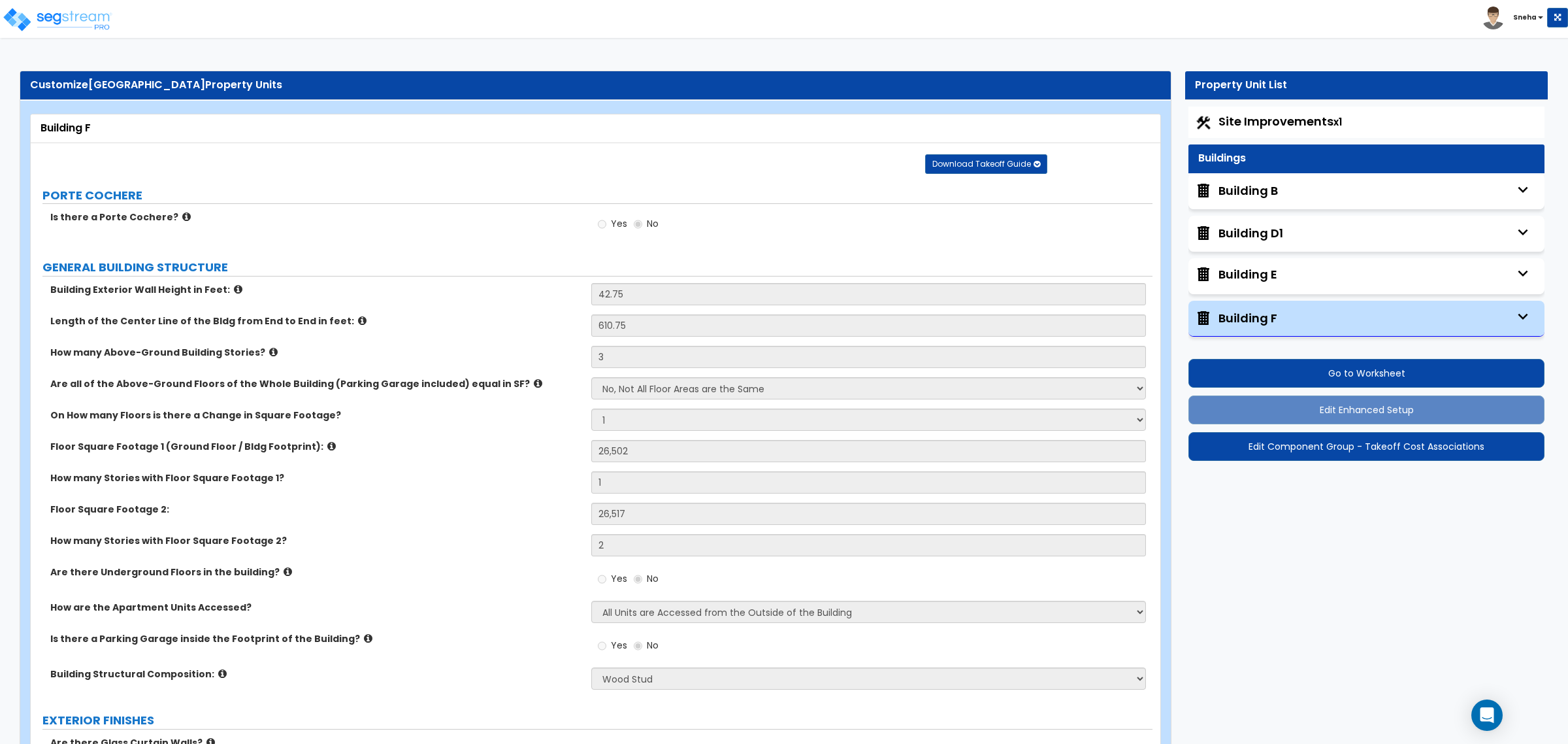
scroll to position [0, 0]
click at [1394, 193] on div "Building B" at bounding box center [1367, 191] width 356 height 36
click at [1271, 188] on div "Building B" at bounding box center [1248, 191] width 59 height 17
select select "1"
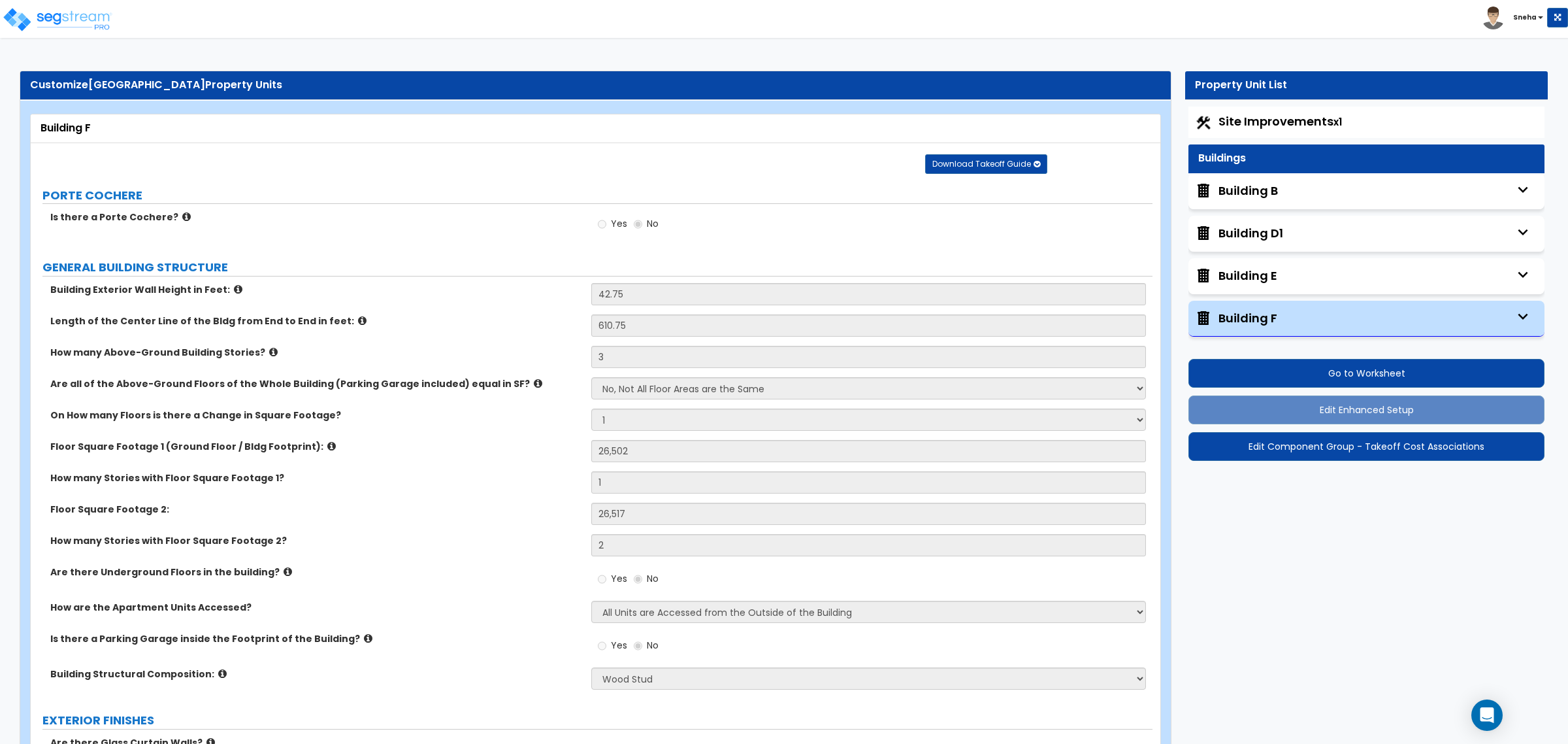
select select "2"
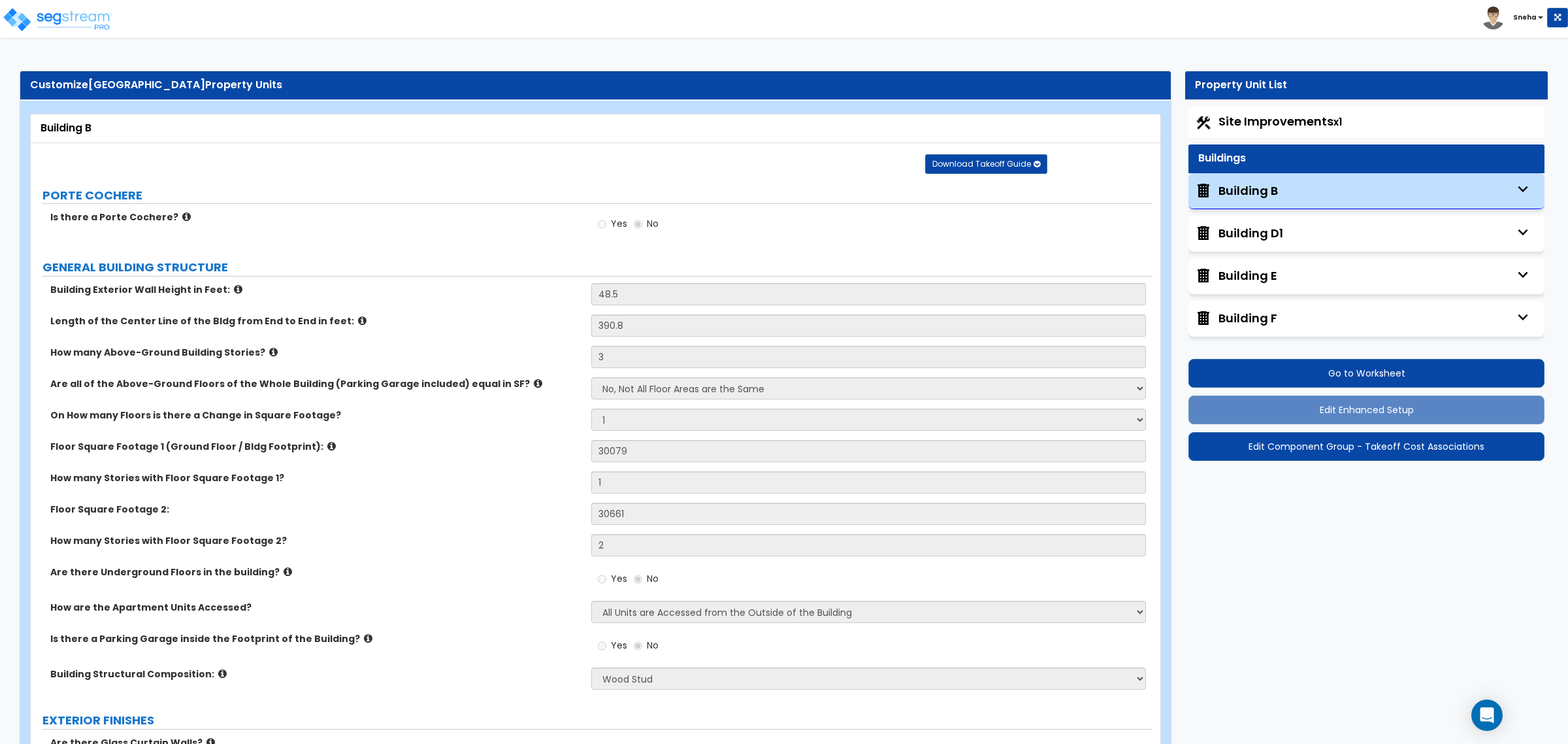
click at [1245, 239] on div "Building D1" at bounding box center [1251, 233] width 64 height 17
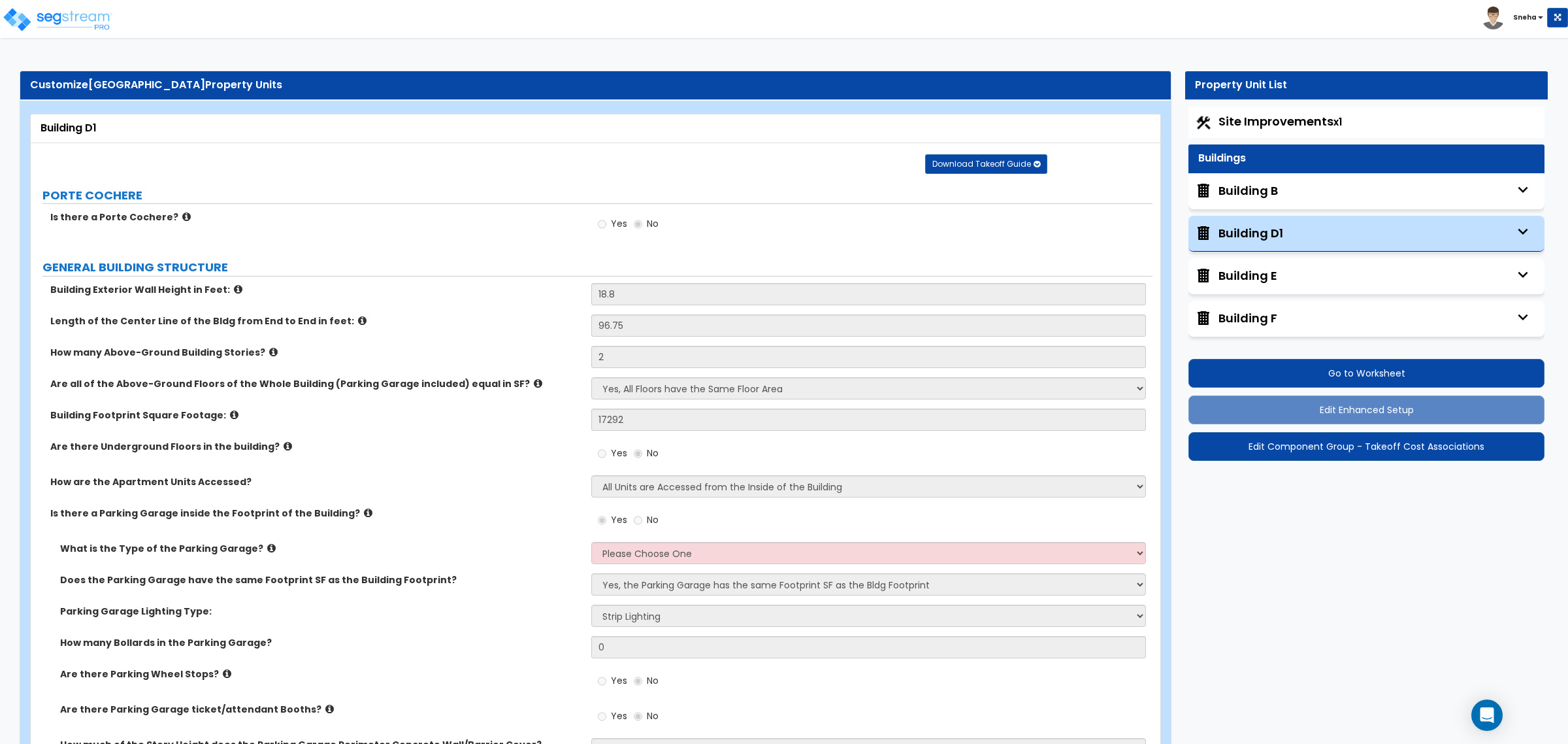
click at [1350, 275] on div "Building E" at bounding box center [1367, 276] width 356 height 36
click at [1246, 280] on div "Building E" at bounding box center [1248, 275] width 59 height 17
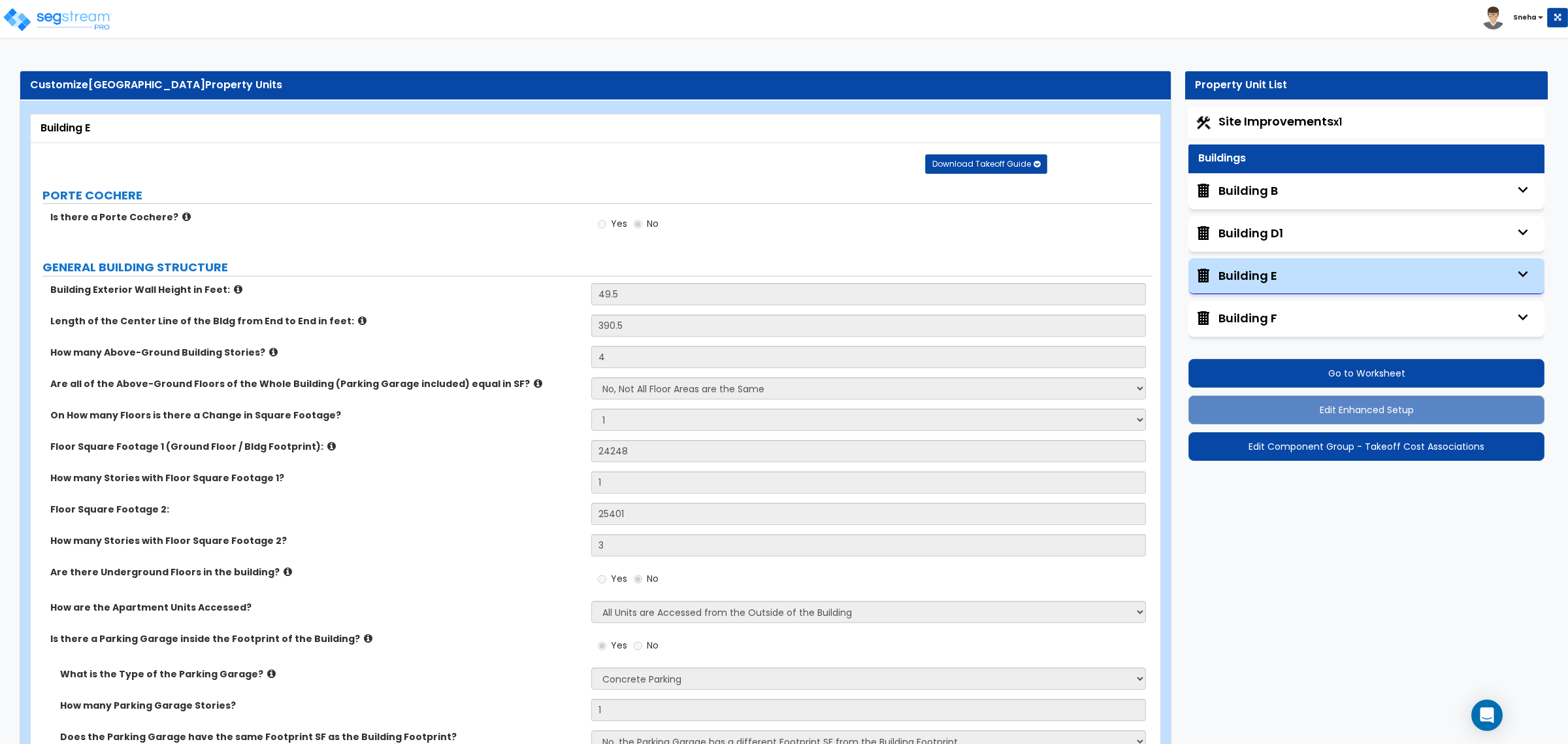
drag, startPoint x: 1268, startPoint y: 314, endPoint x: 1167, endPoint y: 332, distance: 102.6
click at [1267, 314] on div "Building F" at bounding box center [1248, 318] width 59 height 17
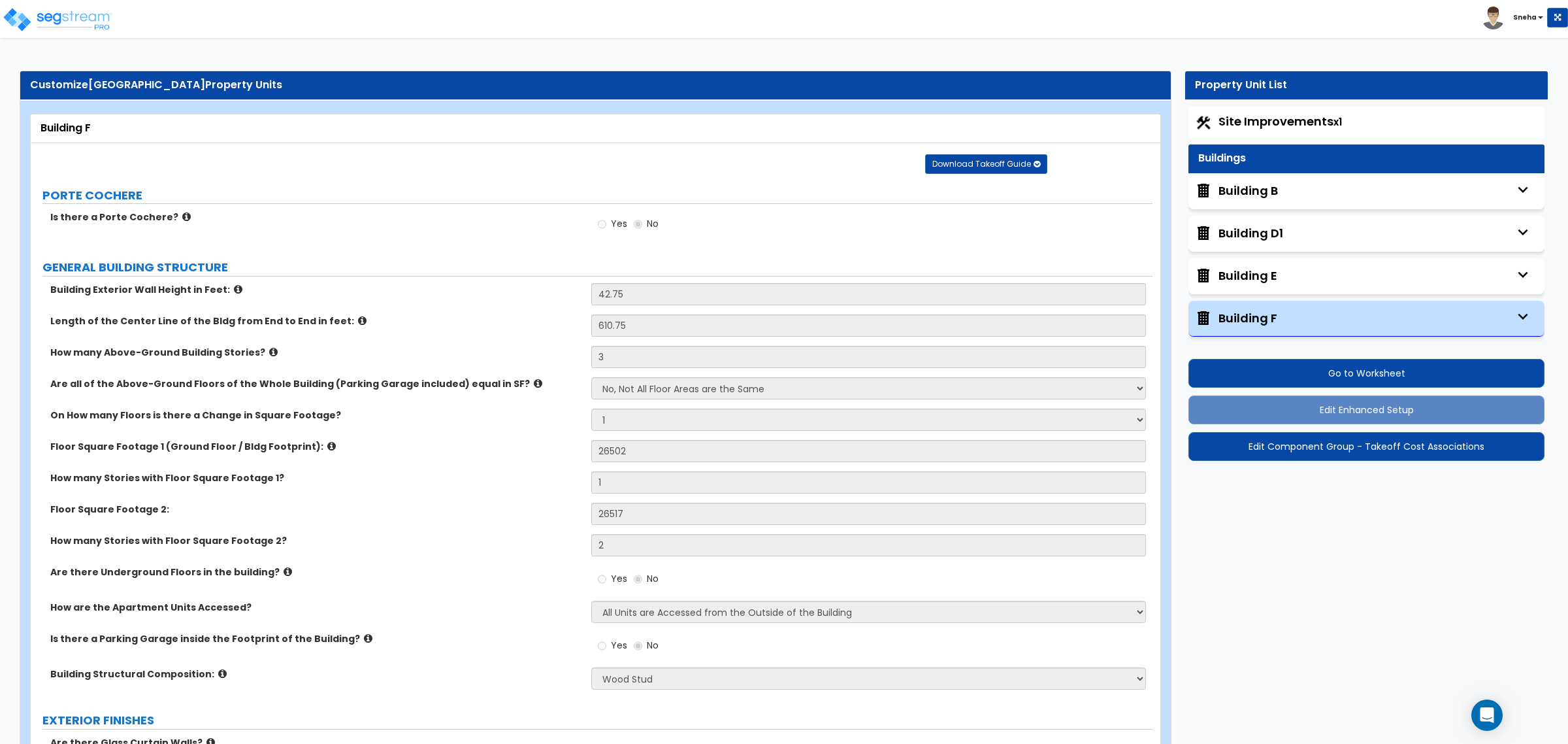
click at [1501, 19] on img at bounding box center [1493, 18] width 23 height 23
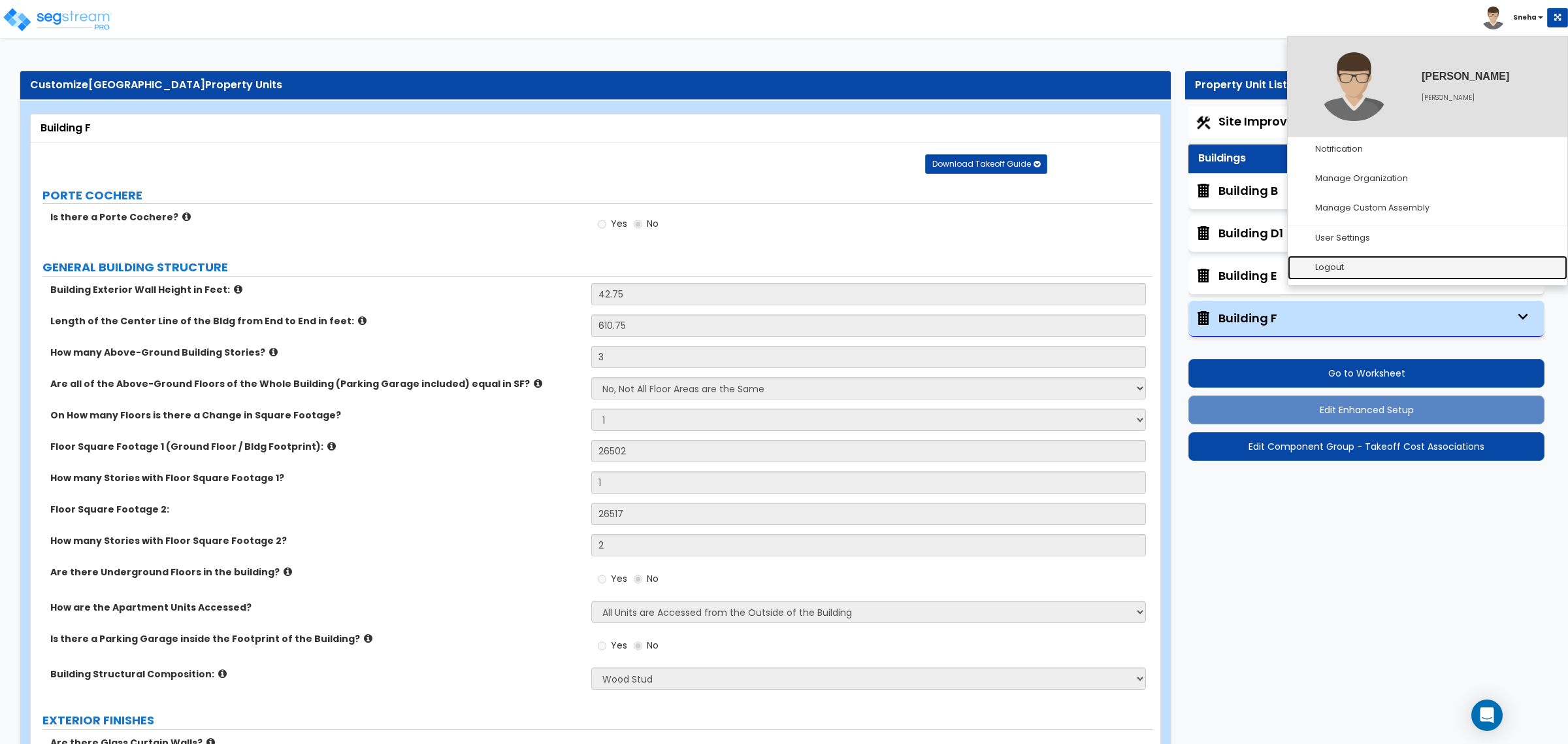
click at [1356, 271] on link "Logout" at bounding box center [1428, 268] width 280 height 24
